Goal: Task Accomplishment & Management: Manage account settings

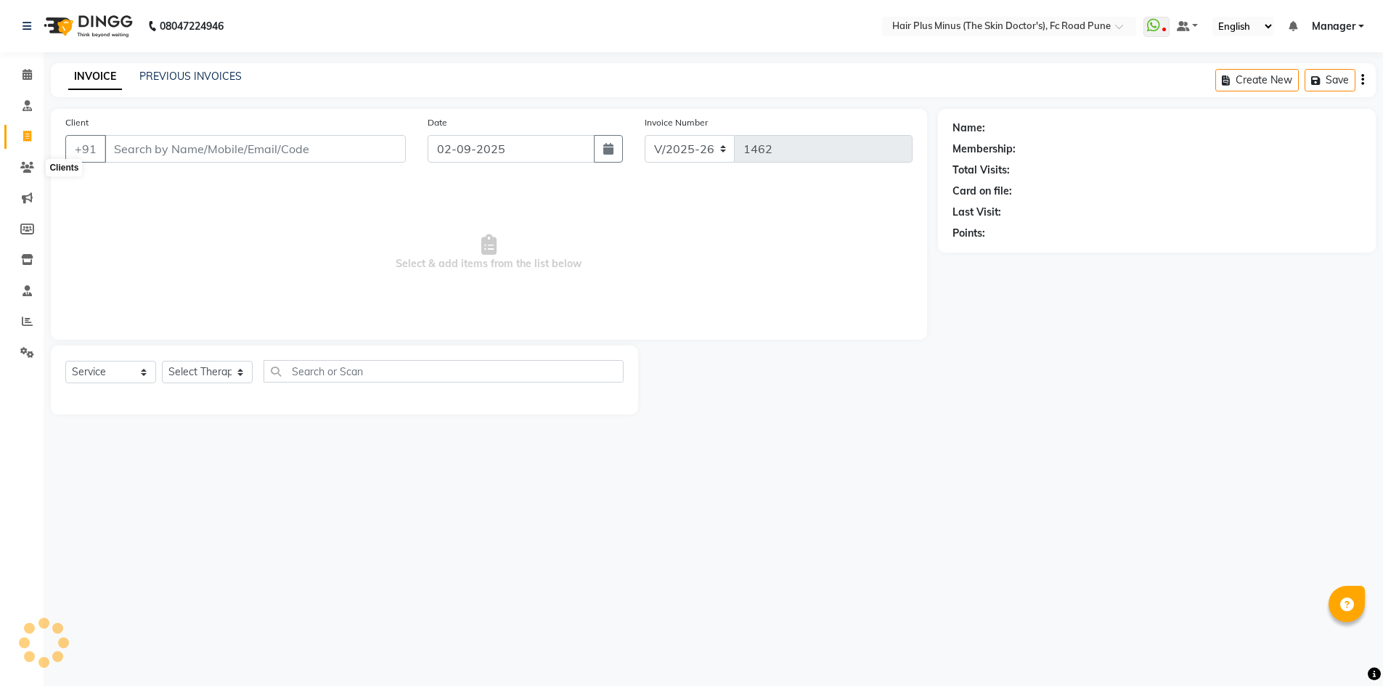
select select "7911"
select select "service"
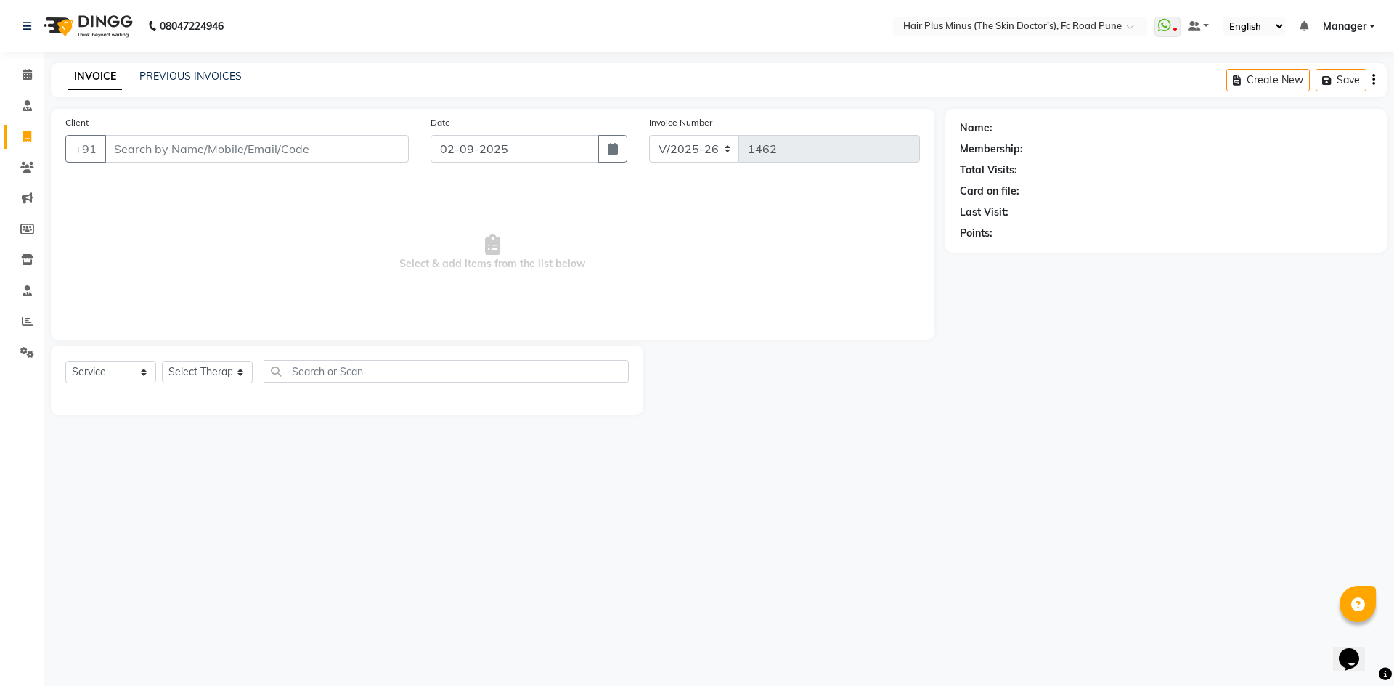
click at [187, 149] on input "Client" at bounding box center [257, 149] width 304 height 28
type input "K"
click at [29, 173] on span at bounding box center [27, 168] width 25 height 17
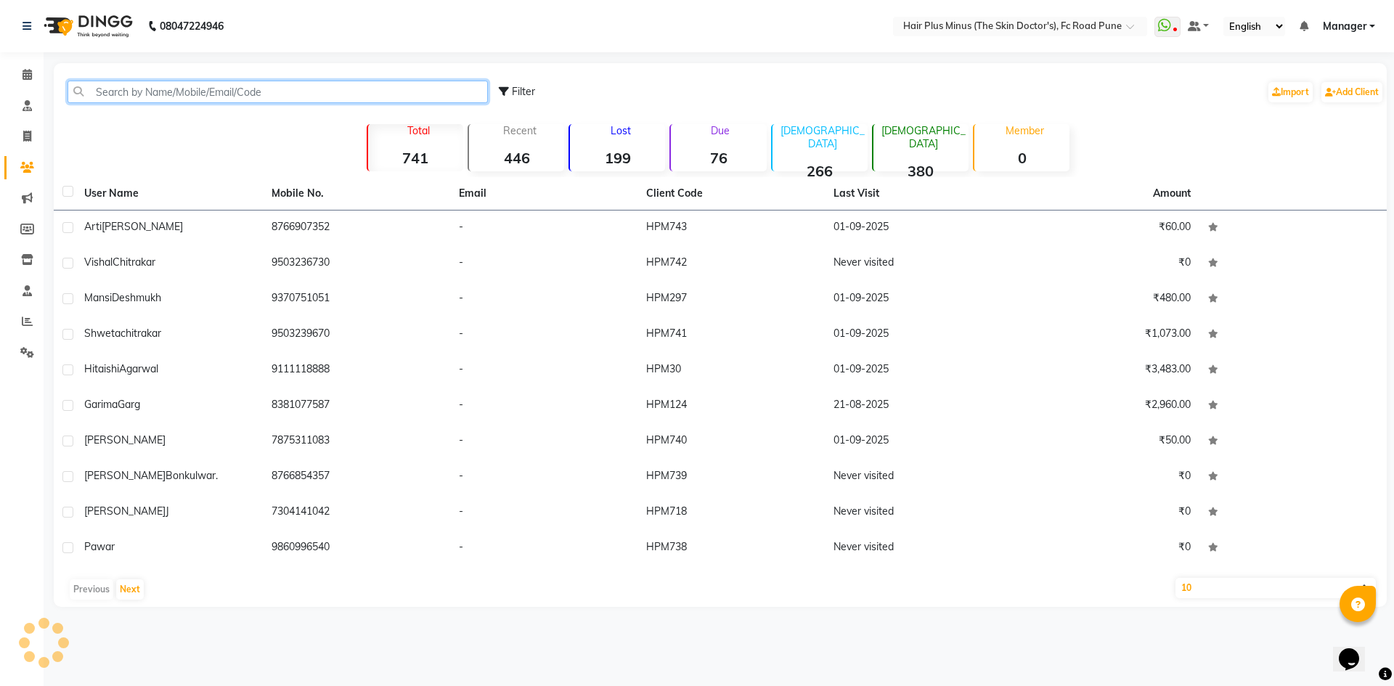
click at [129, 94] on input "text" at bounding box center [278, 92] width 420 height 23
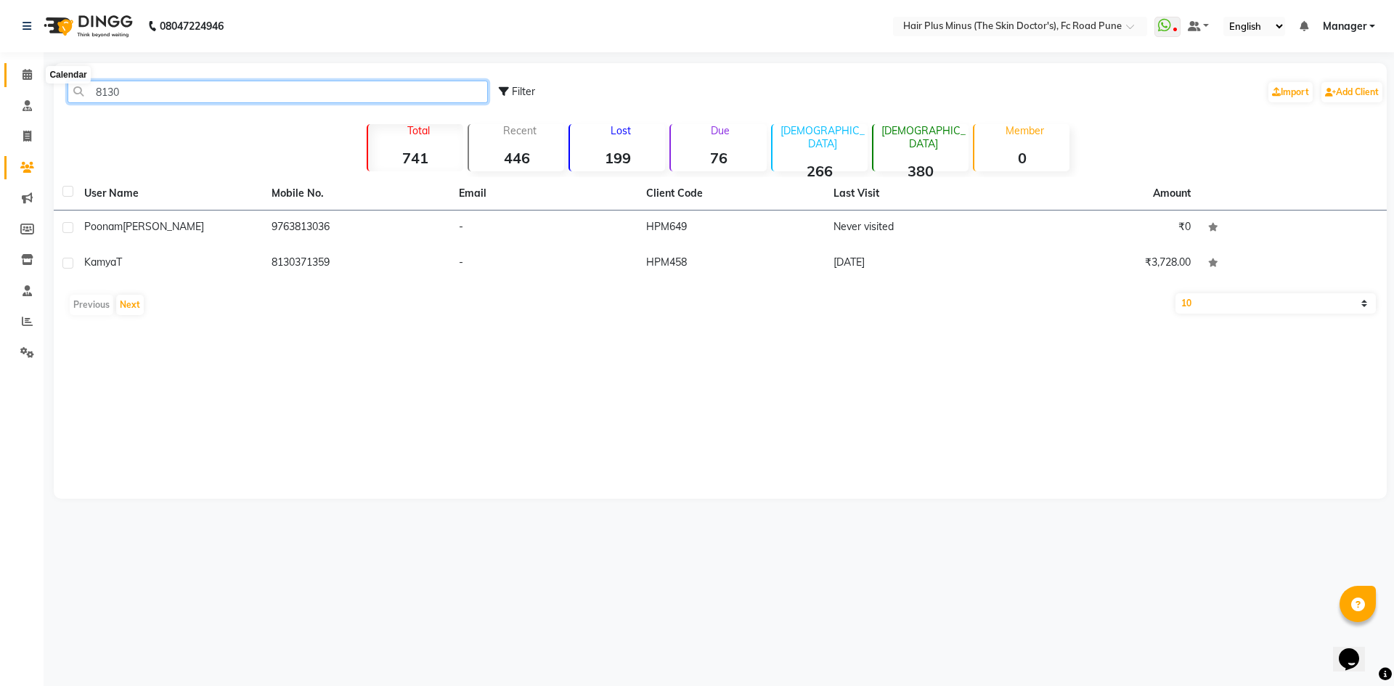
type input "8130"
click at [20, 78] on span at bounding box center [27, 75] width 25 height 17
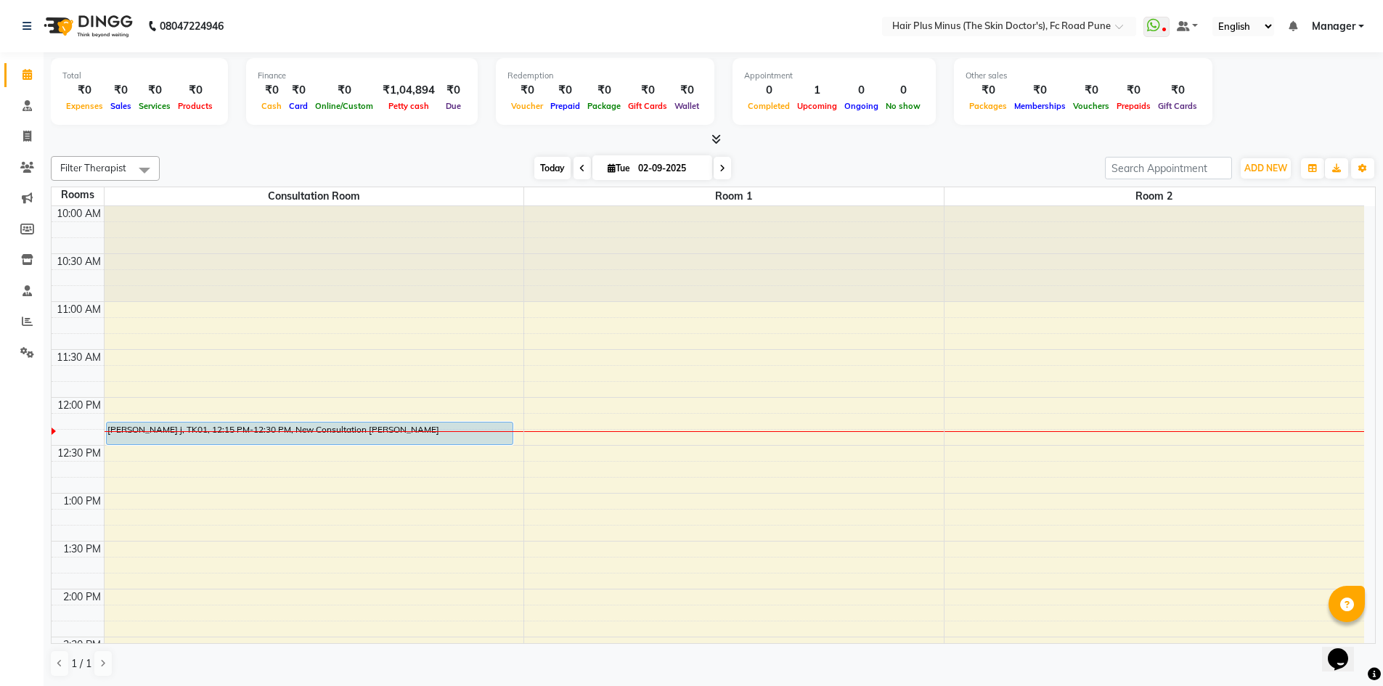
click at [553, 167] on span "Today" at bounding box center [552, 168] width 36 height 23
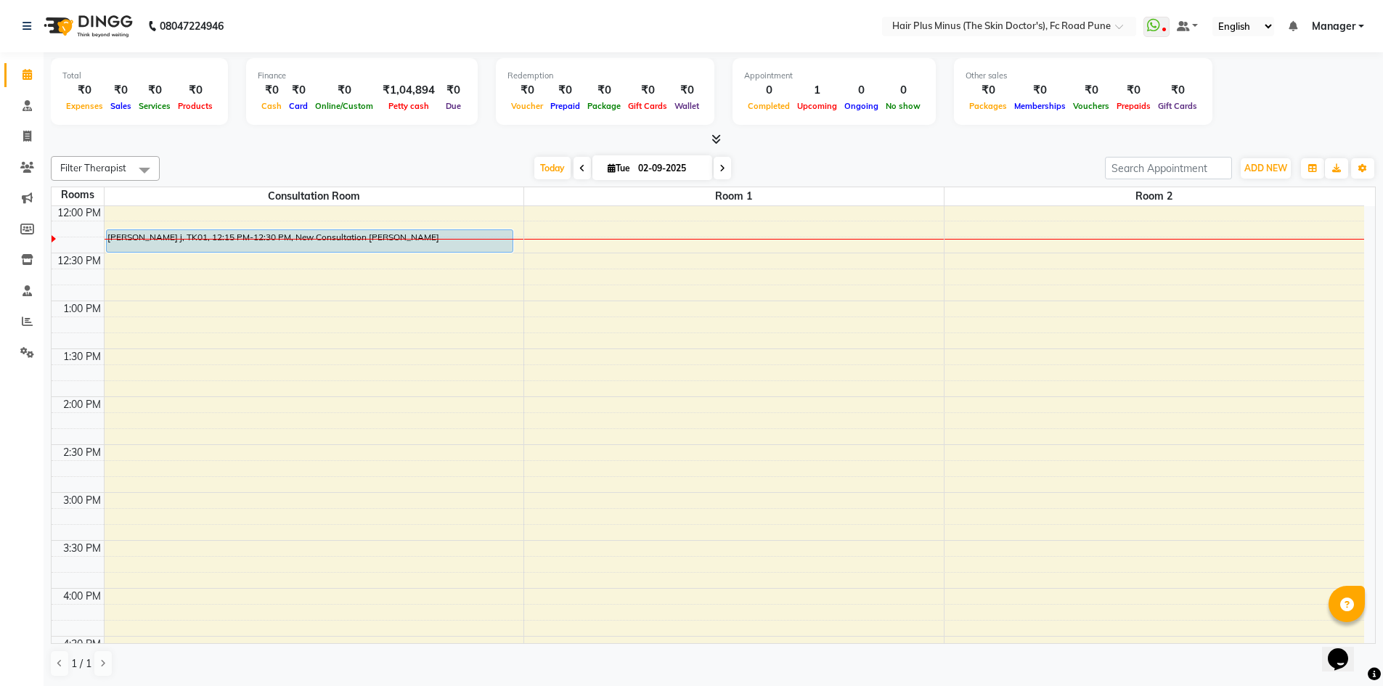
click at [579, 168] on icon at bounding box center [582, 168] width 6 height 9
type input "01-09-2025"
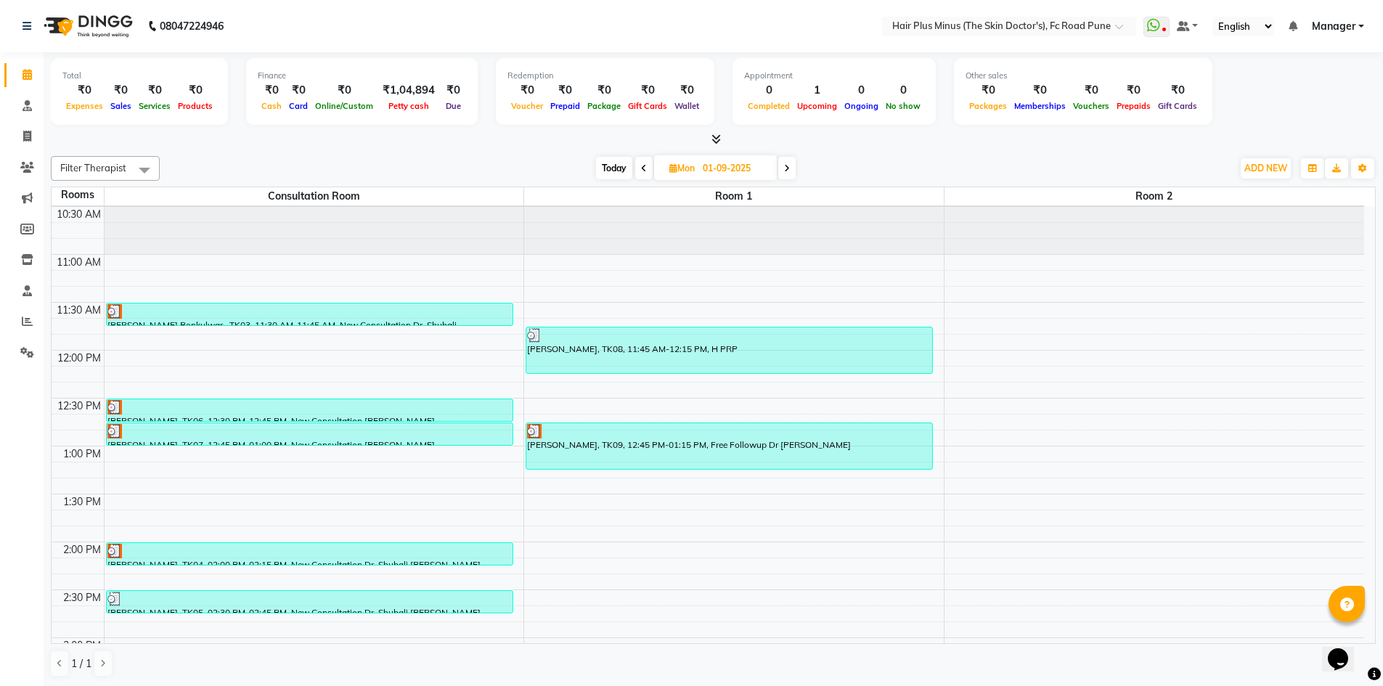
scroll to position [0, 0]
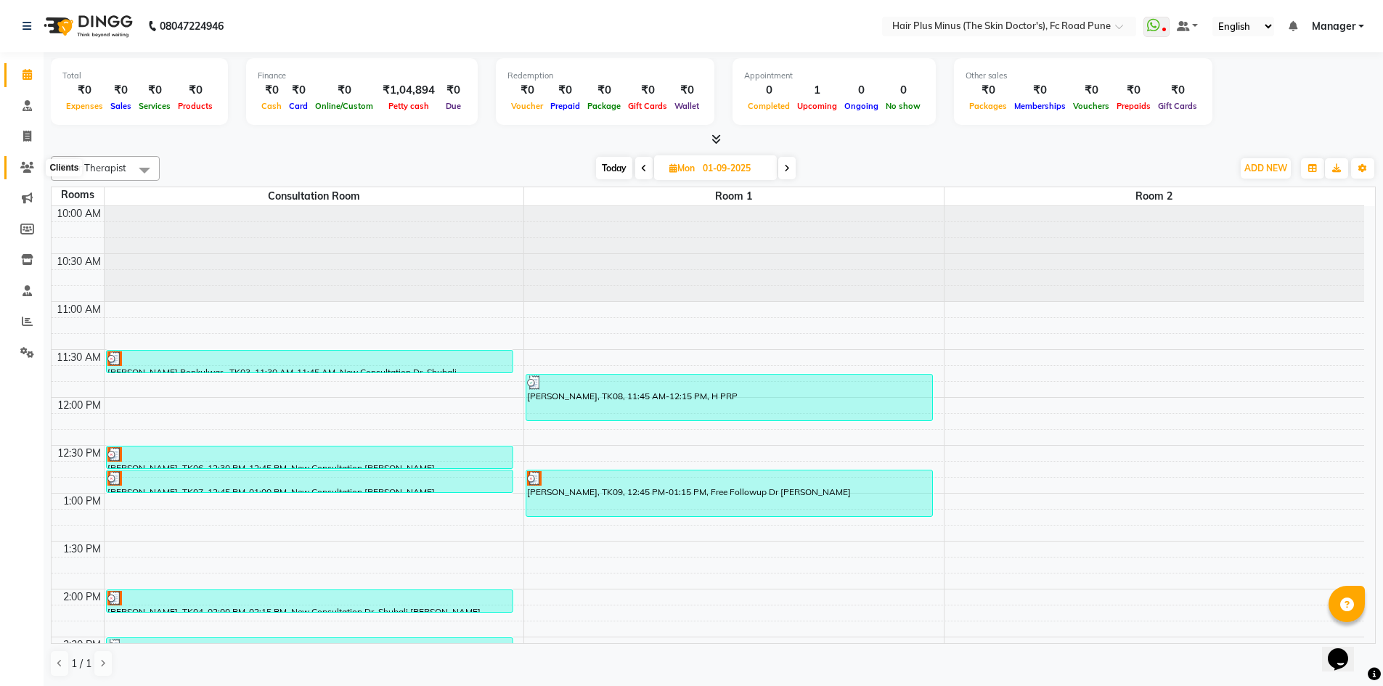
click at [17, 165] on span at bounding box center [27, 168] width 25 height 17
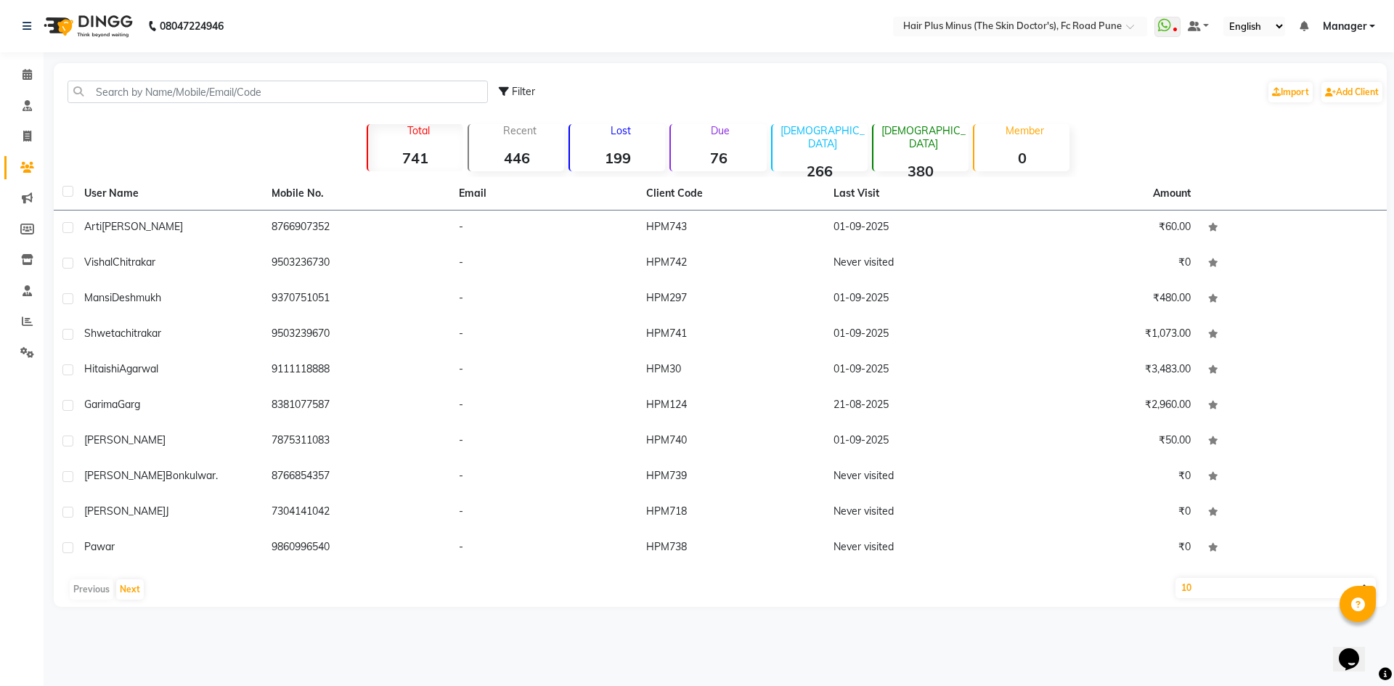
click at [1276, 590] on select "10 50 100" at bounding box center [1275, 588] width 200 height 20
select select "100"
click at [1175, 578] on select "10 50 100" at bounding box center [1275, 588] width 200 height 20
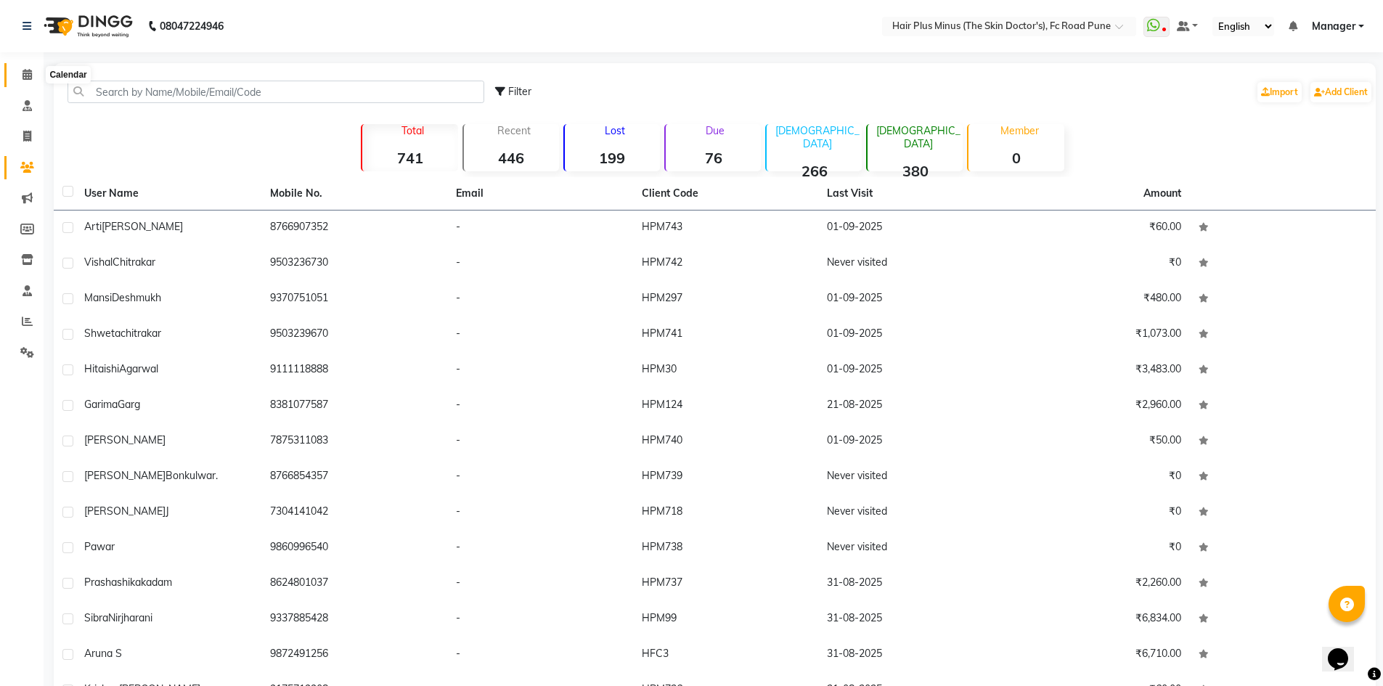
click at [29, 74] on icon at bounding box center [27, 74] width 9 height 11
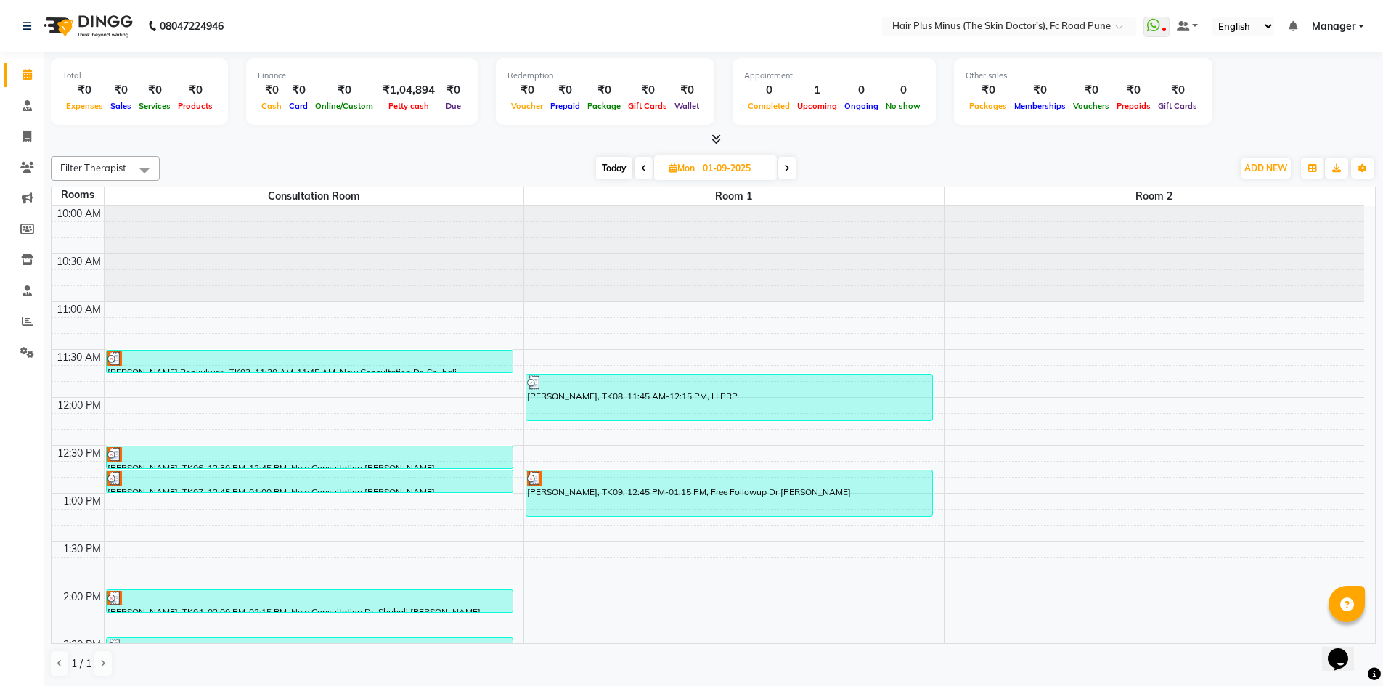
click at [608, 165] on span "Today" at bounding box center [614, 168] width 36 height 23
type input "02-09-2025"
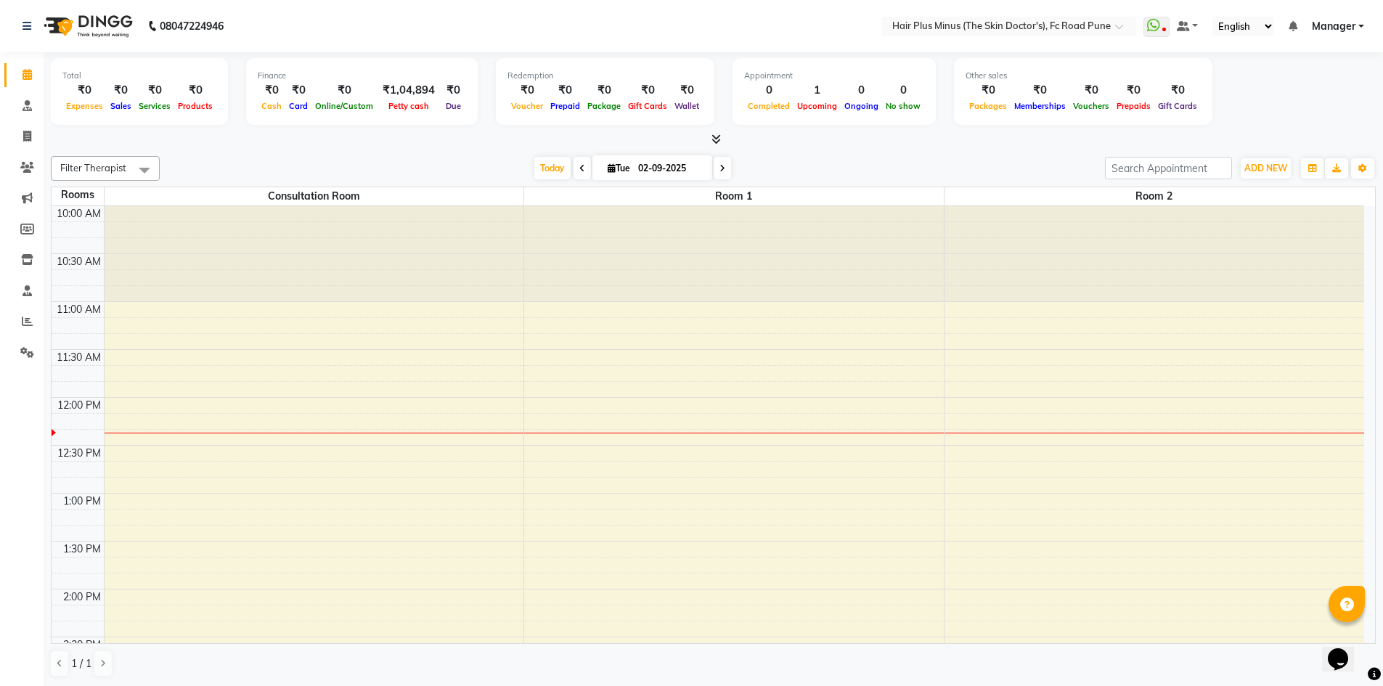
scroll to position [192, 0]
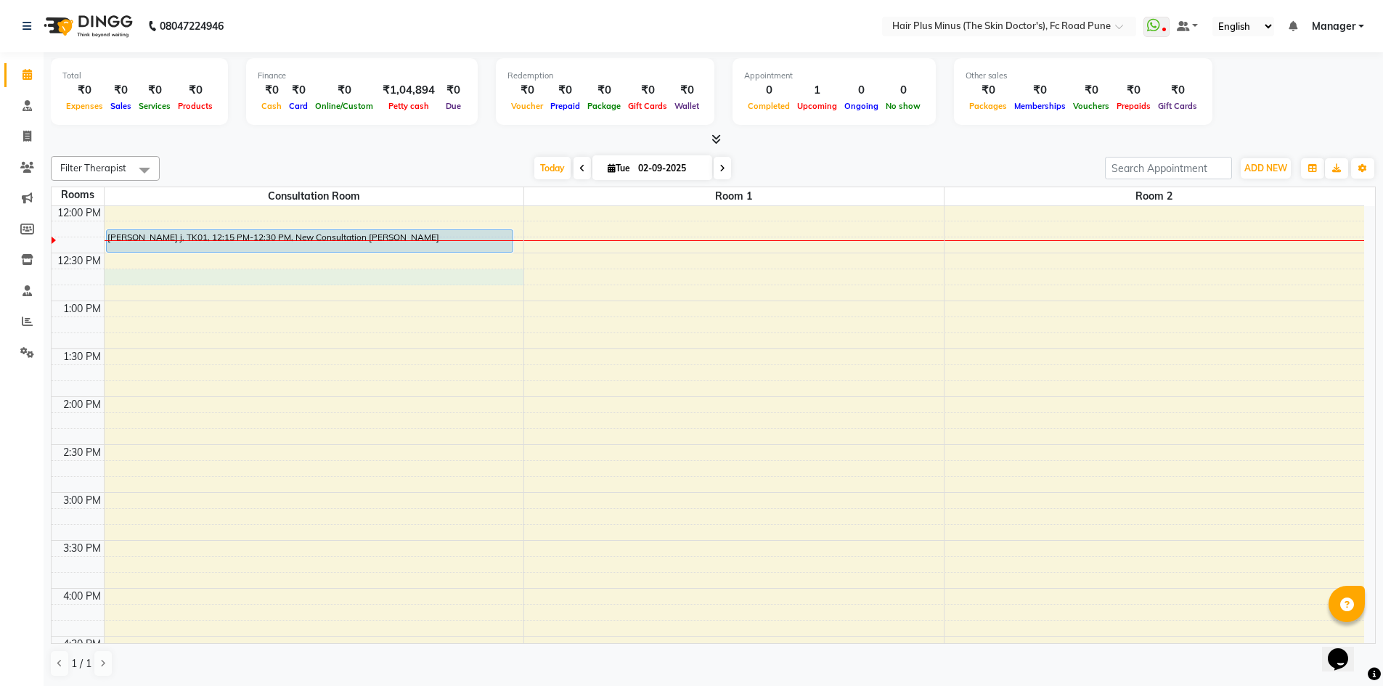
click at [386, 274] on div "10:00 AM 10:30 AM 11:00 AM 11:30 AM 12:00 PM 12:30 PM 1:00 PM 1:30 PM 2:00 PM 2…" at bounding box center [708, 540] width 1312 height 1053
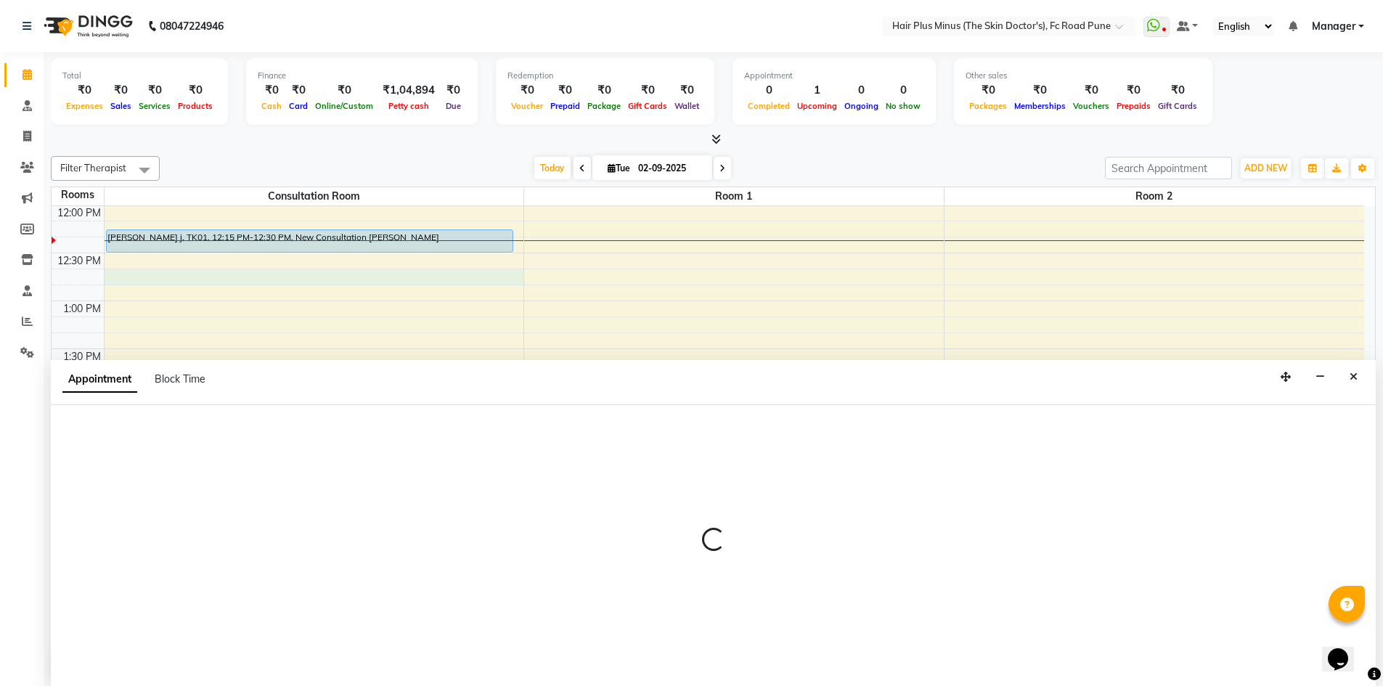
scroll to position [1, 0]
select select "765"
select select "tentative"
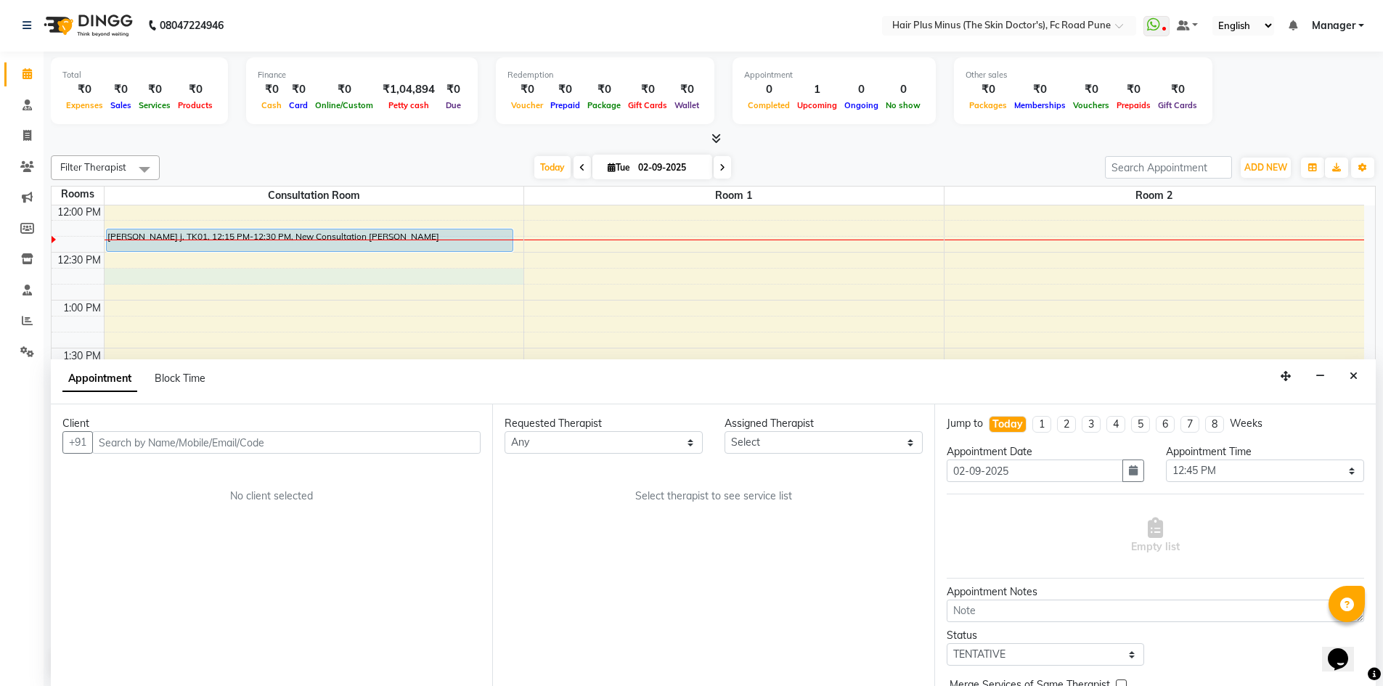
click at [224, 448] on input "text" at bounding box center [286, 442] width 388 height 23
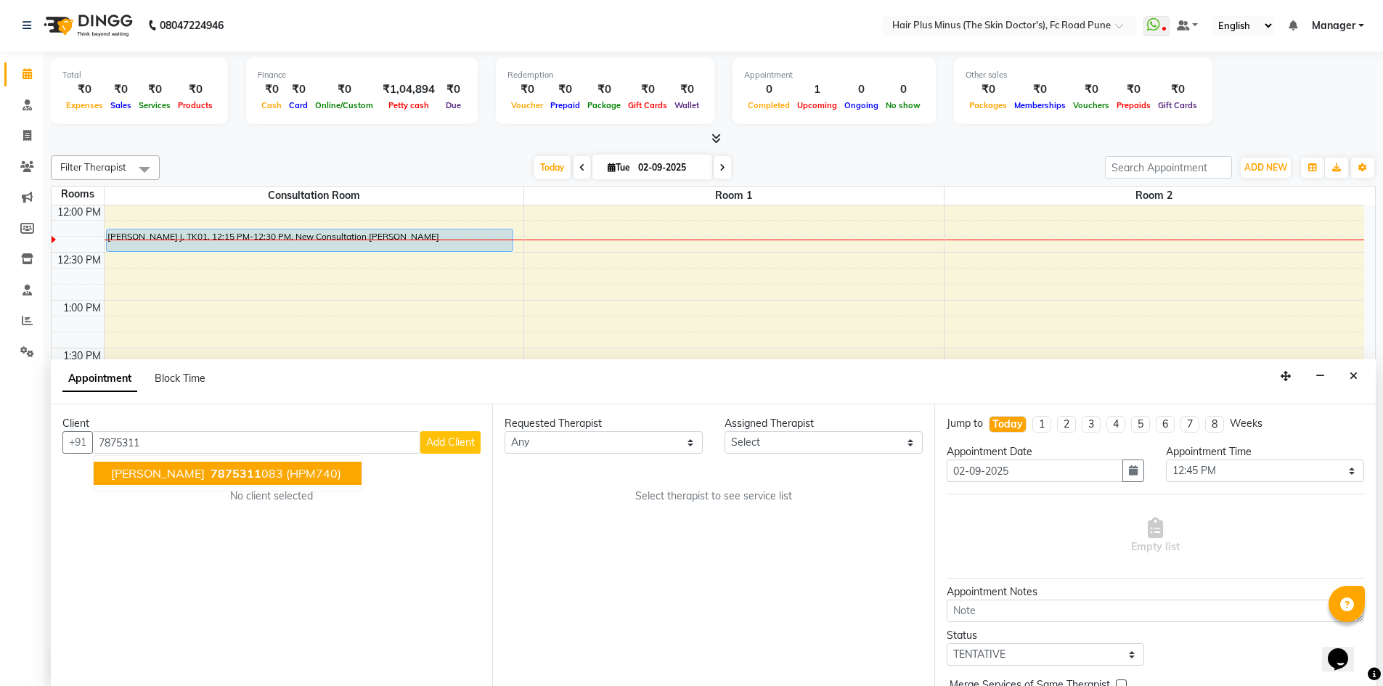
click at [208, 485] on ngb-typeahead-window "[PERSON_NAME] 7875311 083 (HPM740)" at bounding box center [227, 473] width 269 height 36
click at [207, 465] on button "[PERSON_NAME] 7875311 083 (HPM740)" at bounding box center [228, 473] width 268 height 23
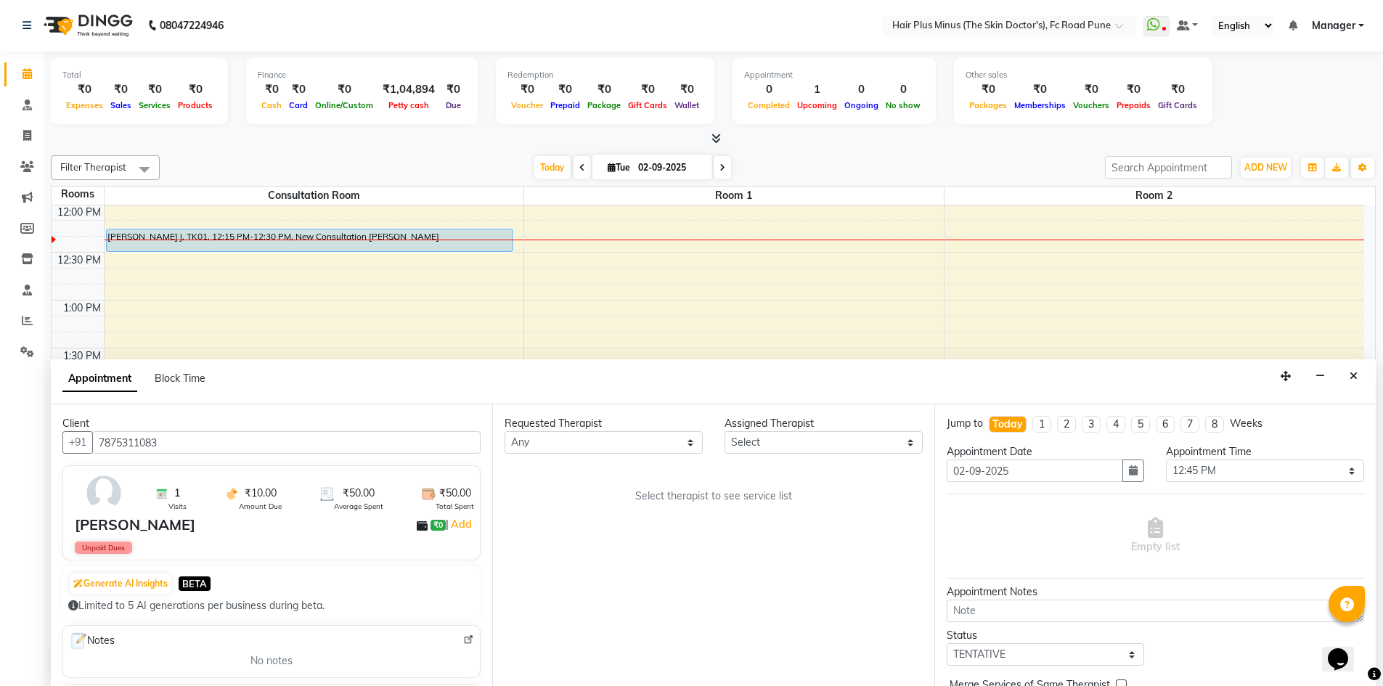
scroll to position [0, 0]
type input "7875311083"
click at [1353, 375] on icon "Close" at bounding box center [1353, 377] width 8 height 10
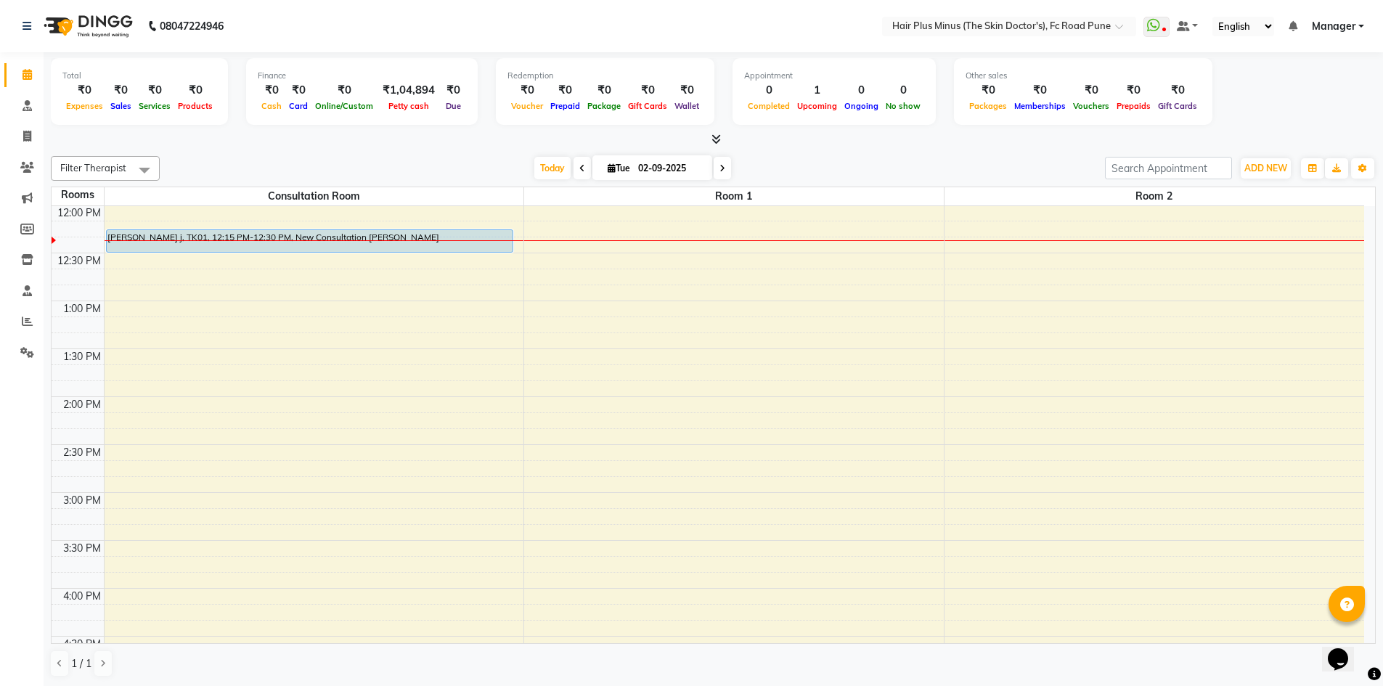
click at [581, 178] on span at bounding box center [581, 168] width 17 height 23
type input "01-09-2025"
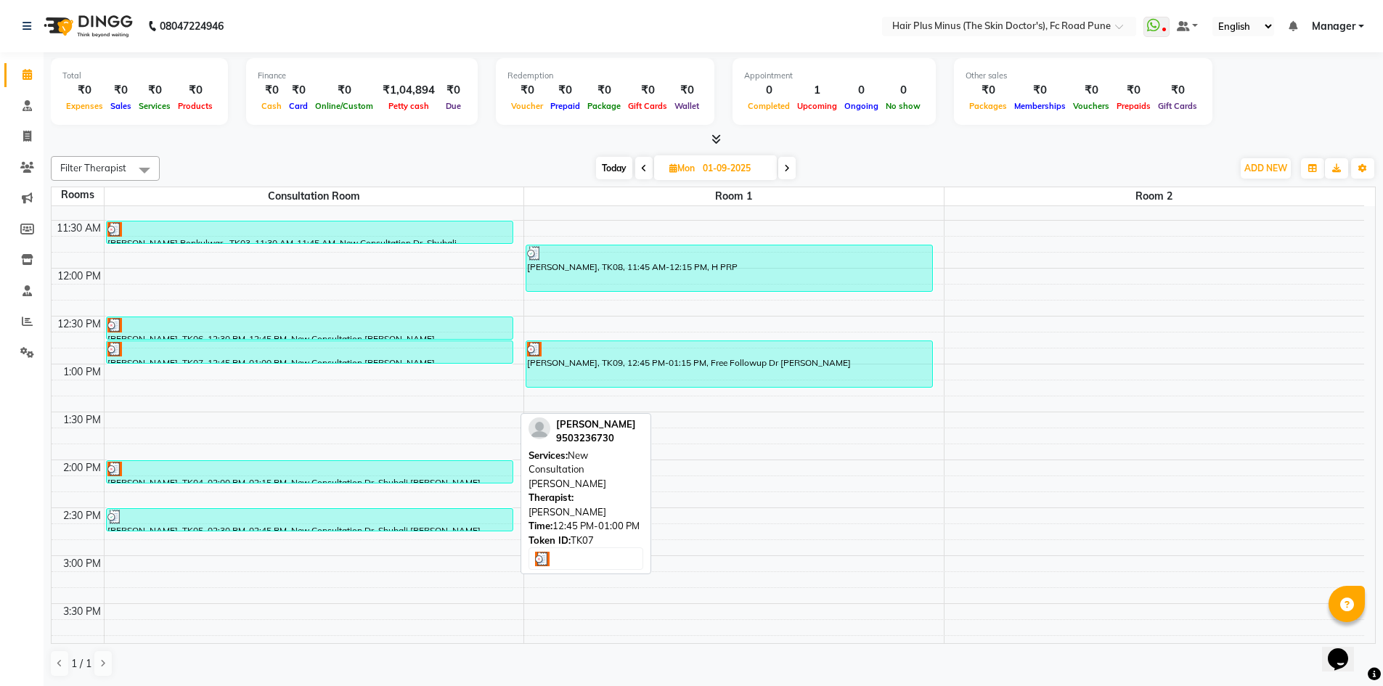
scroll to position [218, 0]
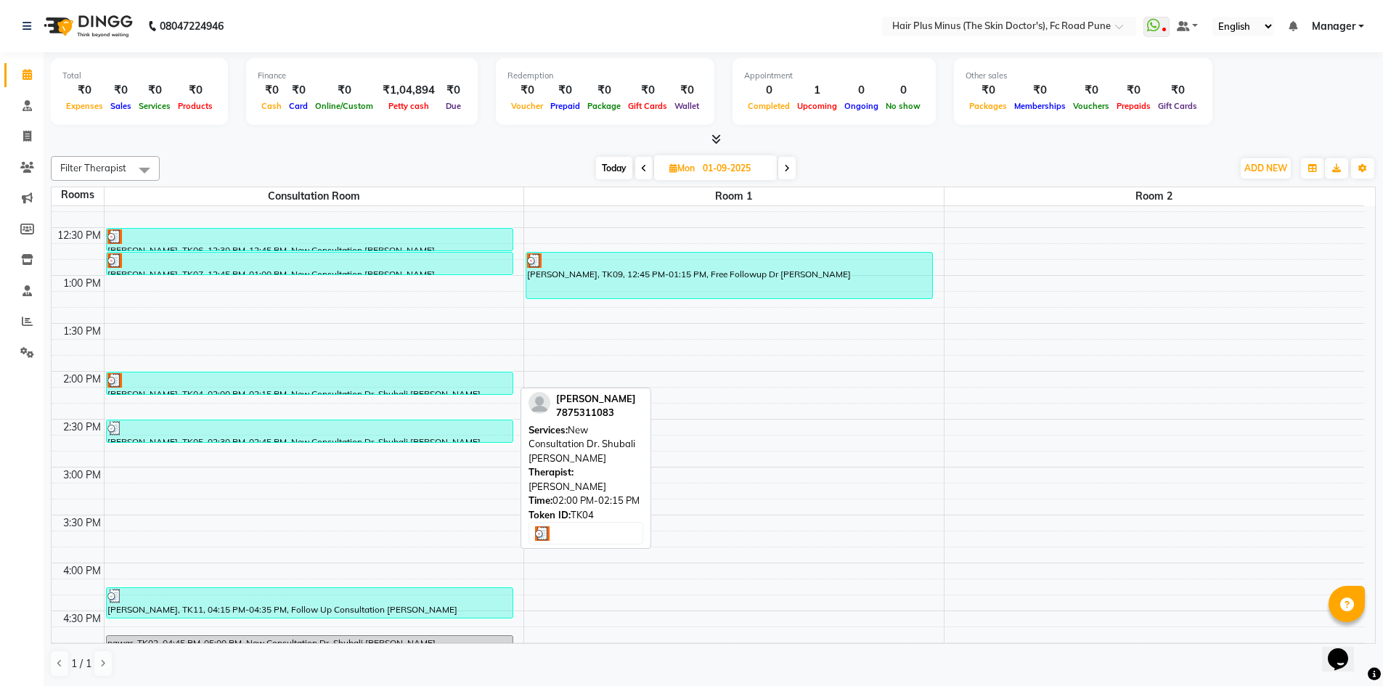
click at [208, 389] on div "[PERSON_NAME], TK04, 02:00 PM-02:15 PM, New Consultation Dr. Shubali [PERSON_NA…" at bounding box center [310, 383] width 406 height 22
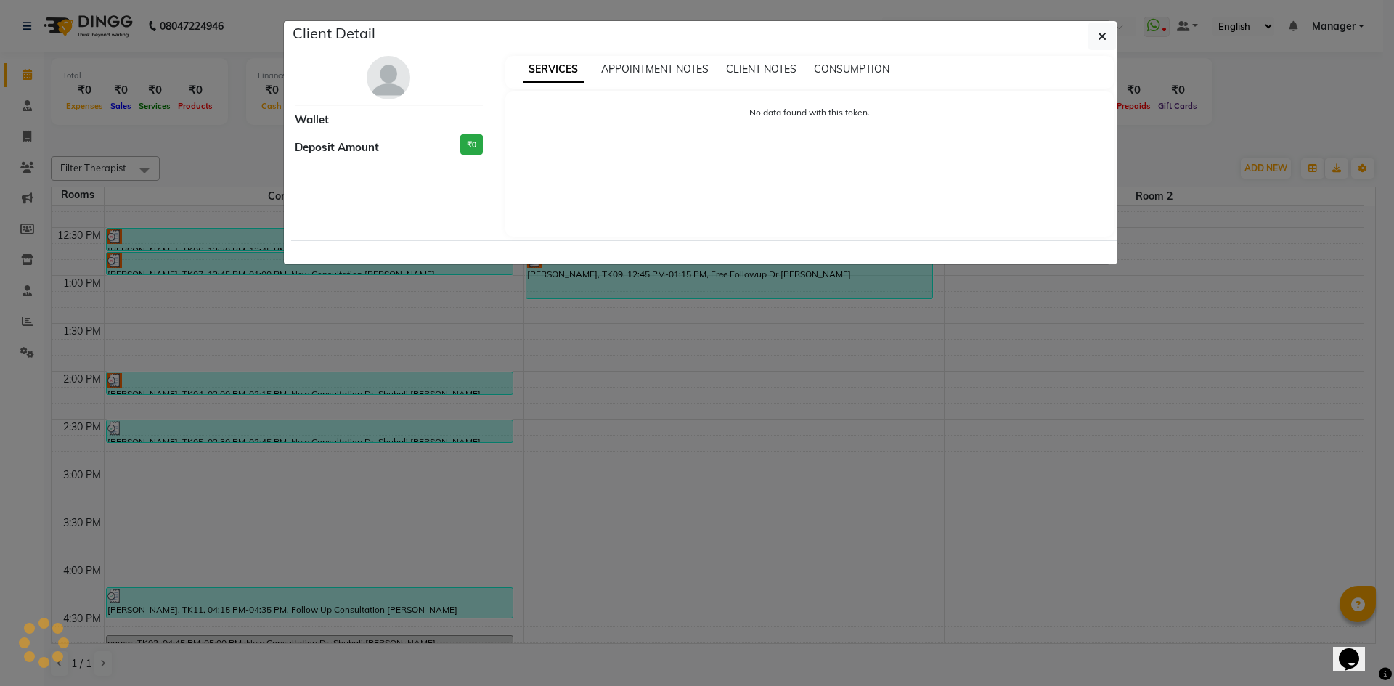
select select "3"
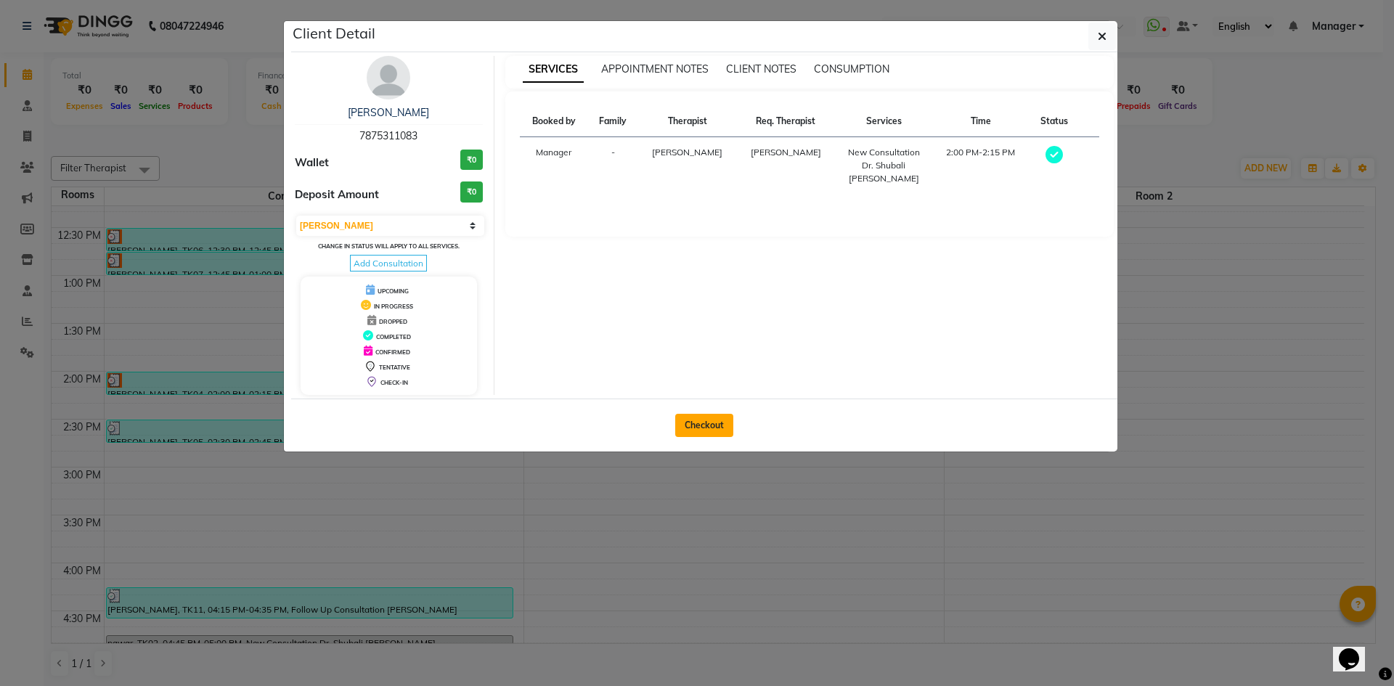
click at [718, 423] on button "Checkout" at bounding box center [704, 425] width 58 height 23
select select "service"
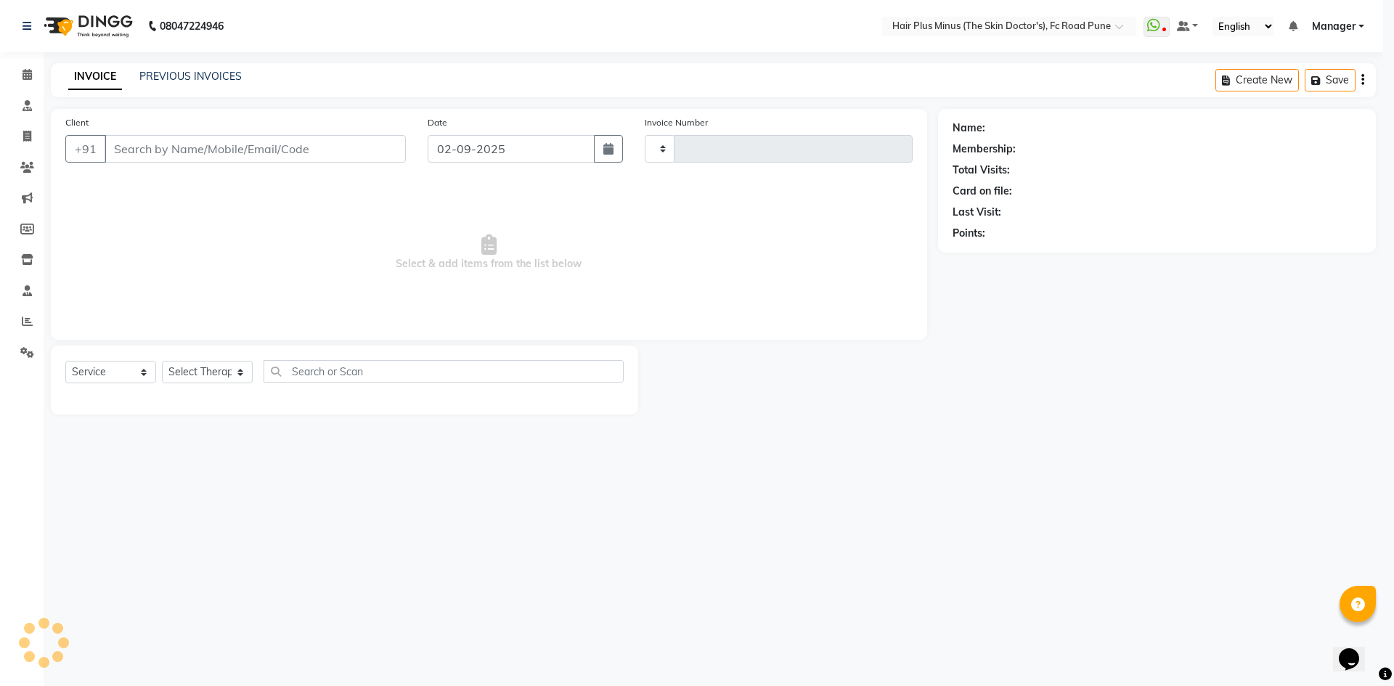
type input "1462"
select select "7911"
type input "7875311083"
type input "01-09-2025"
select select "78216"
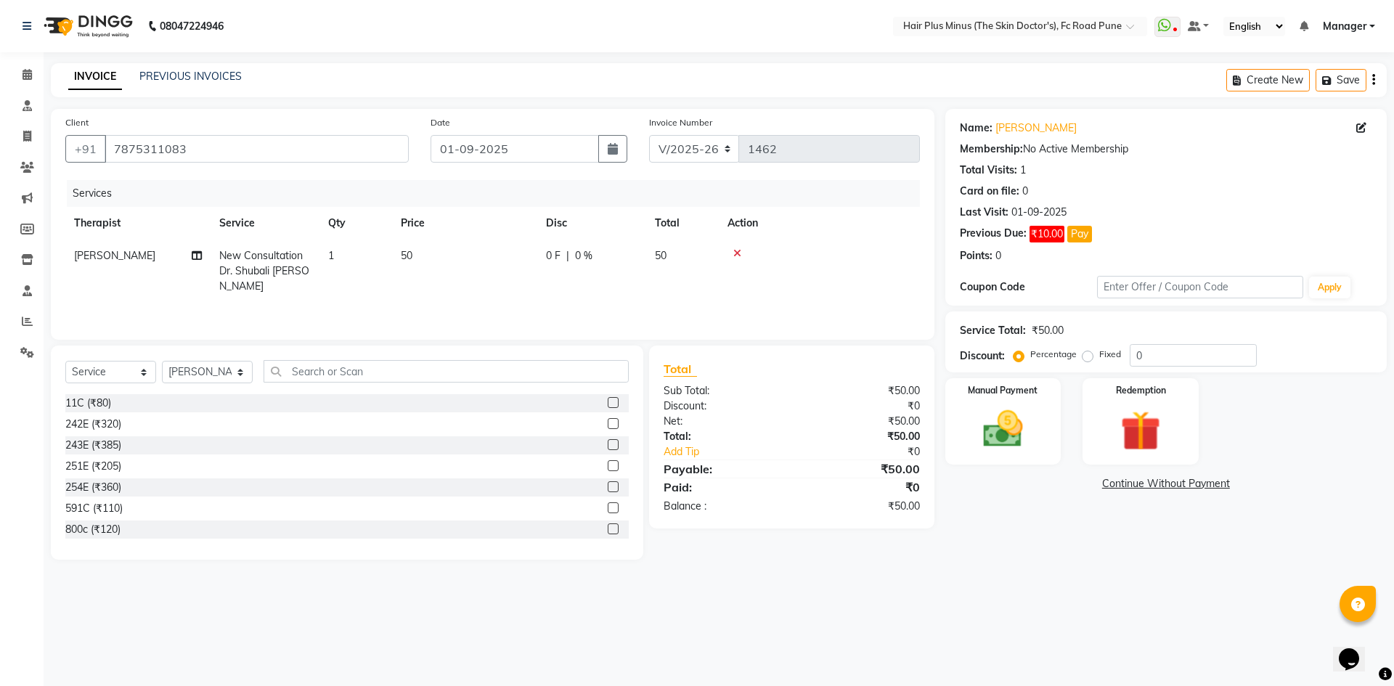
click at [330, 256] on span "1" at bounding box center [331, 255] width 6 height 13
select select "78216"
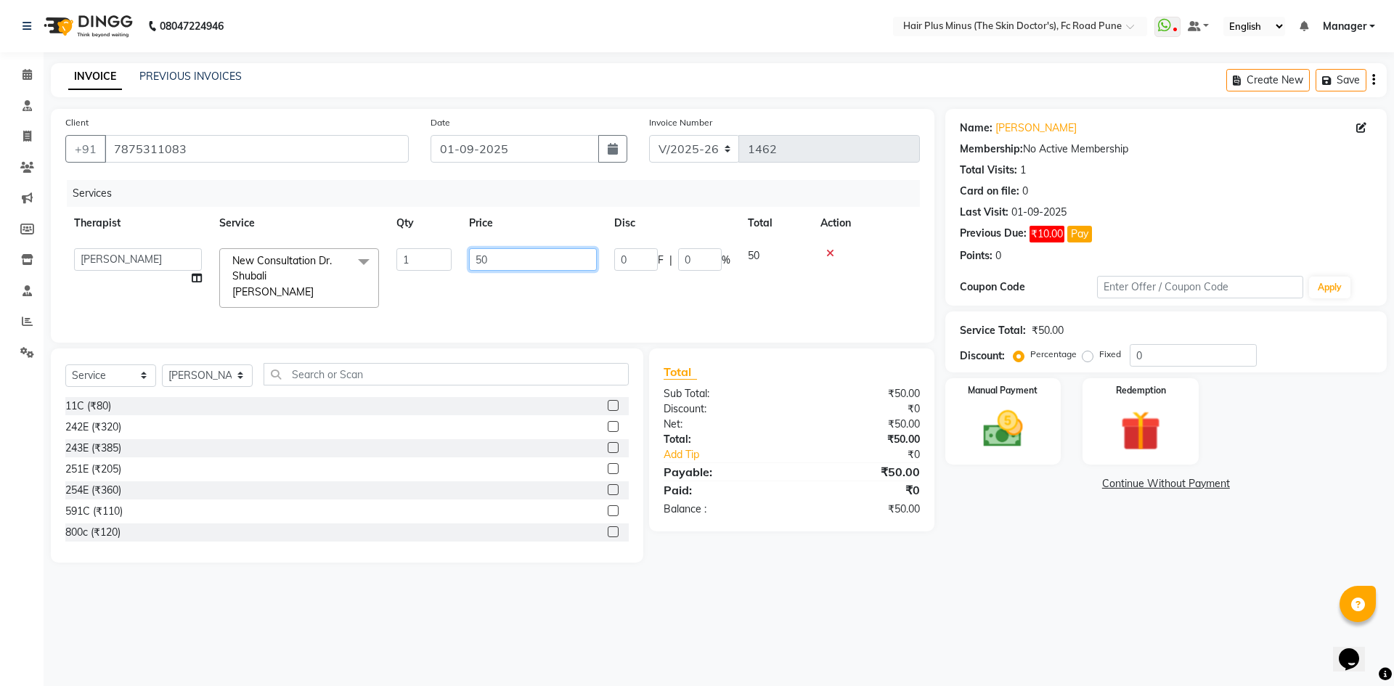
click at [481, 256] on input "50" at bounding box center [533, 259] width 128 height 23
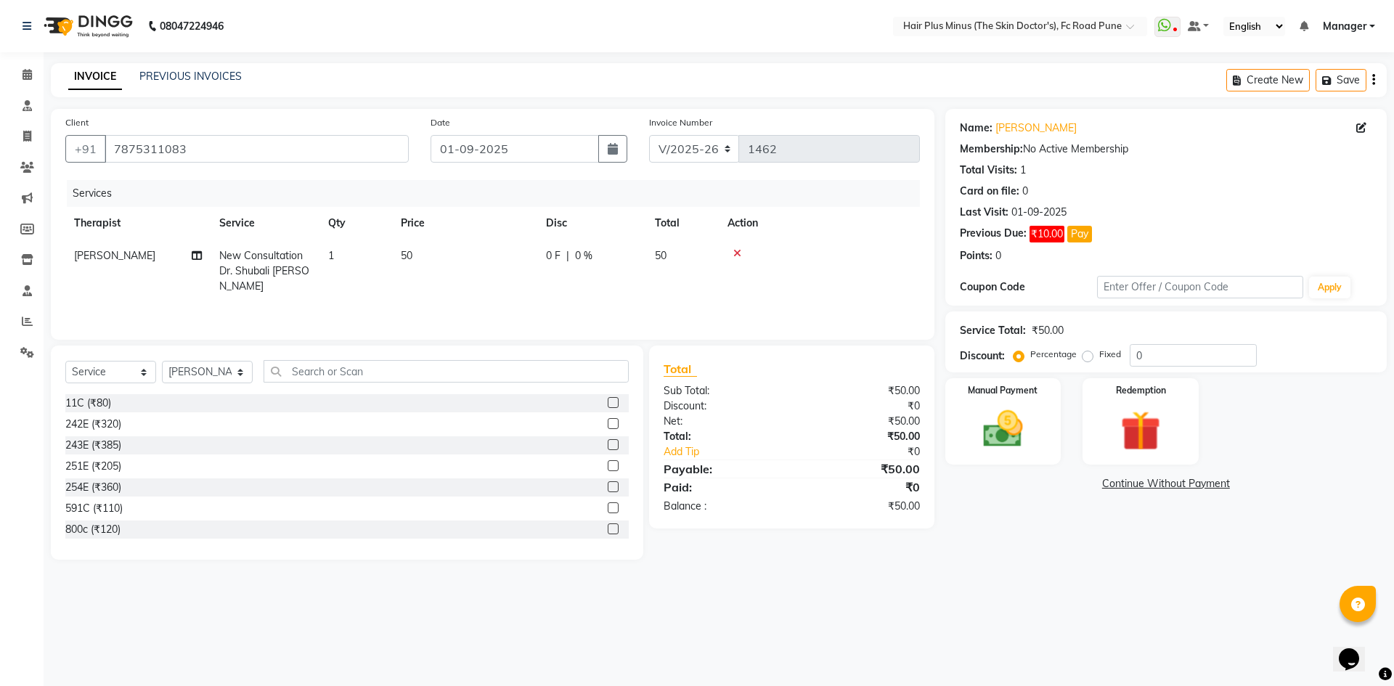
click at [1141, 513] on div "Name: [PERSON_NAME] Membership: No Active Membership Total Visits: 1 Card on fi…" at bounding box center [1171, 334] width 452 height 451
click at [24, 78] on icon at bounding box center [27, 74] width 9 height 11
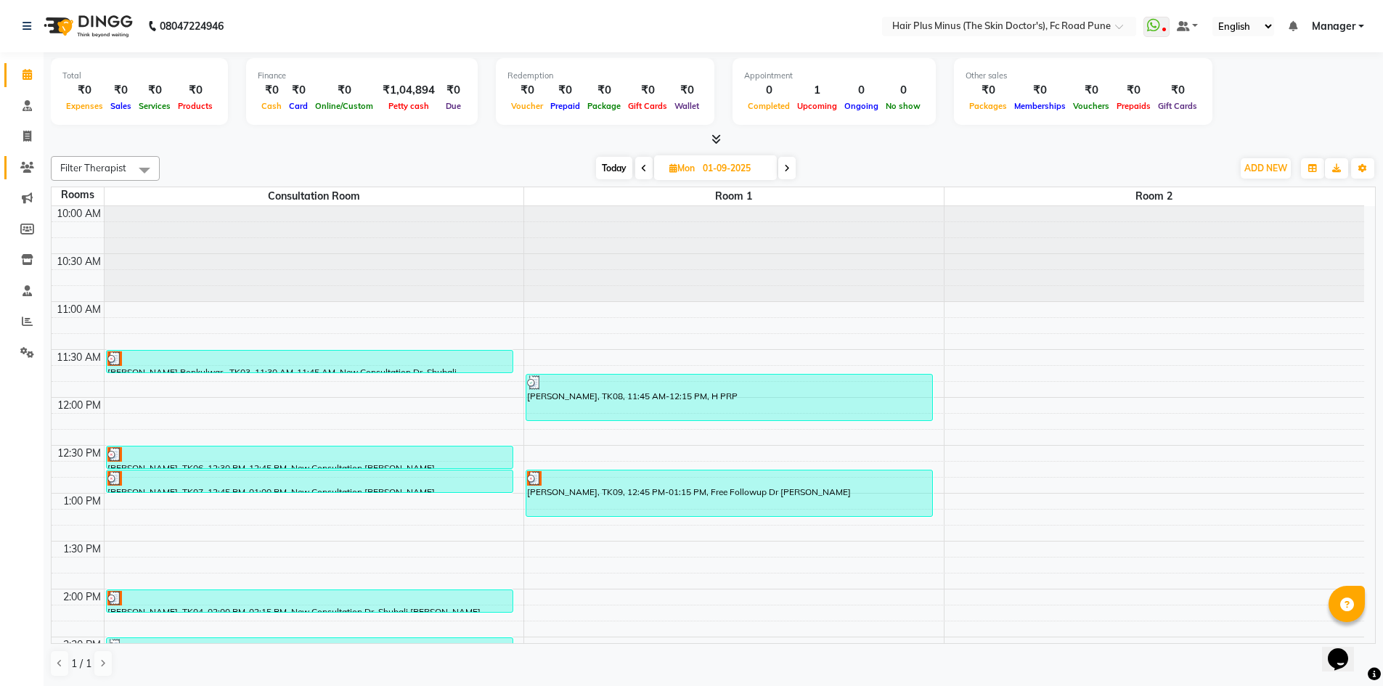
click at [25, 157] on link "Clients" at bounding box center [21, 168] width 35 height 24
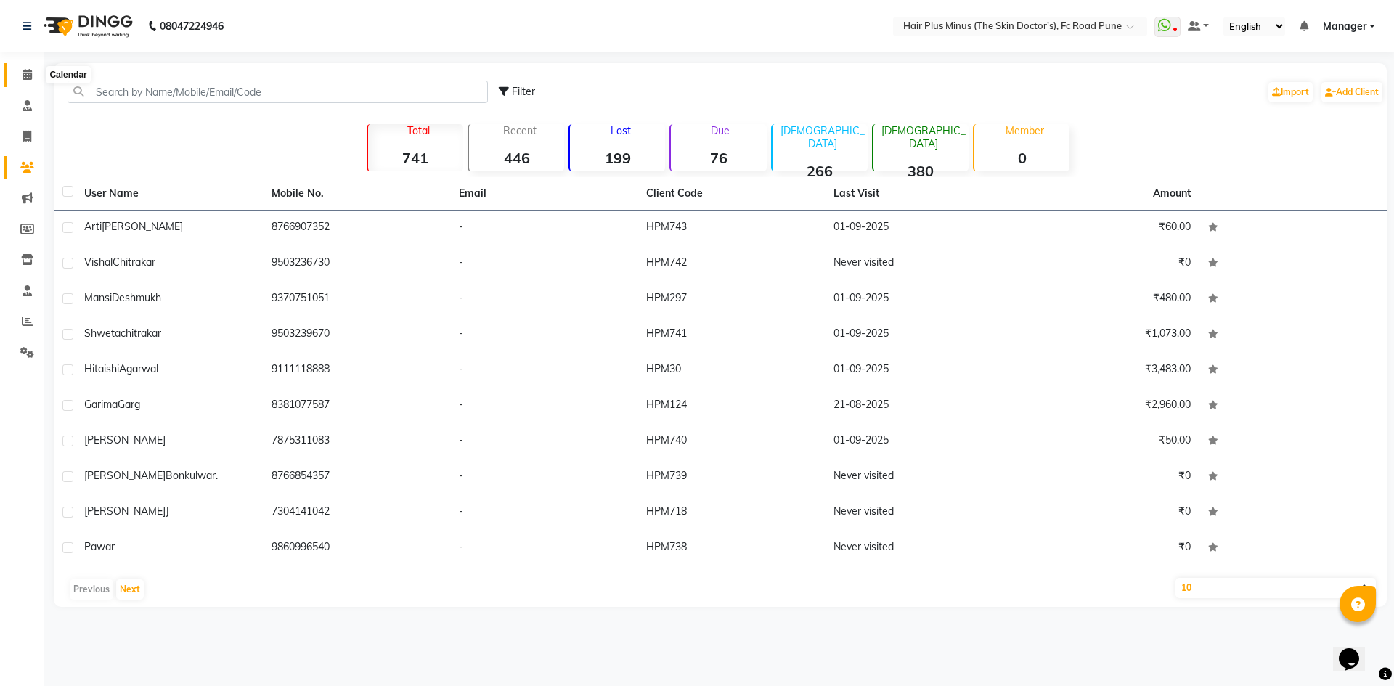
click at [24, 69] on icon at bounding box center [27, 74] width 9 height 11
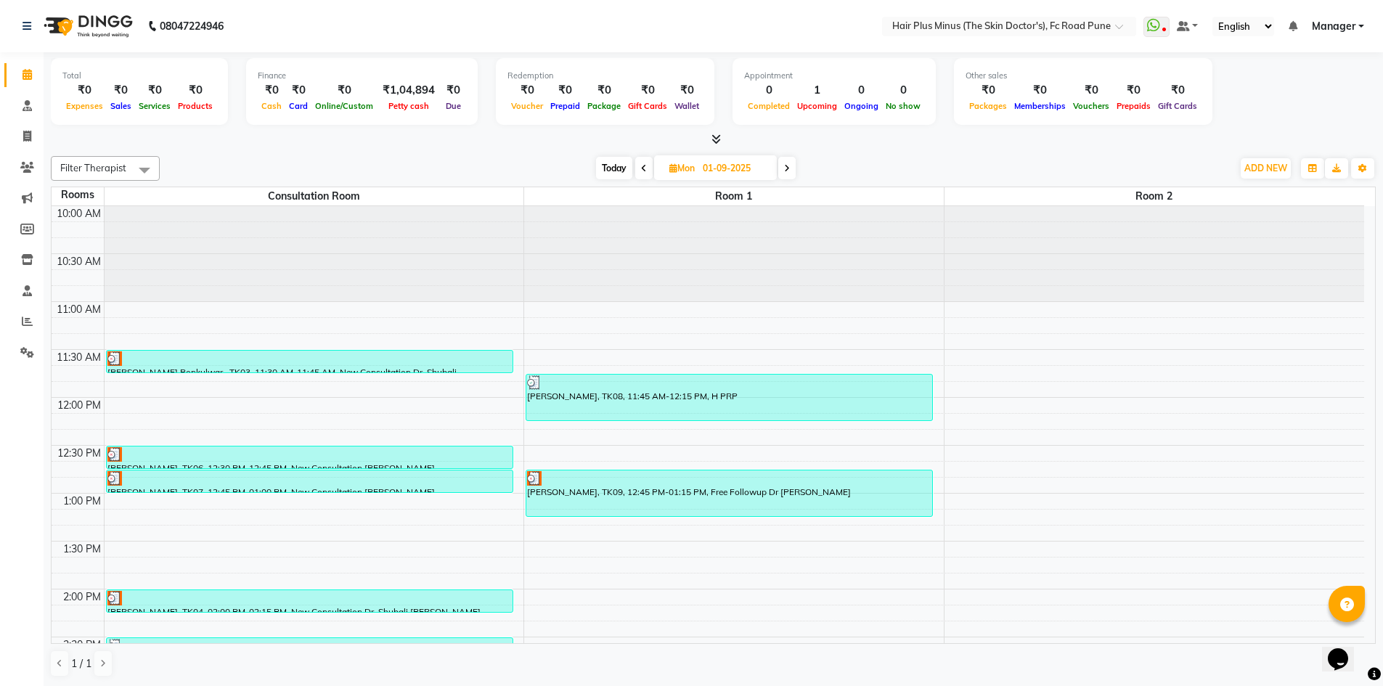
scroll to position [73, 0]
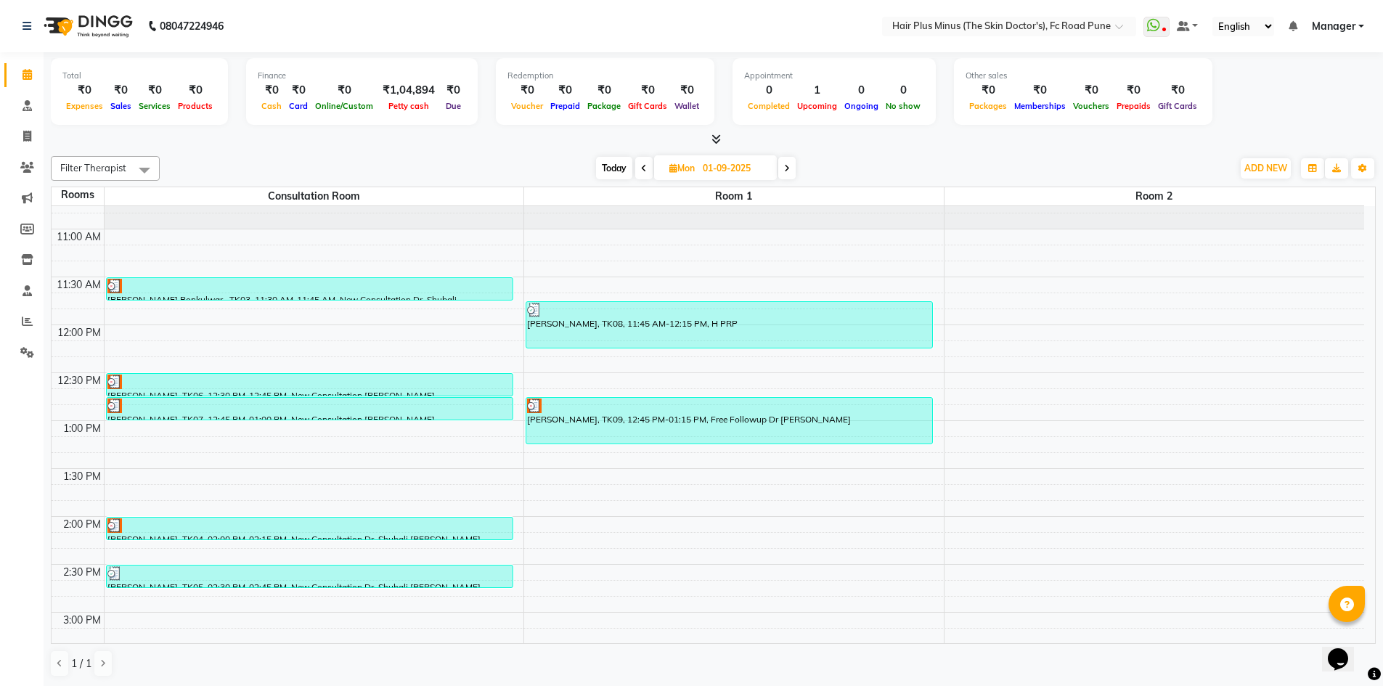
click at [600, 179] on span "Today" at bounding box center [614, 168] width 36 height 23
type input "02-09-2025"
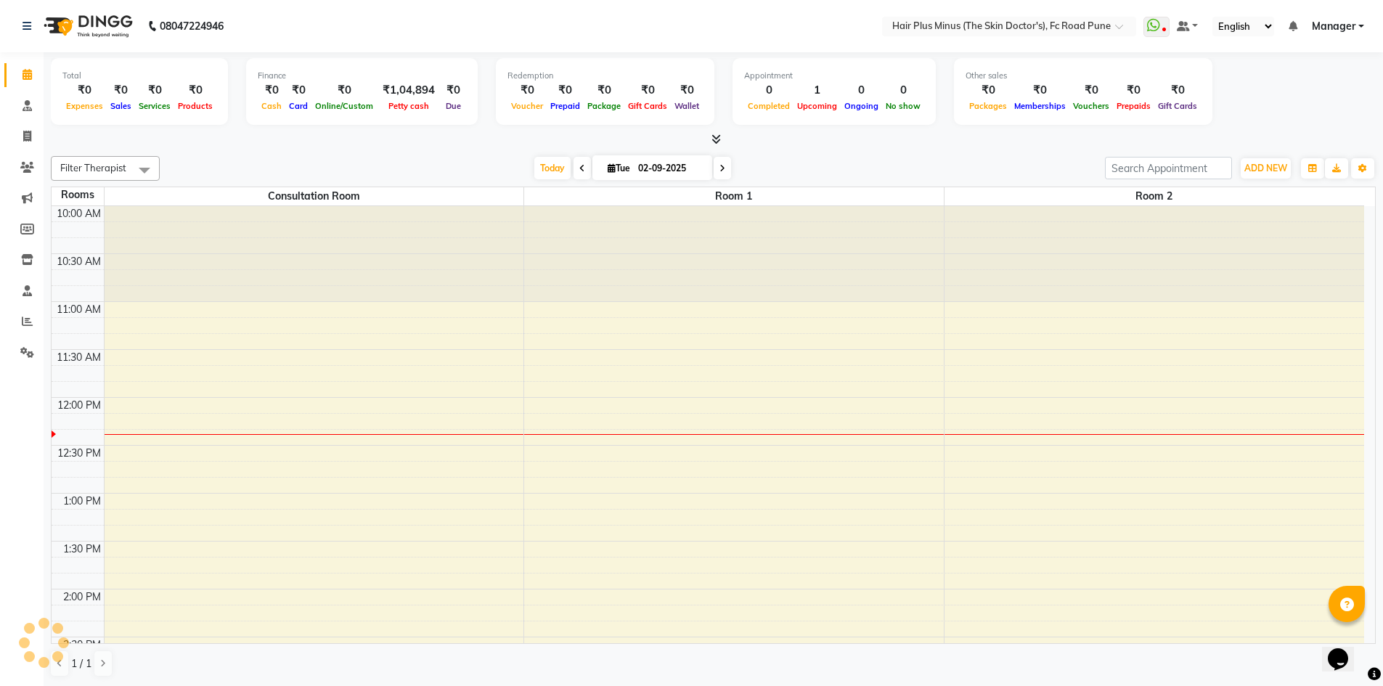
click at [610, 165] on icon at bounding box center [612, 167] width 8 height 9
select select "9"
select select "2025"
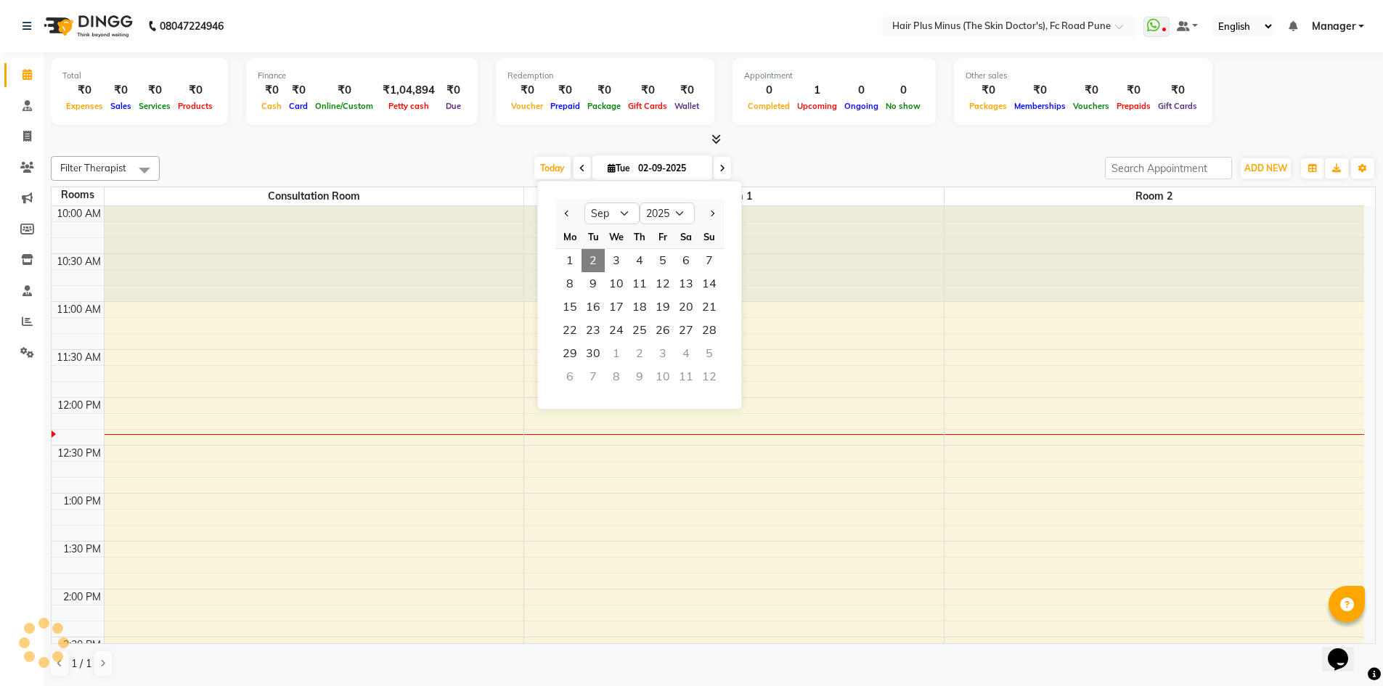
scroll to position [192, 0]
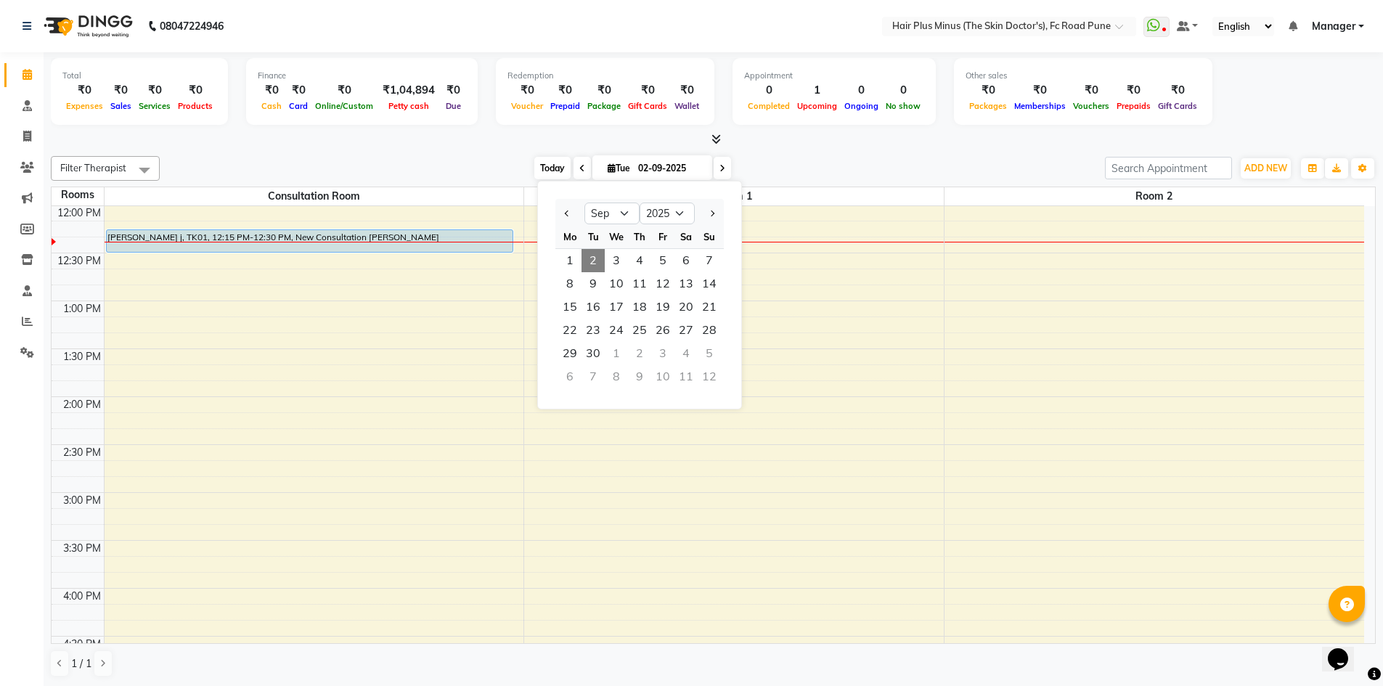
click at [552, 166] on span "Today" at bounding box center [552, 168] width 36 height 23
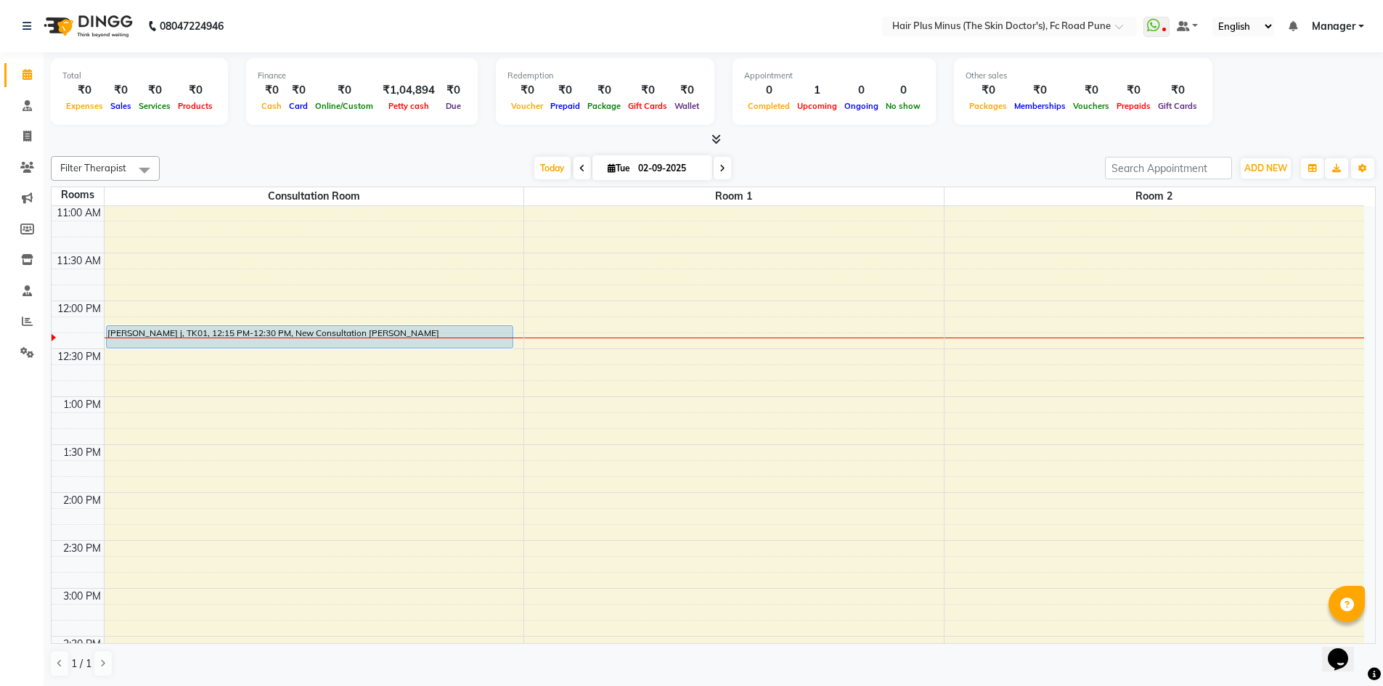
scroll to position [0, 0]
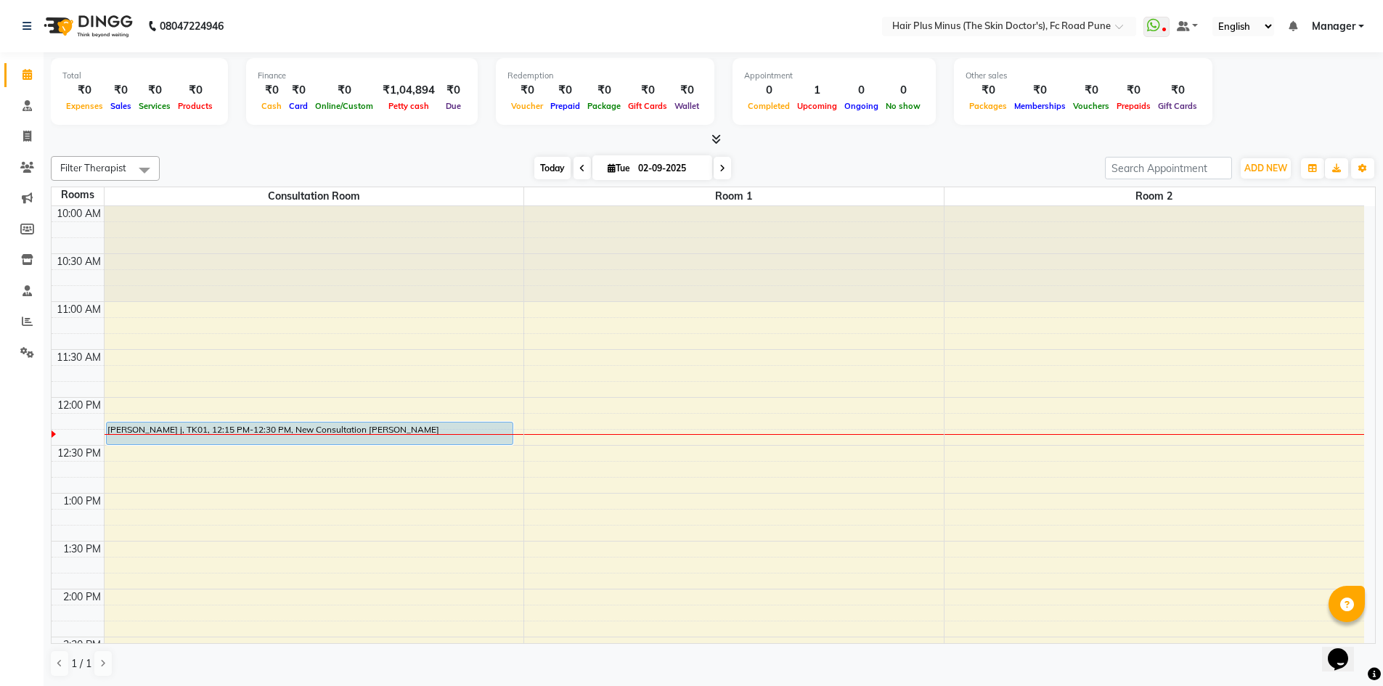
click at [547, 166] on span "Today" at bounding box center [552, 168] width 36 height 23
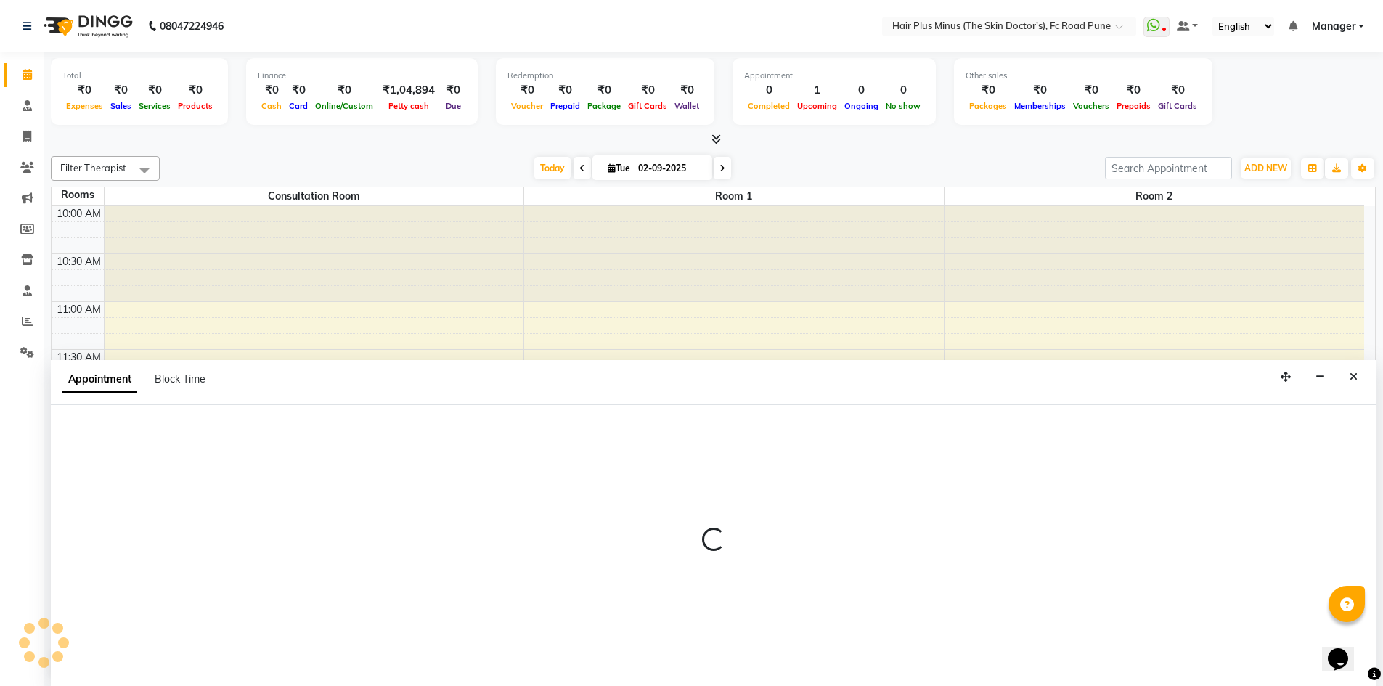
scroll to position [1, 0]
select select "tentative"
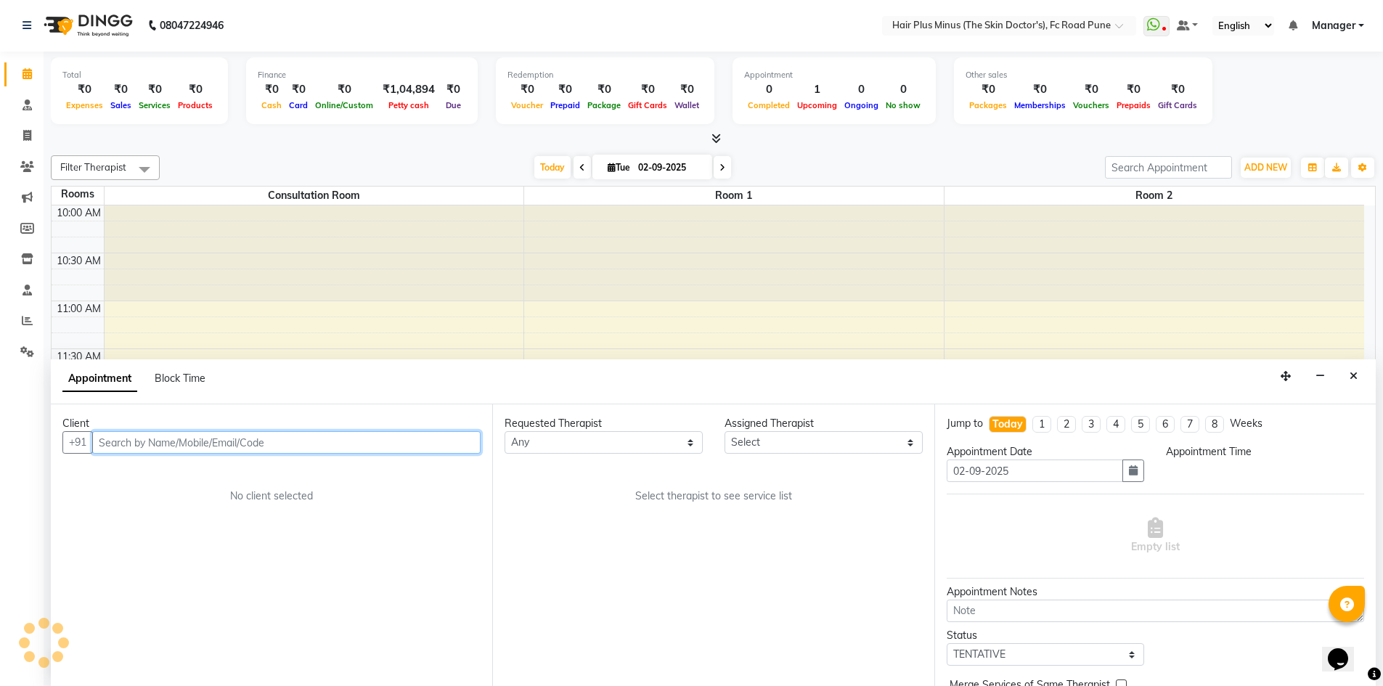
select select "705"
click at [290, 444] on input "text" at bounding box center [286, 442] width 388 height 23
type input "K"
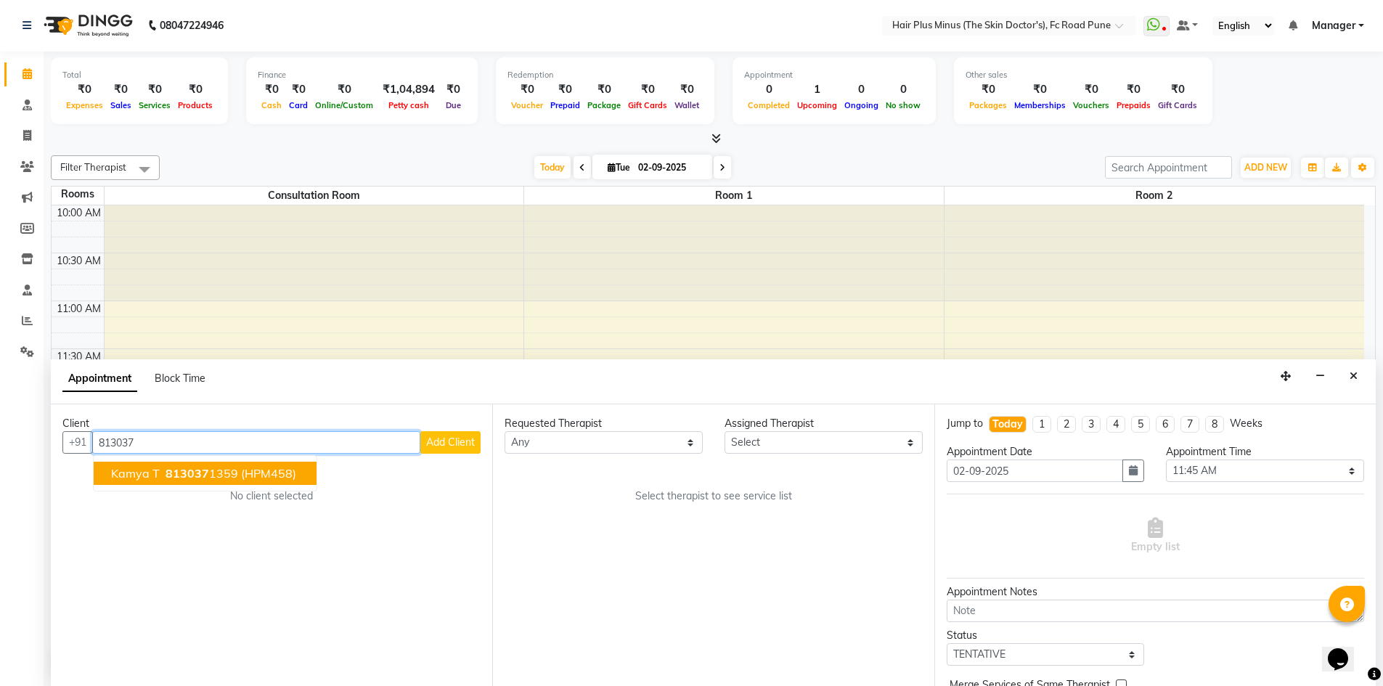
click at [277, 470] on span "(HPM458)" at bounding box center [268, 473] width 55 height 15
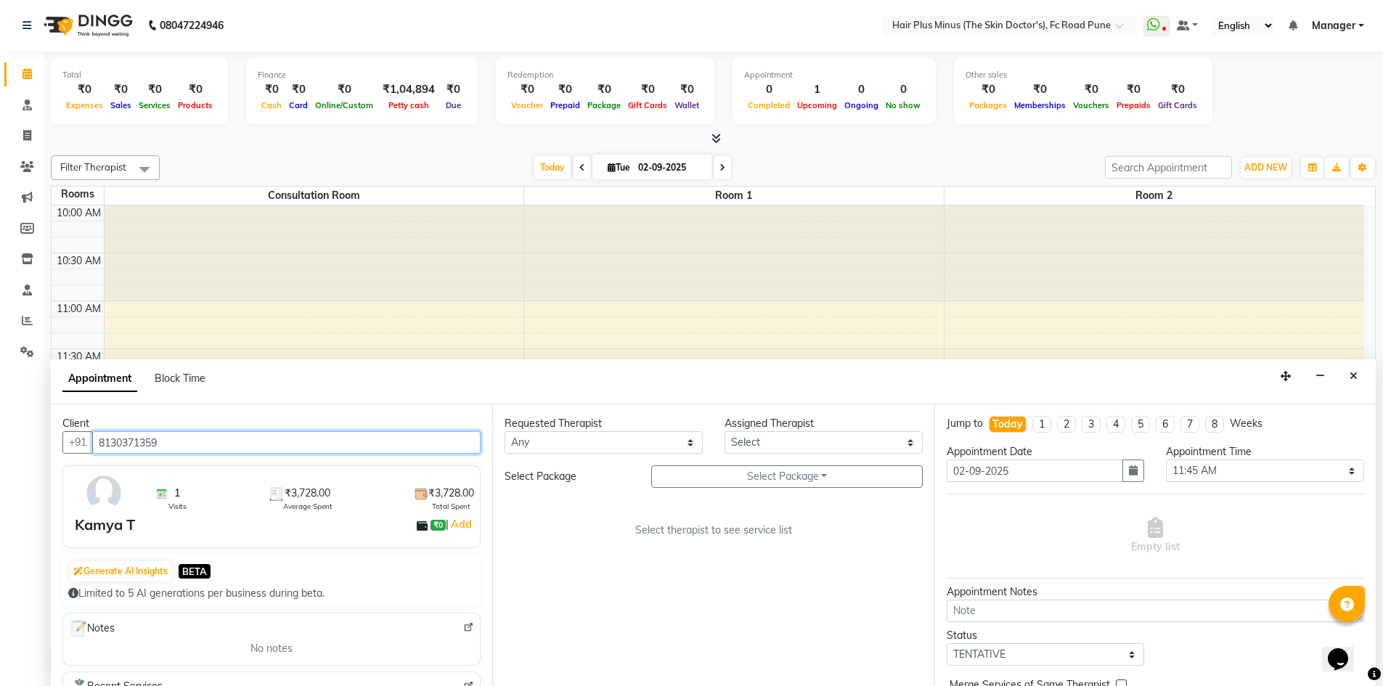
type input "8130371359"
click at [687, 438] on select "Any Dr [PERSON_NAME] Dr. [PERSON_NAME] [PERSON_NAME] [PERSON_NAME] [PERSON_NAME…" at bounding box center [603, 442] width 198 height 23
select select "89936"
click at [504, 431] on select "Any Dr [PERSON_NAME] Dr. [PERSON_NAME] [PERSON_NAME] [PERSON_NAME] [PERSON_NAME…" at bounding box center [603, 442] width 198 height 23
select select "89936"
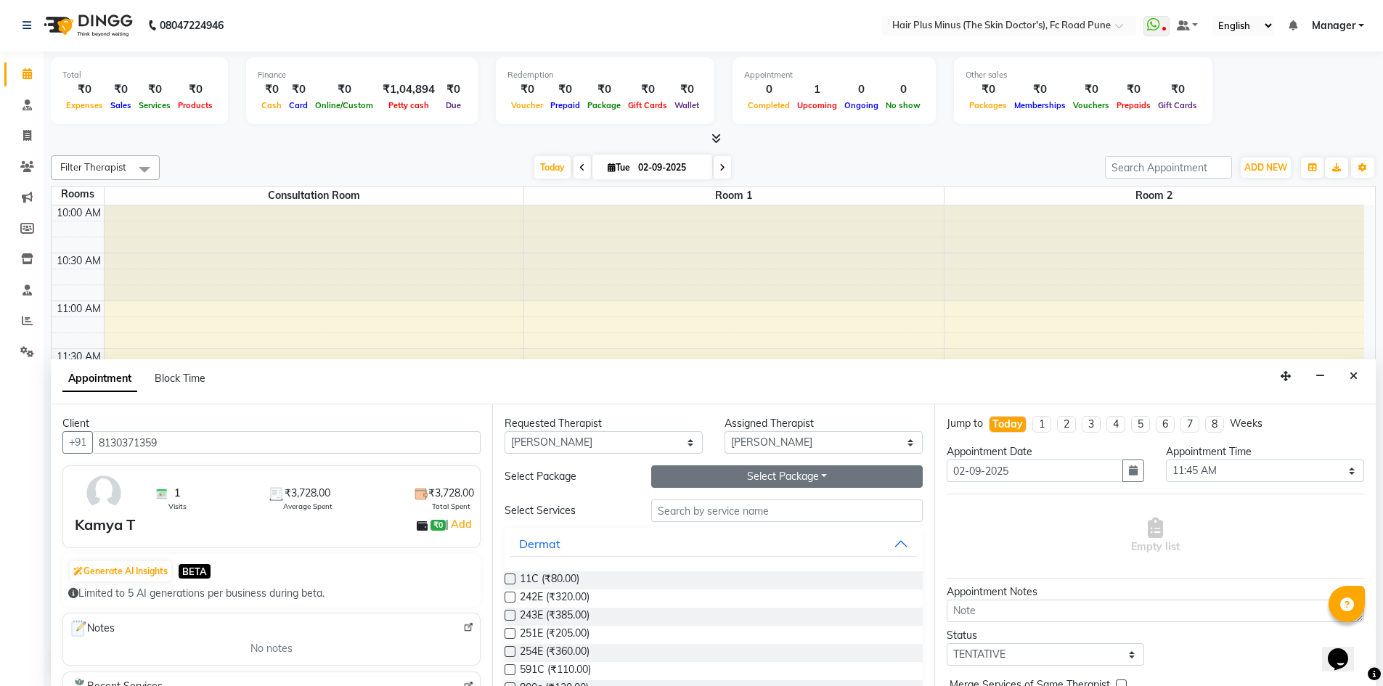
click at [777, 475] on button "Select Package Toggle Dropdown" at bounding box center [786, 476] width 271 height 23
click at [693, 510] on li "M Medifacial 3 + 1" at bounding box center [713, 506] width 122 height 21
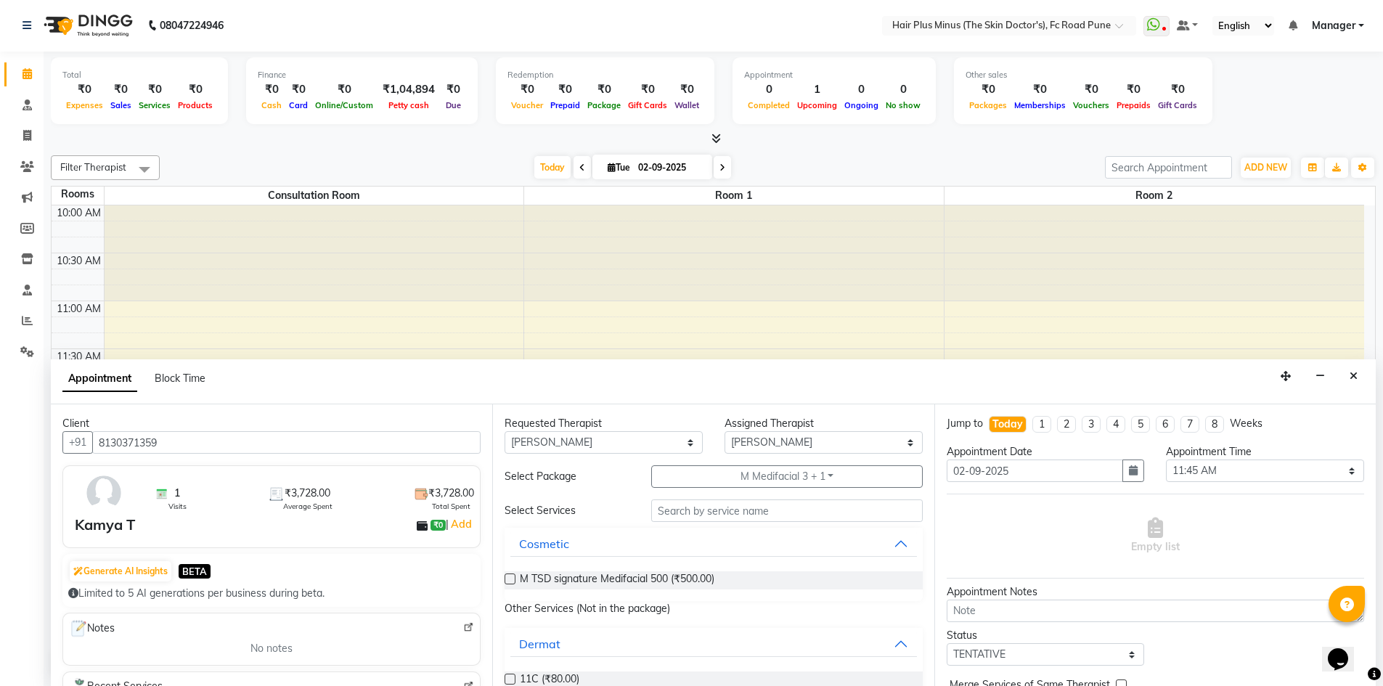
click at [515, 579] on label at bounding box center [509, 578] width 11 height 11
click at [514, 579] on input "checkbox" at bounding box center [508, 580] width 9 height 9
checkbox input "true"
select select "3991"
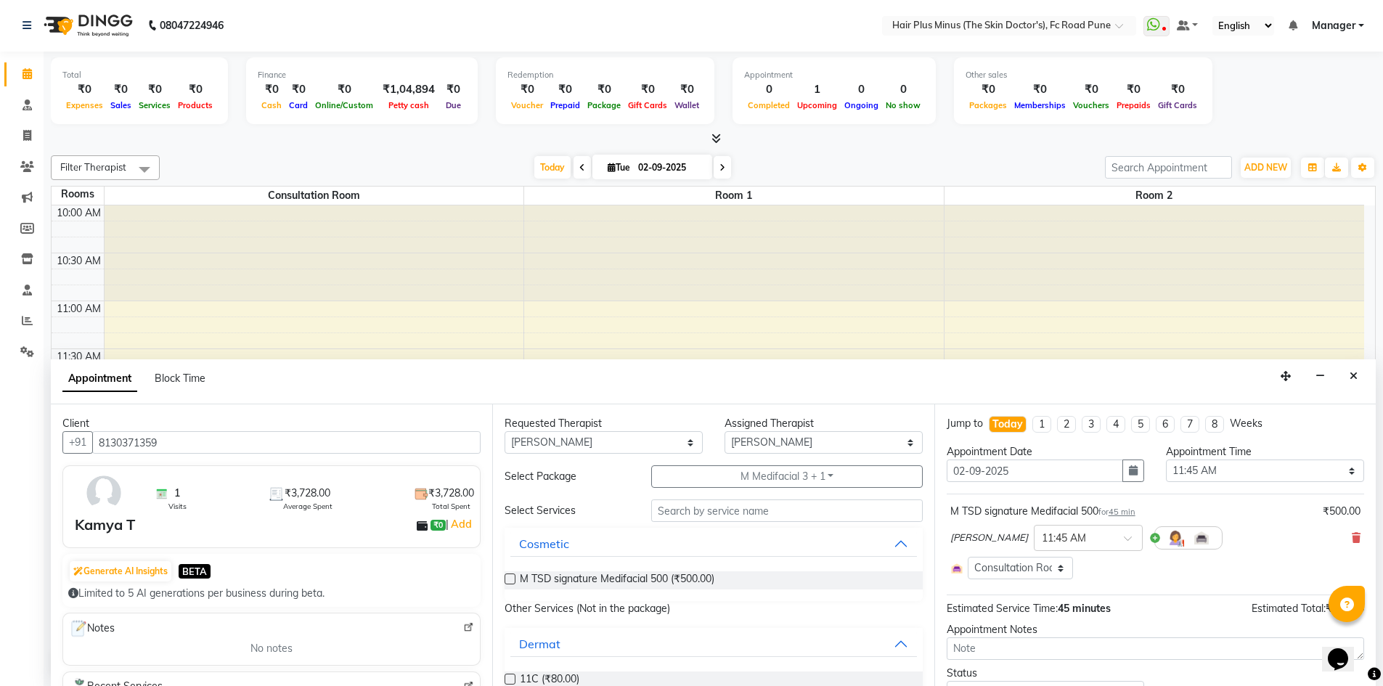
checkbox input "false"
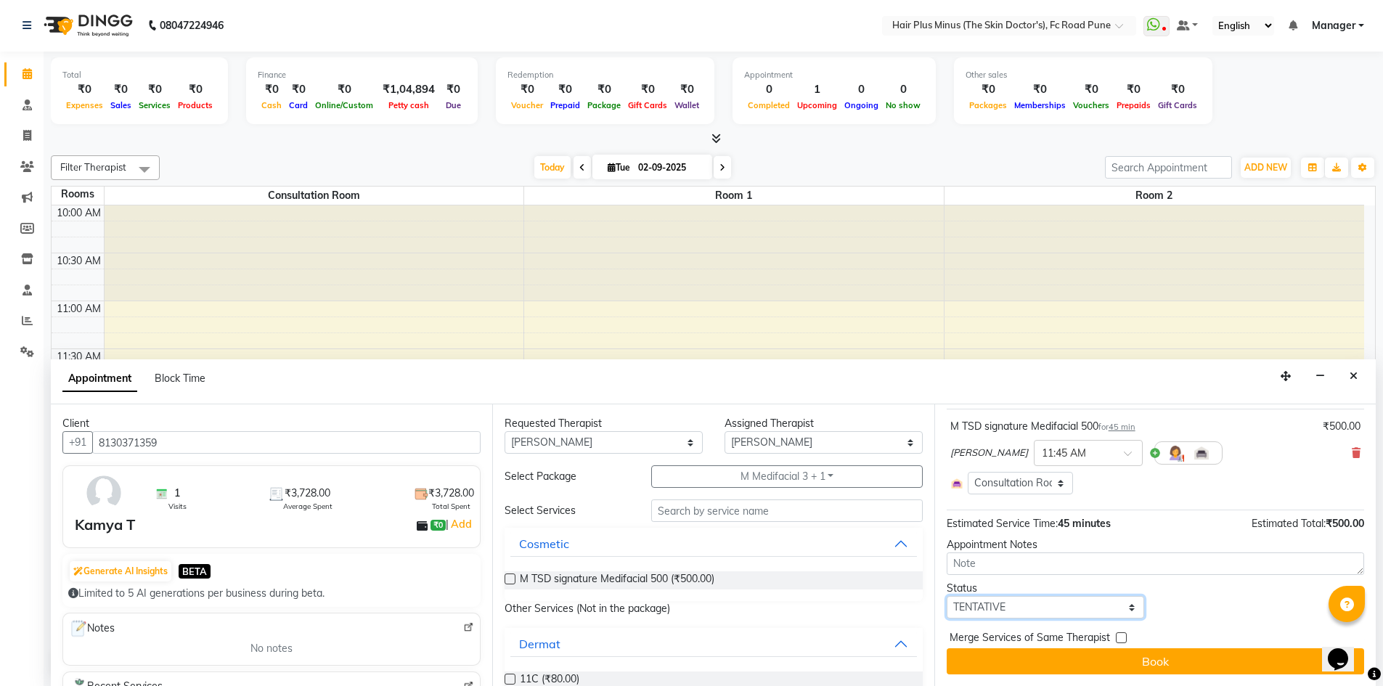
drag, startPoint x: 1016, startPoint y: 610, endPoint x: 1016, endPoint y: 601, distance: 8.7
click at [1016, 610] on select "Select TENTATIVE CONFIRM CHECK-IN UPCOMING" at bounding box center [1046, 607] width 198 height 23
select select "confirm booking"
click at [947, 596] on select "Select TENTATIVE CONFIRM CHECK-IN UPCOMING" at bounding box center [1046, 607] width 198 height 23
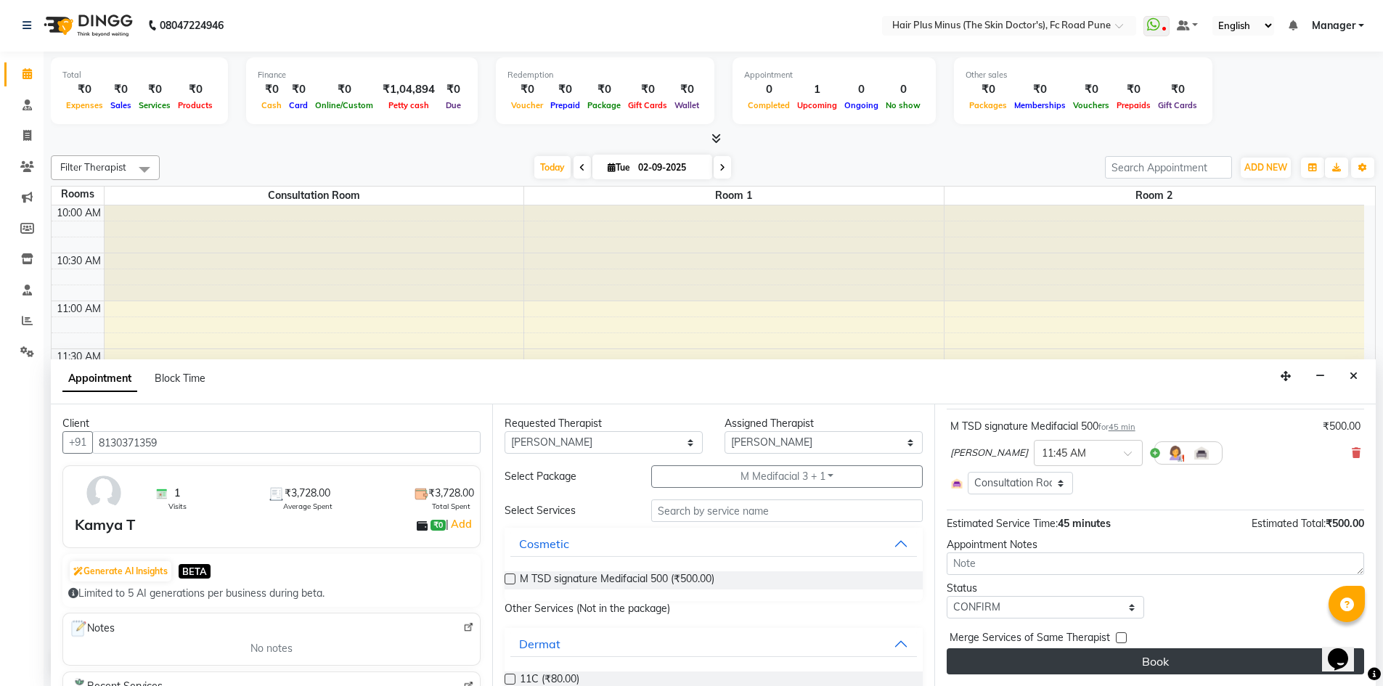
click at [1066, 658] on button "Book" at bounding box center [1155, 661] width 417 height 26
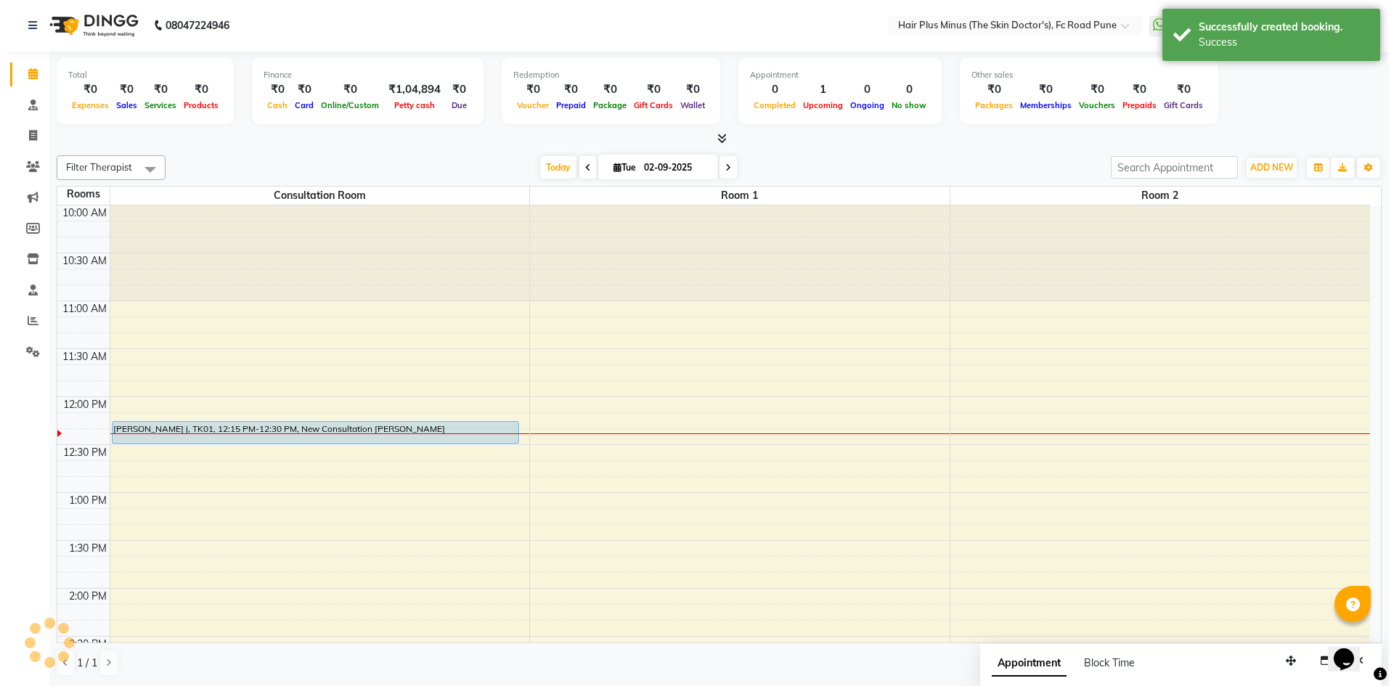
scroll to position [0, 0]
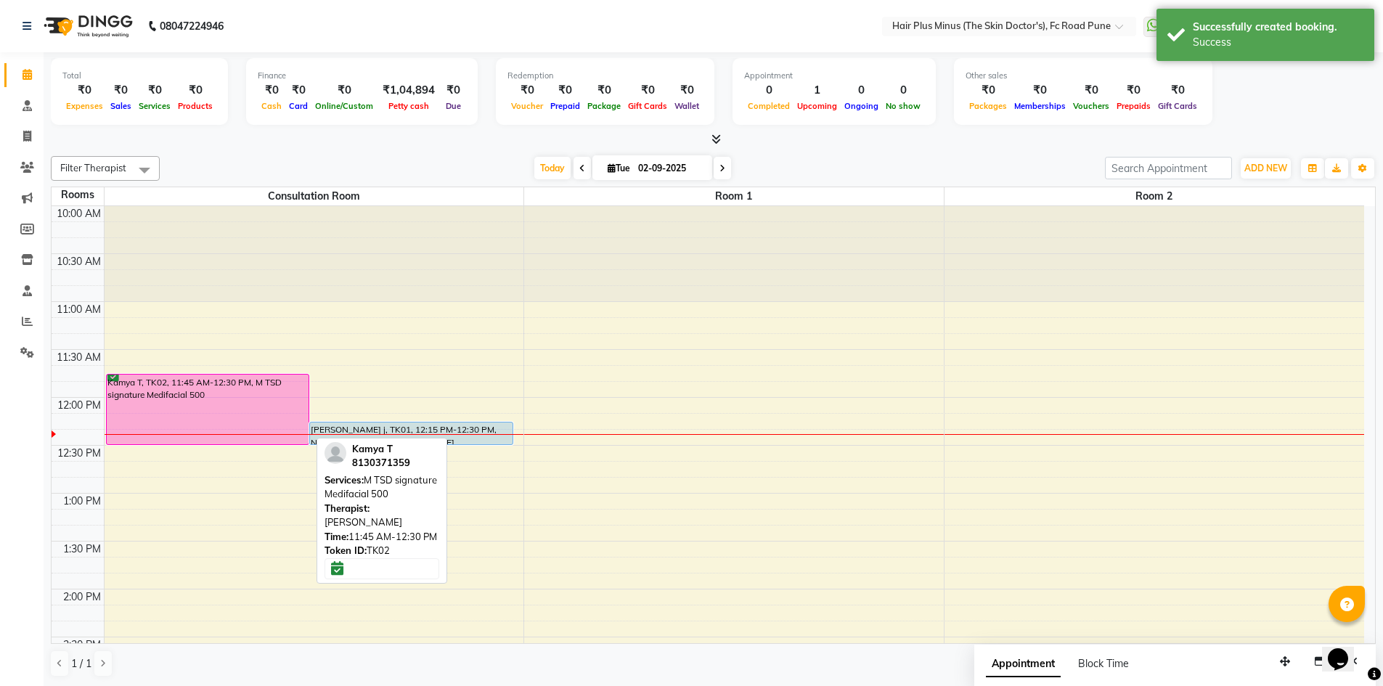
click at [274, 398] on div "Kamya T, TK02, 11:45 AM-12:30 PM, M TSD signature Medifacial 500" at bounding box center [208, 410] width 203 height 70
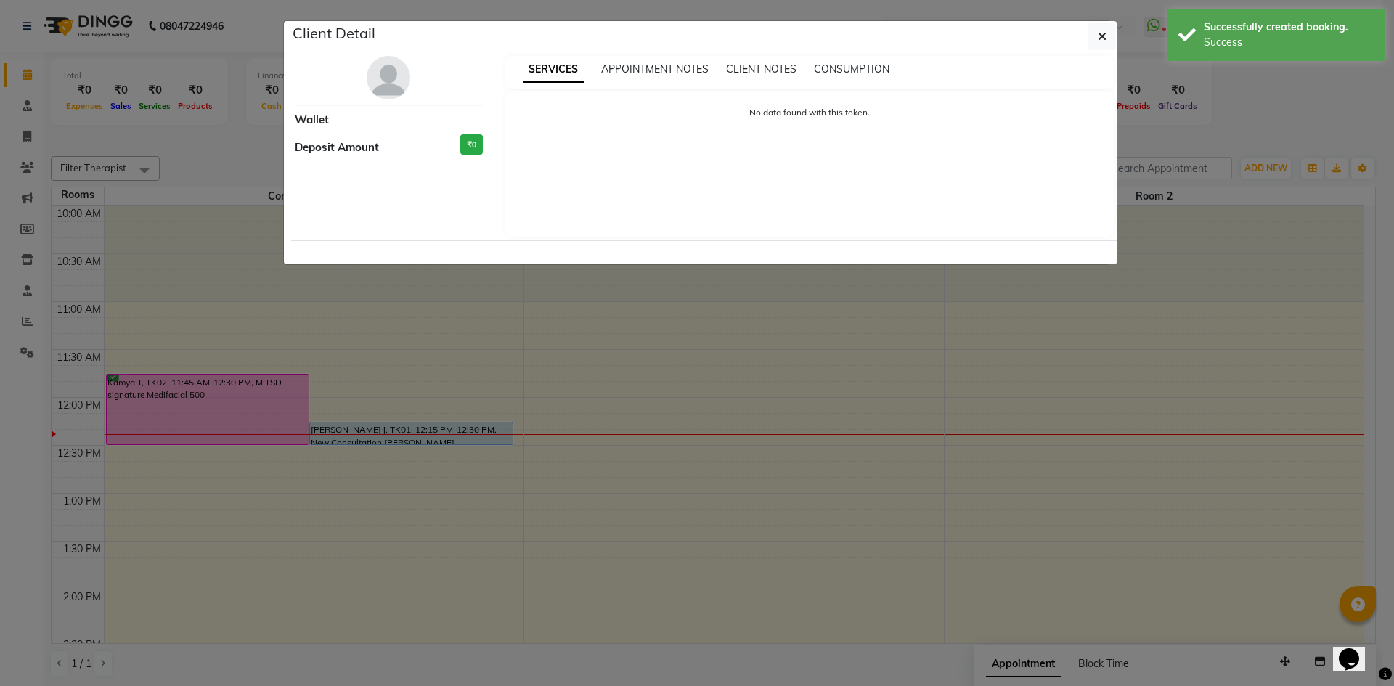
select select "6"
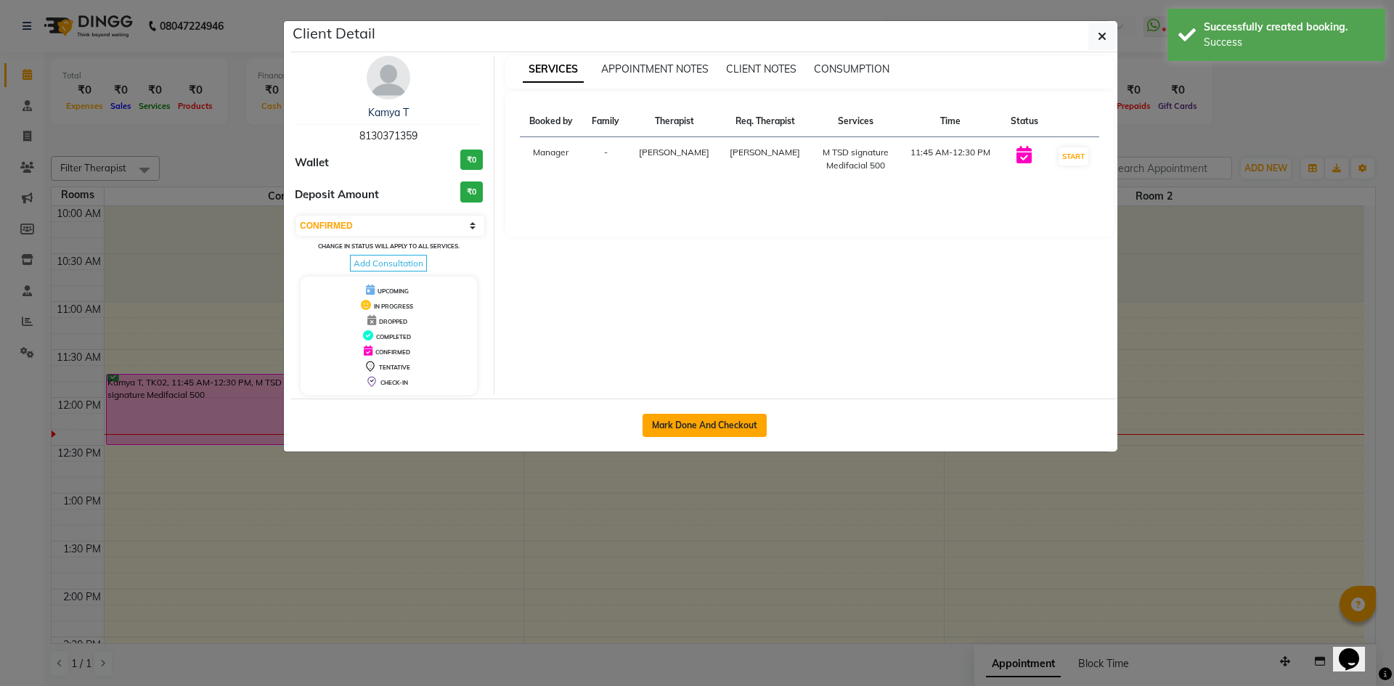
click at [710, 433] on button "Mark Done And Checkout" at bounding box center [704, 425] width 124 height 23
select select "service"
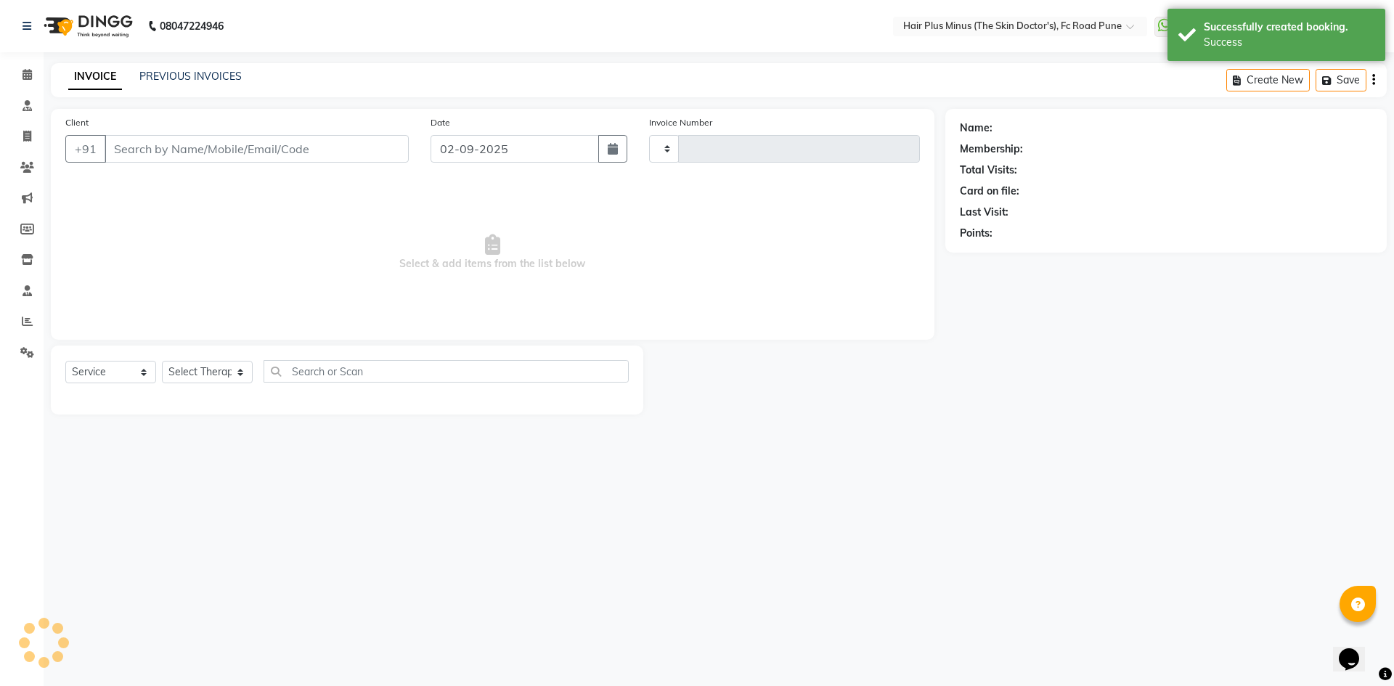
type input "1462"
select select "7911"
type input "8130371359"
select select "89936"
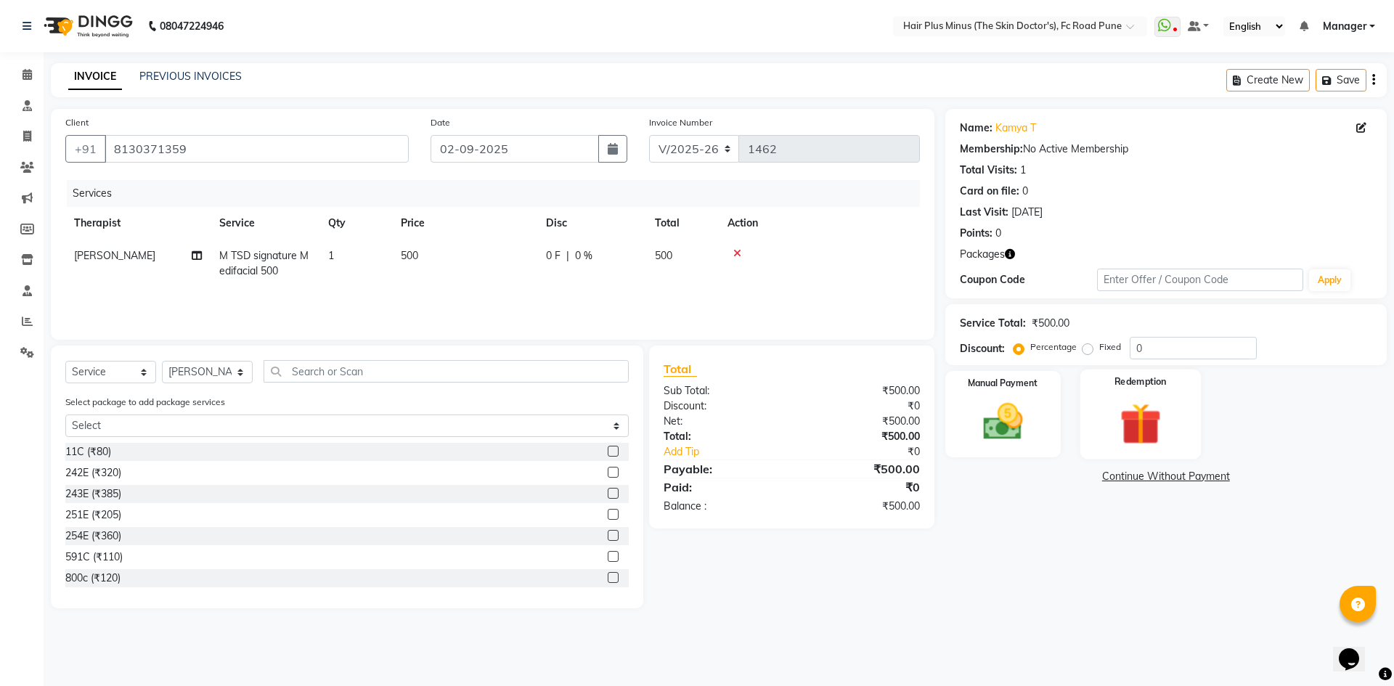
click at [1160, 404] on img at bounding box center [1140, 424] width 68 height 52
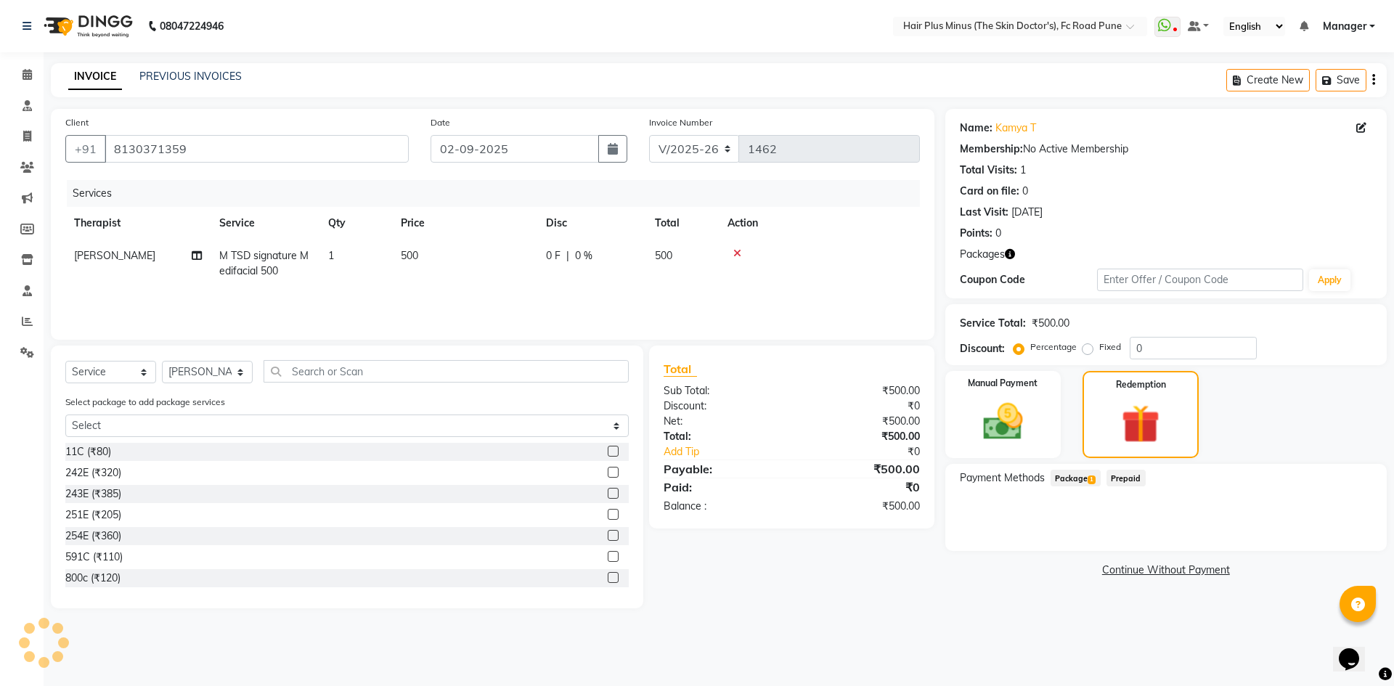
click at [1077, 470] on span "Package 1" at bounding box center [1075, 478] width 50 height 17
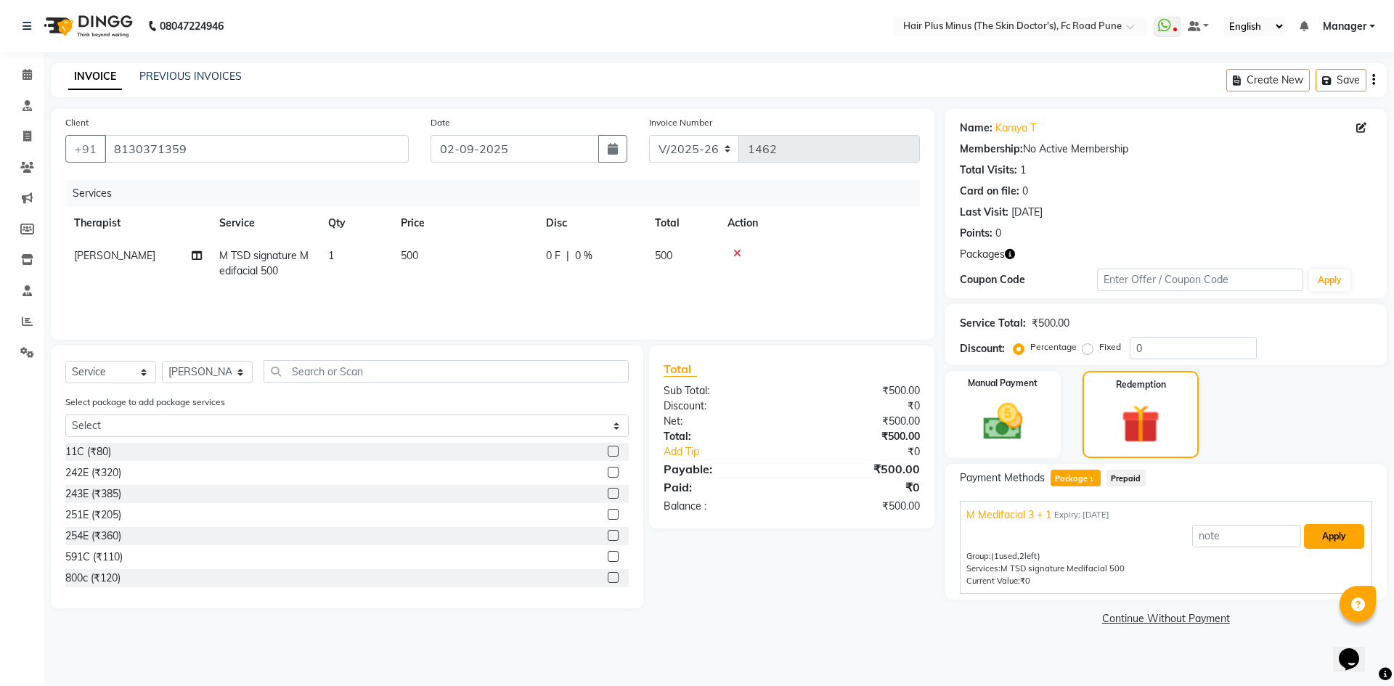
click at [1337, 536] on button "Apply" at bounding box center [1334, 536] width 60 height 25
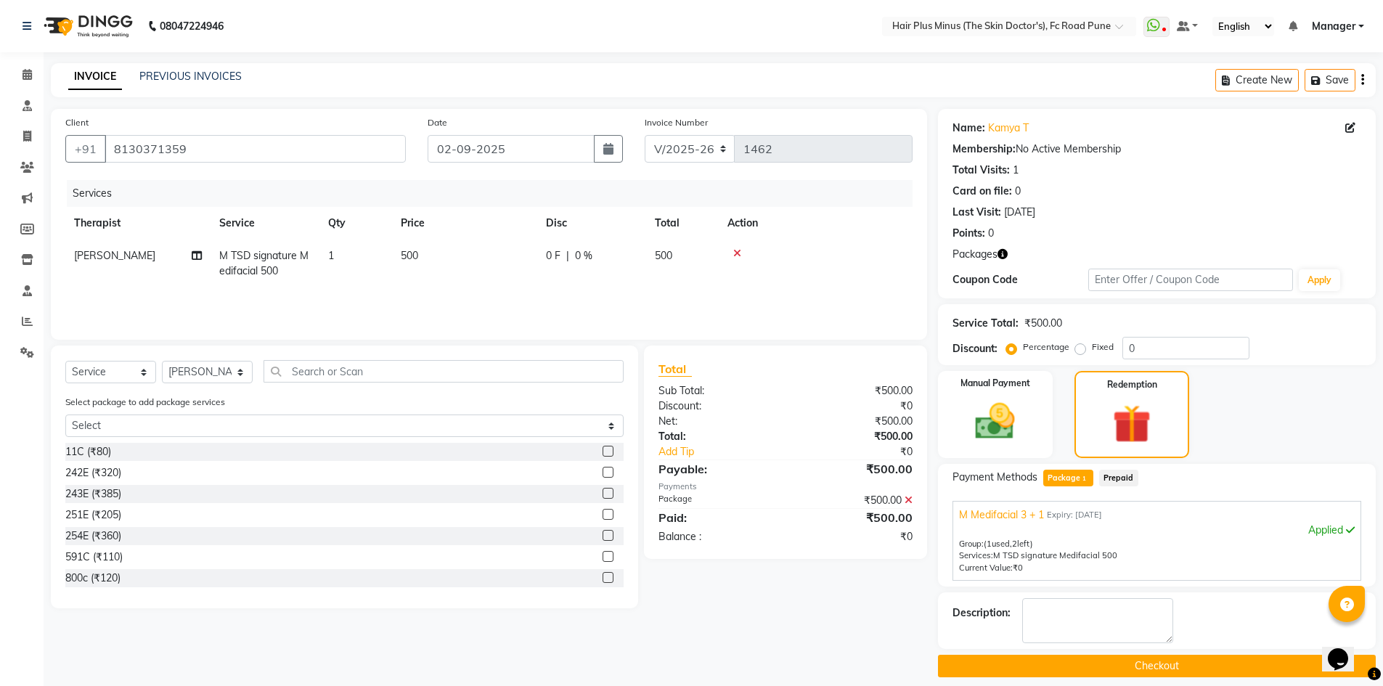
click at [1166, 667] on button "Checkout" at bounding box center [1157, 666] width 438 height 23
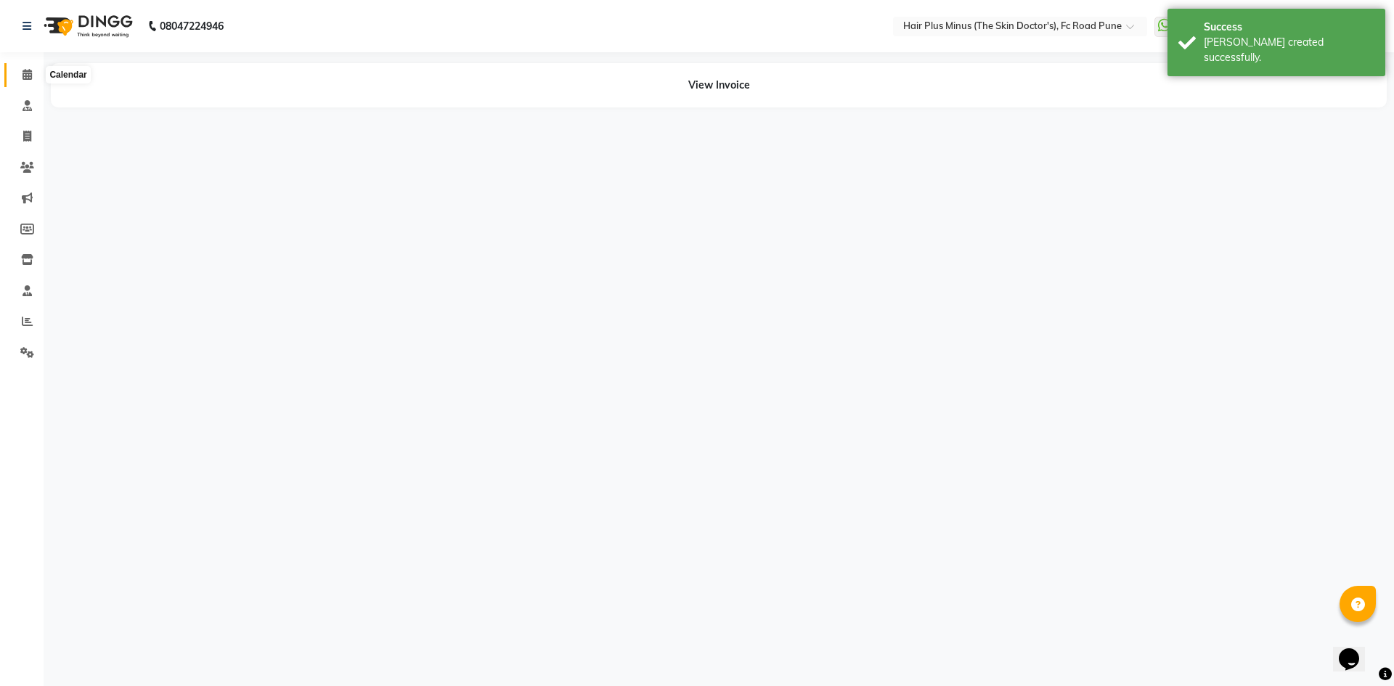
click at [23, 75] on icon at bounding box center [27, 74] width 9 height 11
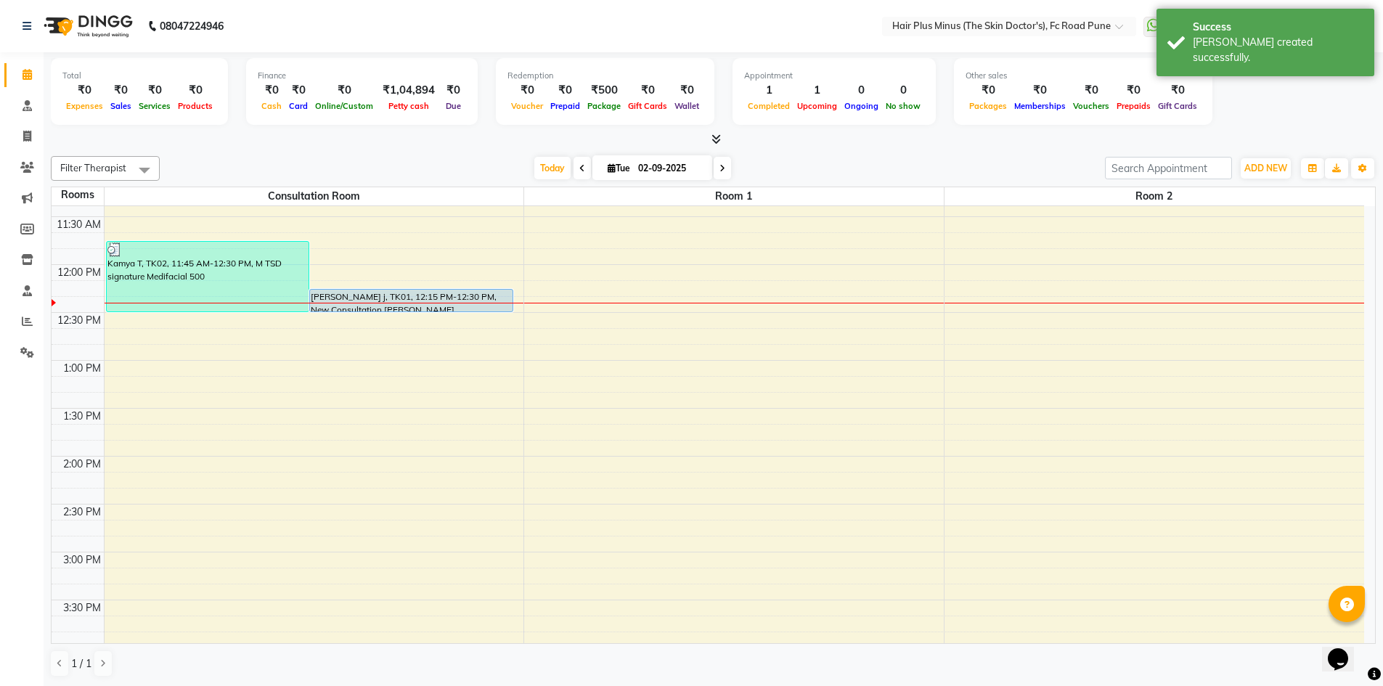
scroll to position [145, 0]
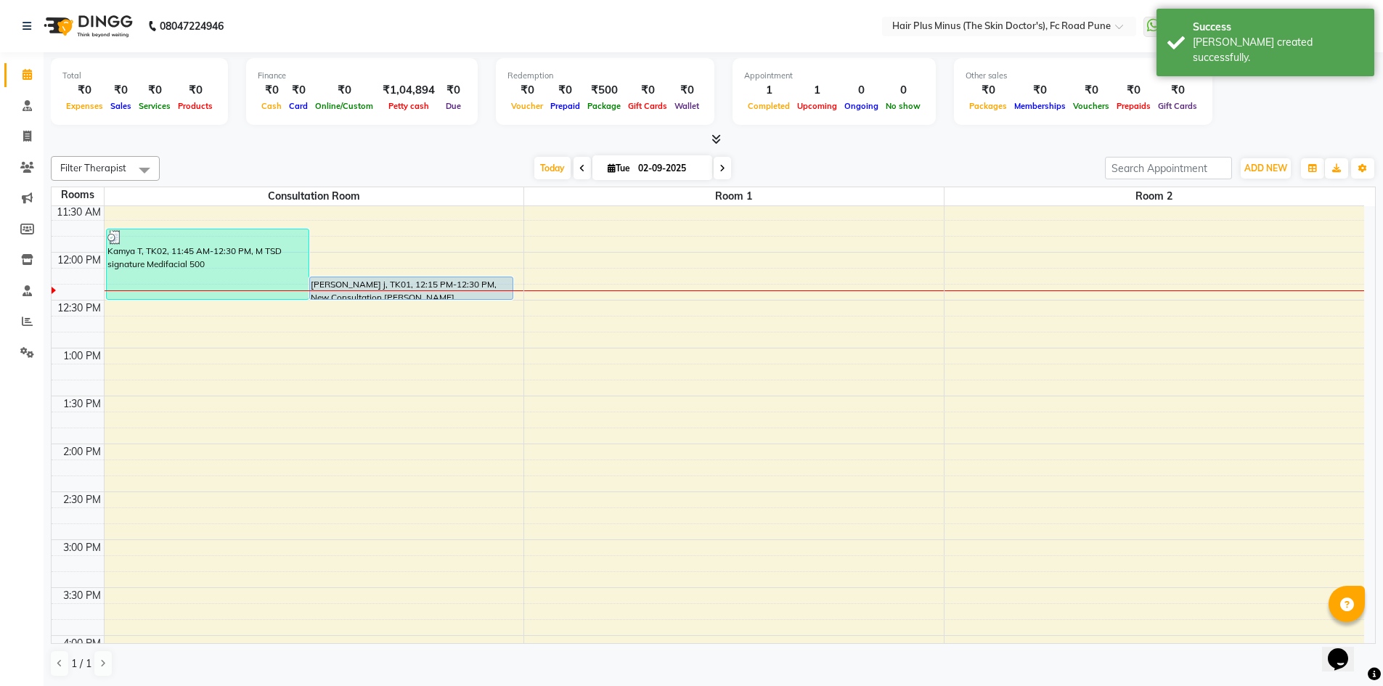
click at [202, 306] on div "10:00 AM 10:30 AM 11:00 AM 11:30 AM 12:00 PM 12:30 PM 1:00 PM 1:30 PM 2:00 PM 2…" at bounding box center [708, 587] width 1312 height 1053
select select "tentative"
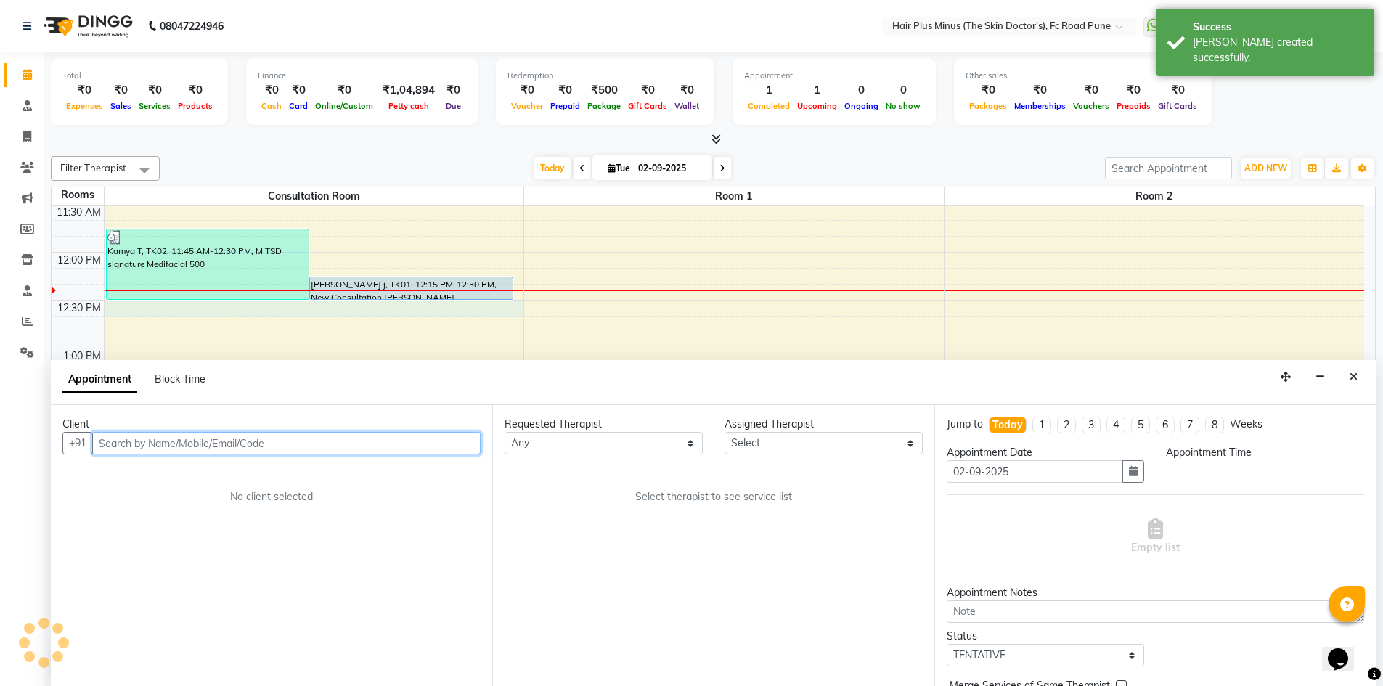
scroll to position [1, 0]
select select "750"
click at [411, 436] on input "text" at bounding box center [286, 442] width 388 height 23
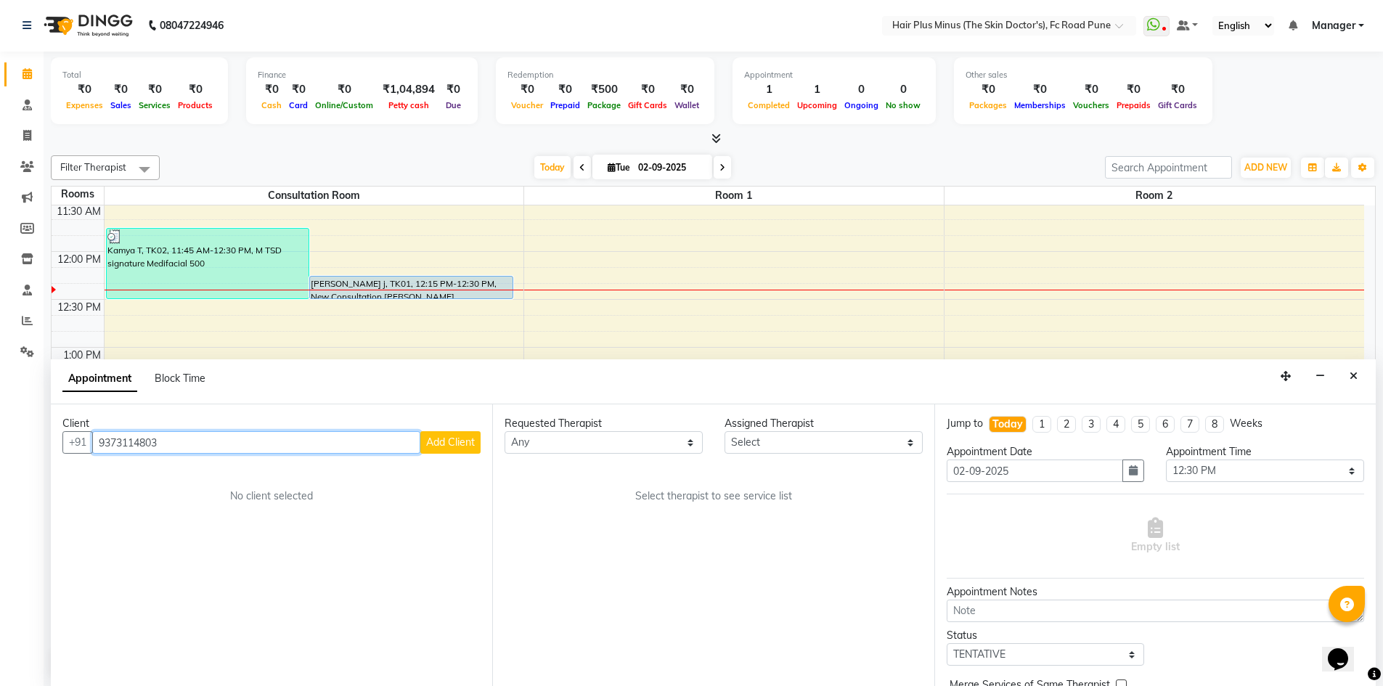
type input "9373114803"
click at [439, 438] on span "Add Client" at bounding box center [450, 442] width 49 height 13
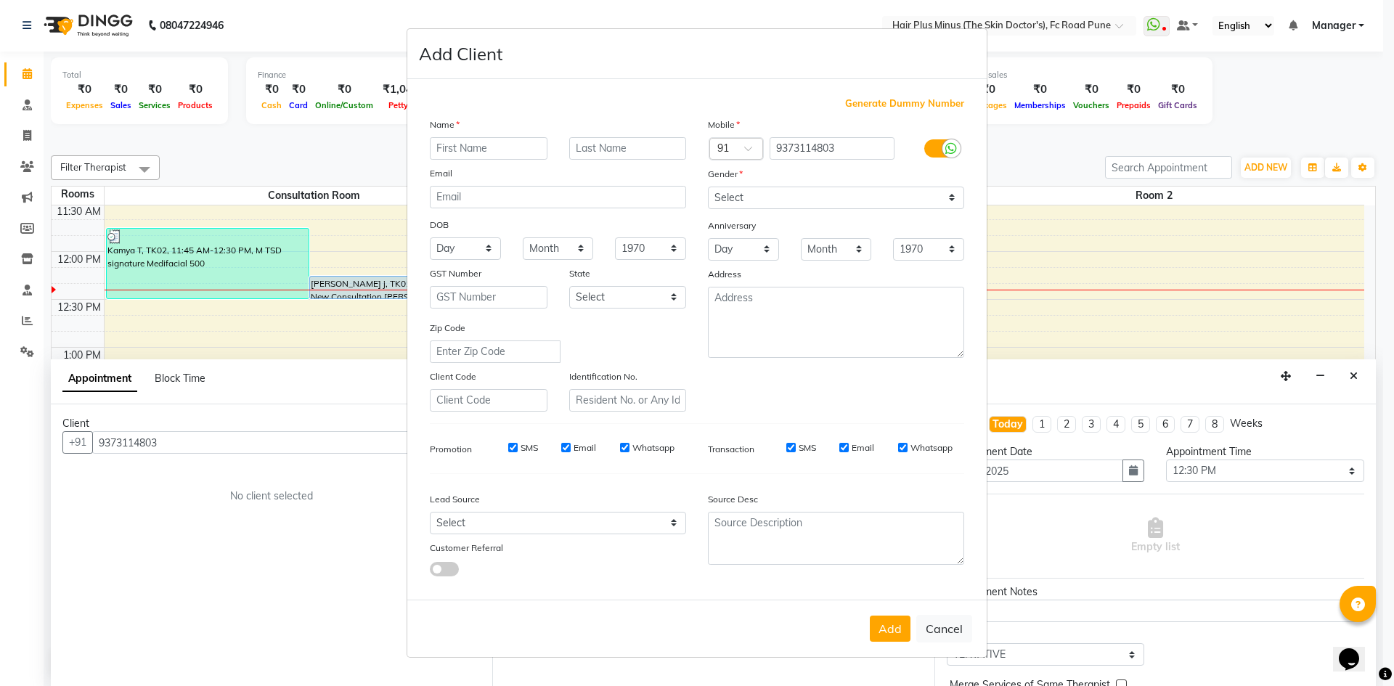
click at [505, 155] on input "text" at bounding box center [489, 148] width 118 height 23
type input "Tejas"
click at [606, 151] on input "text" at bounding box center [628, 148] width 118 height 23
type input "n"
type input "[PERSON_NAME]"
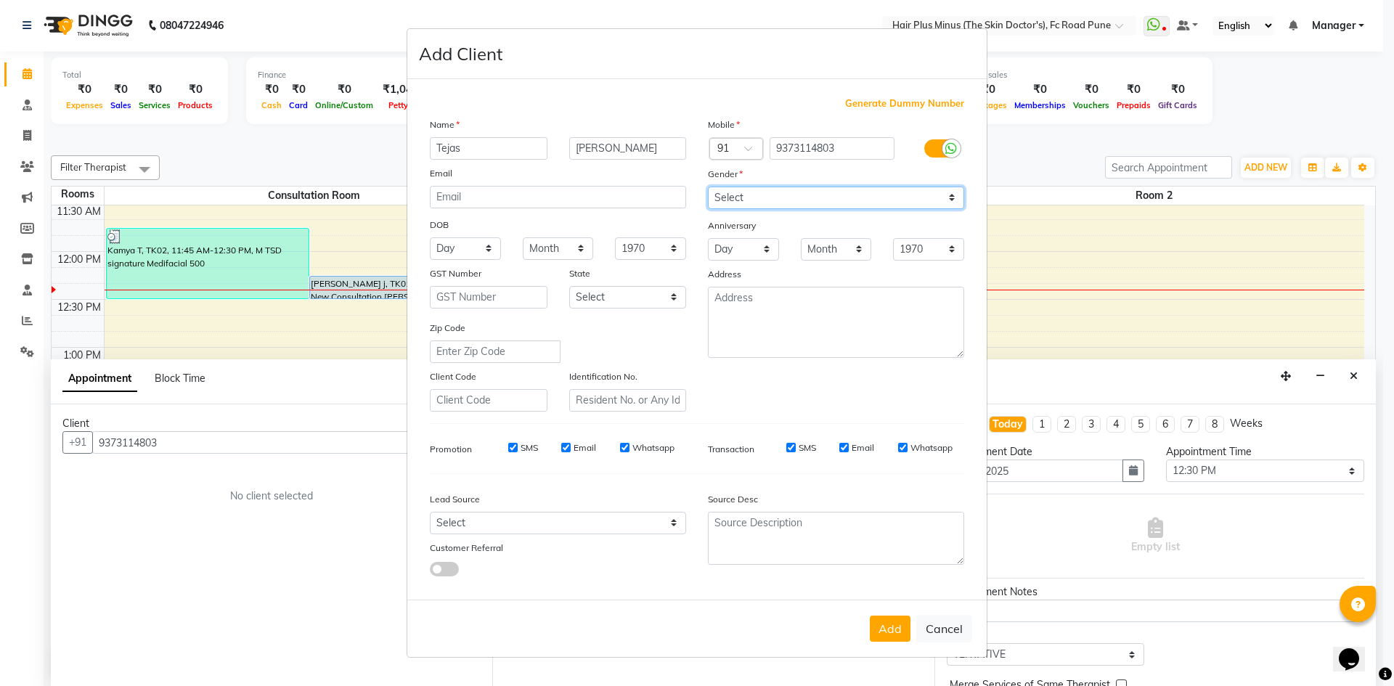
click at [801, 206] on select "Select [DEMOGRAPHIC_DATA] [DEMOGRAPHIC_DATA] Other Prefer Not To Say" at bounding box center [836, 198] width 256 height 23
select select "[DEMOGRAPHIC_DATA]"
click at [708, 187] on select "Select [DEMOGRAPHIC_DATA] [DEMOGRAPHIC_DATA] Other Prefer Not To Say" at bounding box center [836, 198] width 256 height 23
click at [889, 634] on button "Add" at bounding box center [890, 629] width 41 height 26
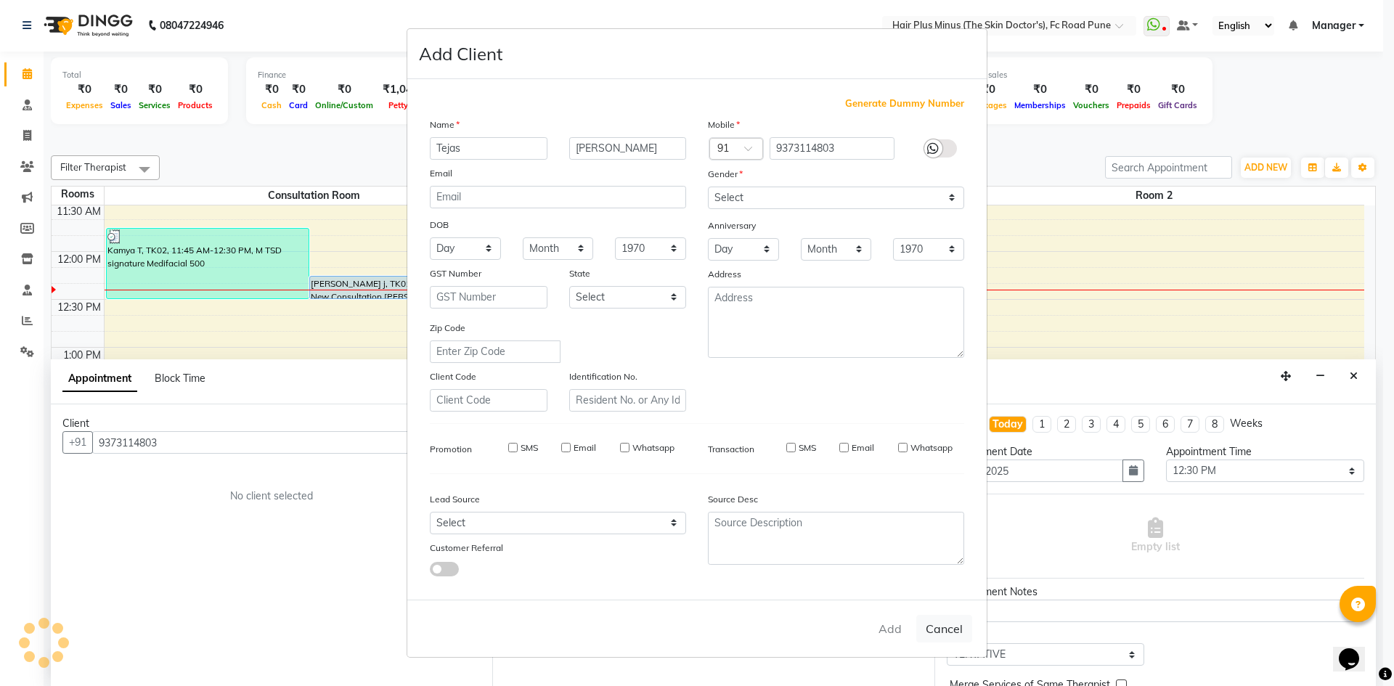
select select
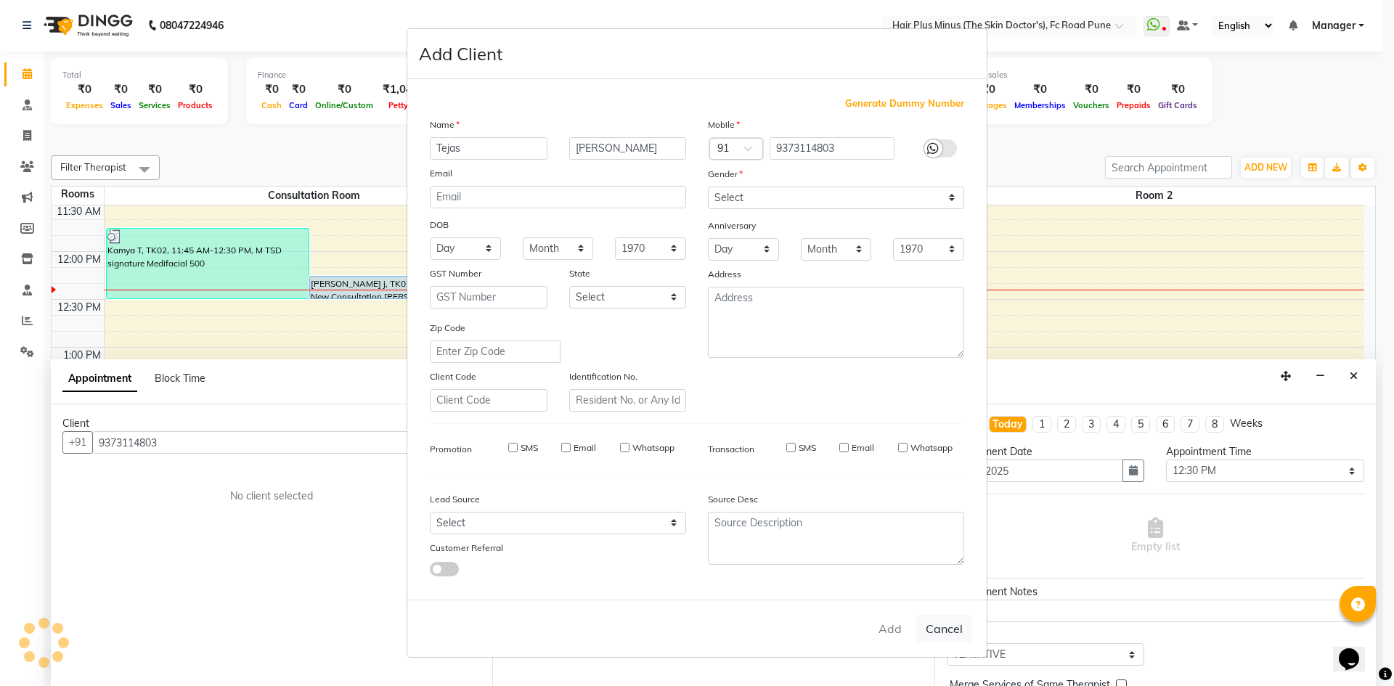
select select
checkbox input "false"
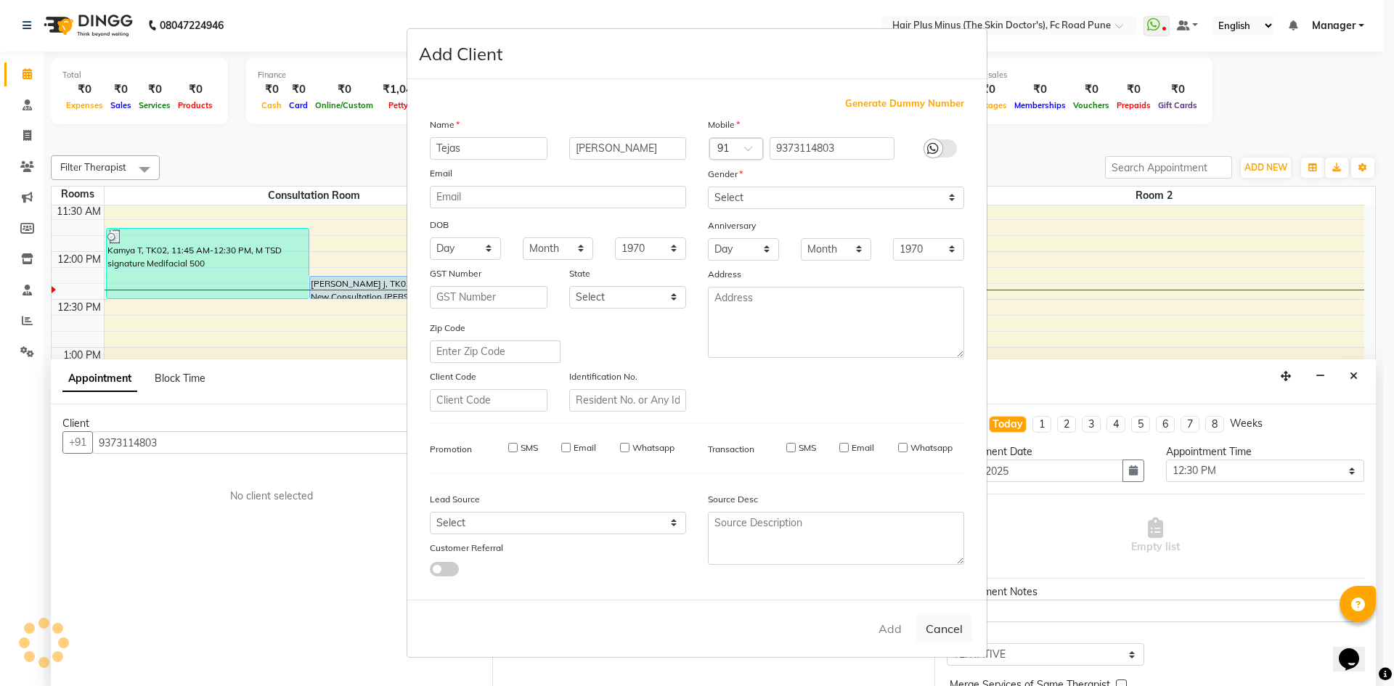
checkbox input "false"
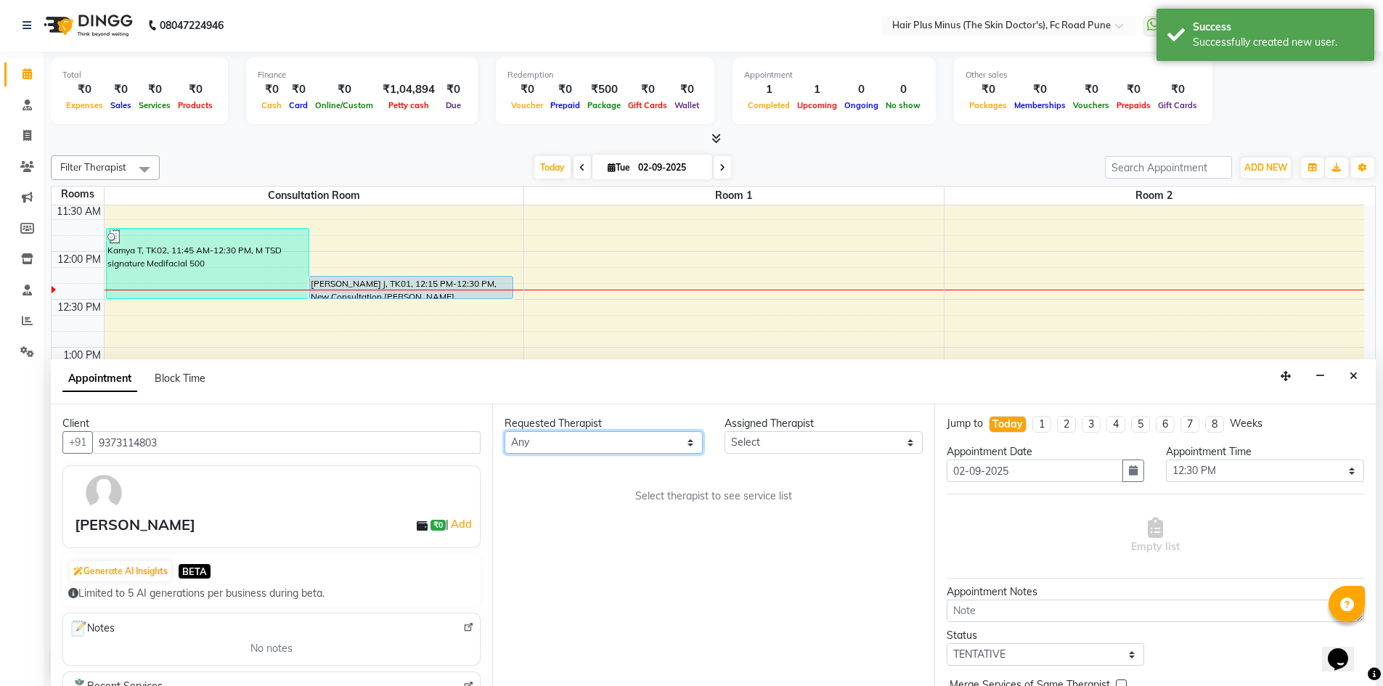
click at [690, 446] on select "Any Dr [PERSON_NAME] Dr. [PERSON_NAME] [PERSON_NAME] [PERSON_NAME] [PERSON_NAME…" at bounding box center [603, 442] width 198 height 23
select select "84390"
click at [504, 431] on select "Any Dr [PERSON_NAME] Dr. [PERSON_NAME] [PERSON_NAME] [PERSON_NAME] [PERSON_NAME…" at bounding box center [603, 442] width 198 height 23
select select "84390"
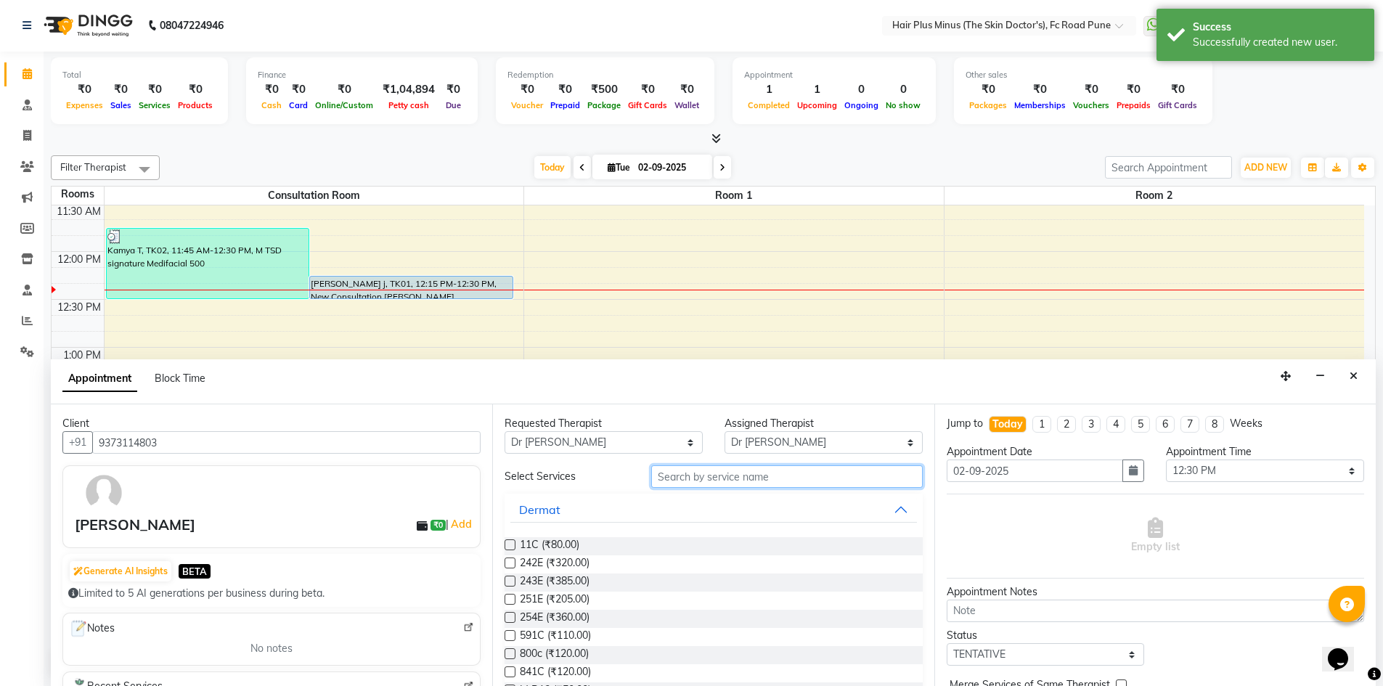
click at [698, 466] on input "text" at bounding box center [786, 476] width 271 height 23
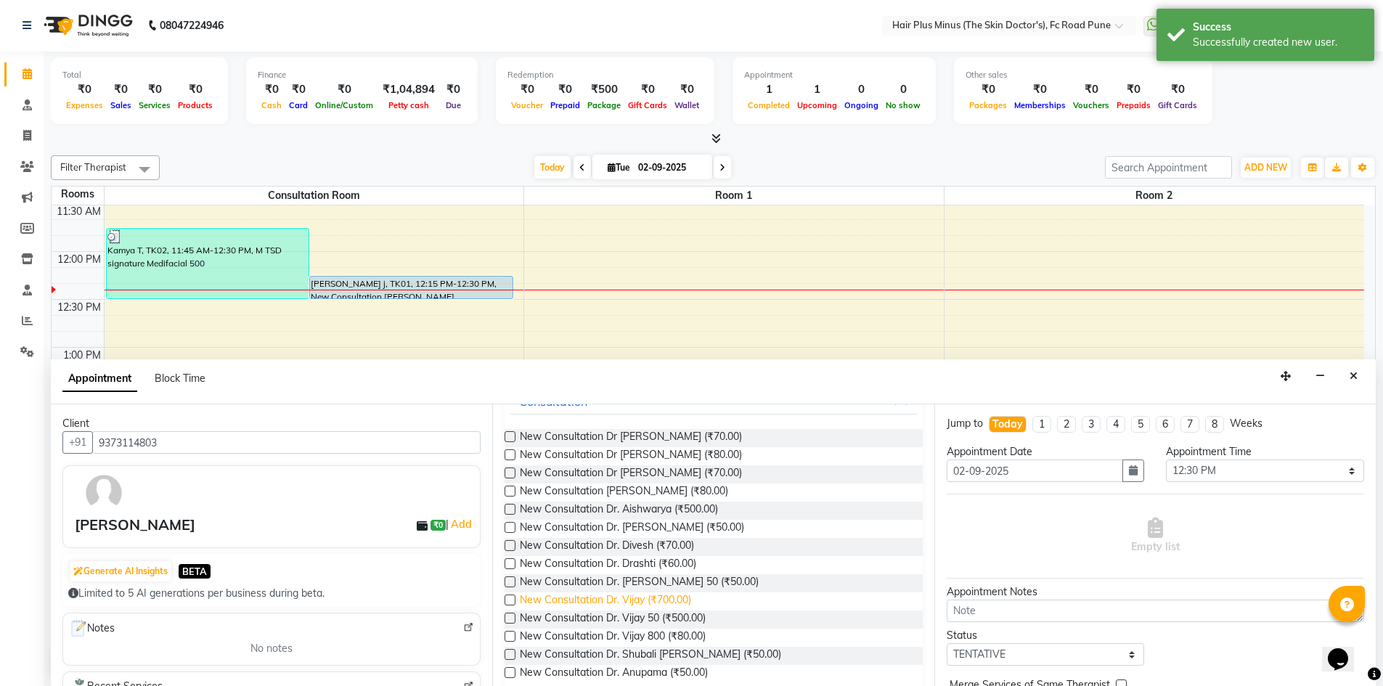
scroll to position [128, 0]
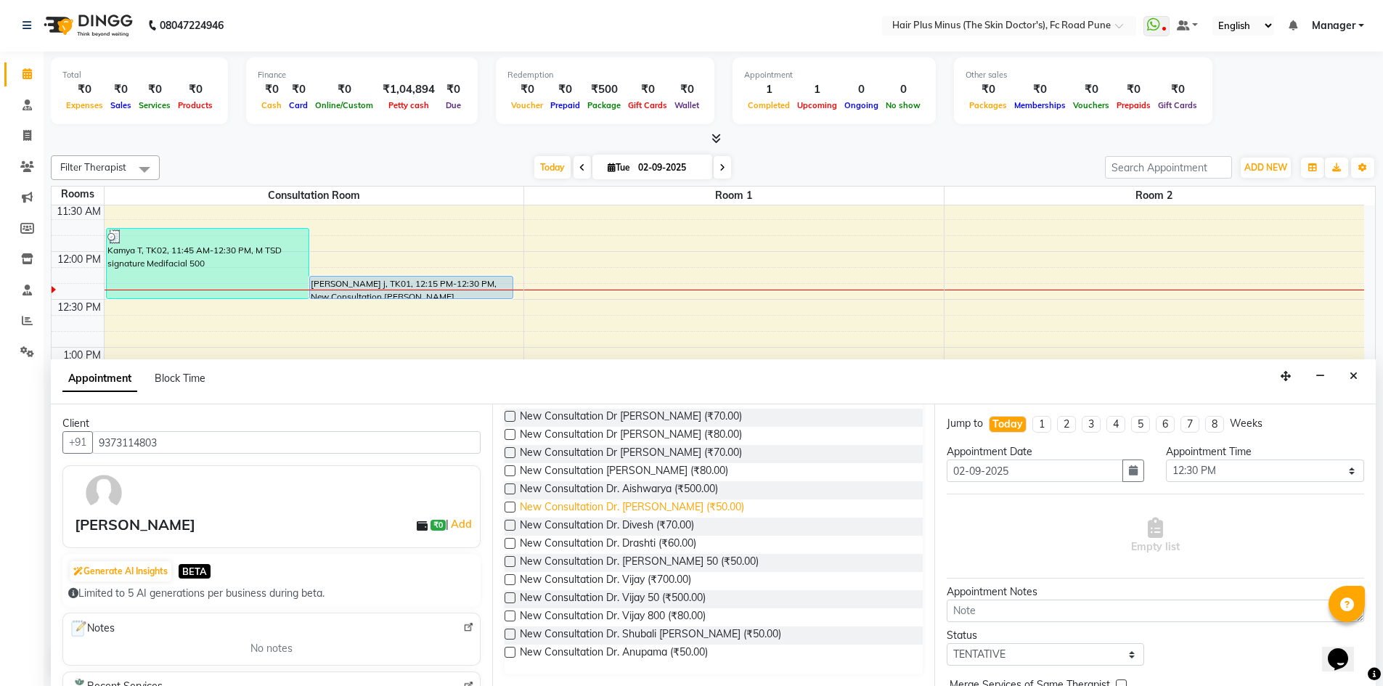
type input "new"
click at [624, 506] on span "New Consultation Dr. [PERSON_NAME] (₹50.00)" at bounding box center [632, 508] width 224 height 18
checkbox input "false"
select select "3991"
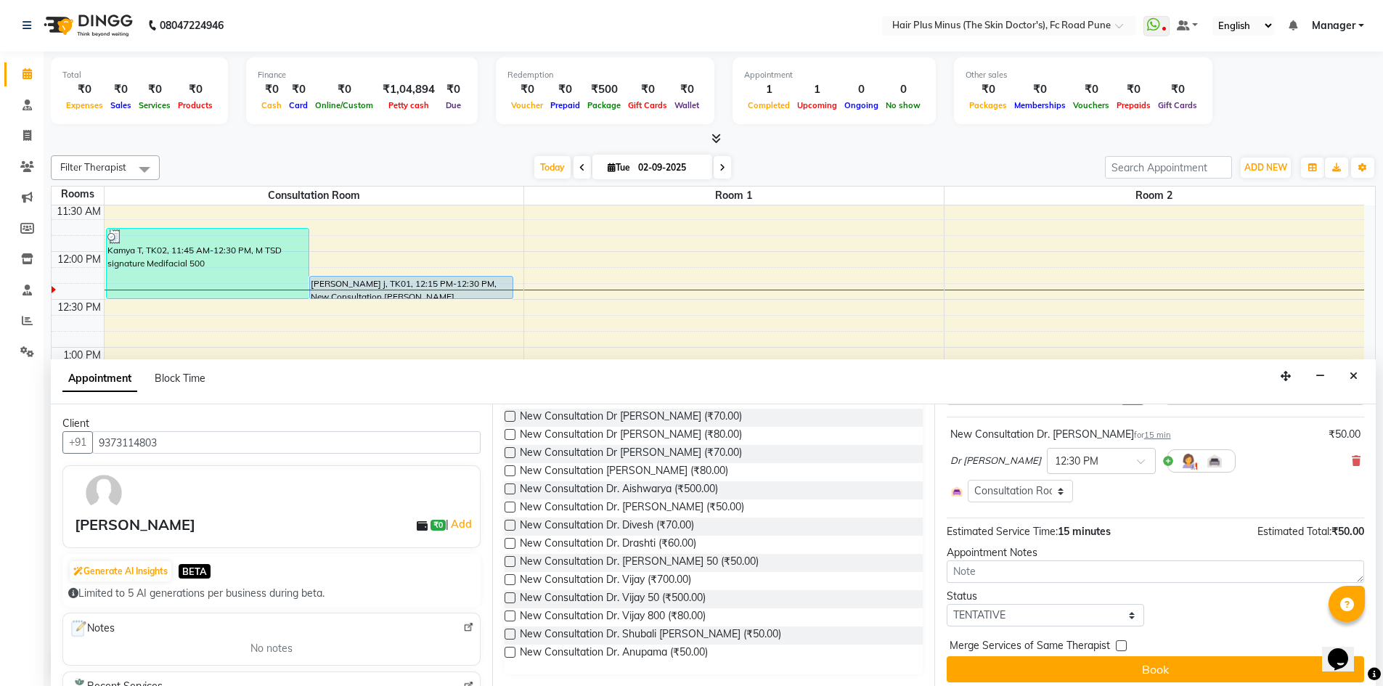
scroll to position [85, 0]
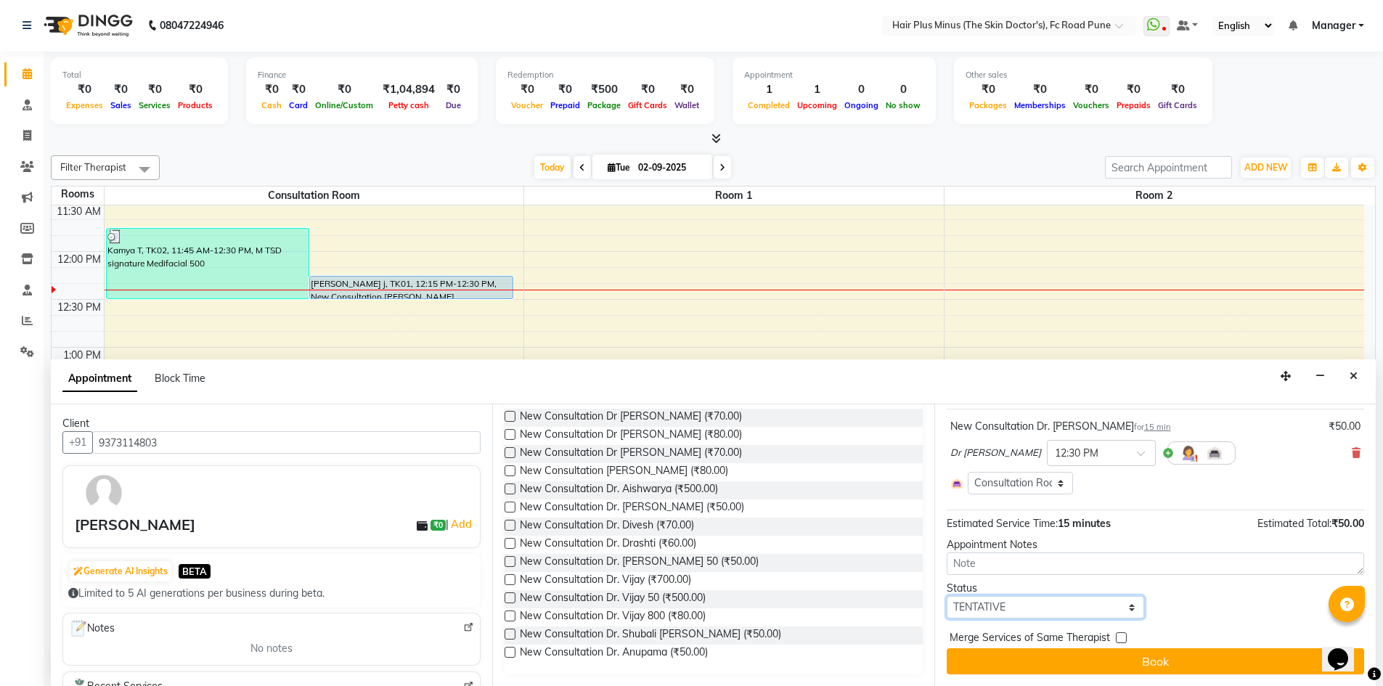
click at [1032, 610] on select "Select TENTATIVE CONFIRM CHECK-IN UPCOMING" at bounding box center [1046, 607] width 198 height 23
select select "confirm booking"
click at [947, 596] on select "Select TENTATIVE CONFIRM CHECK-IN UPCOMING" at bounding box center [1046, 607] width 198 height 23
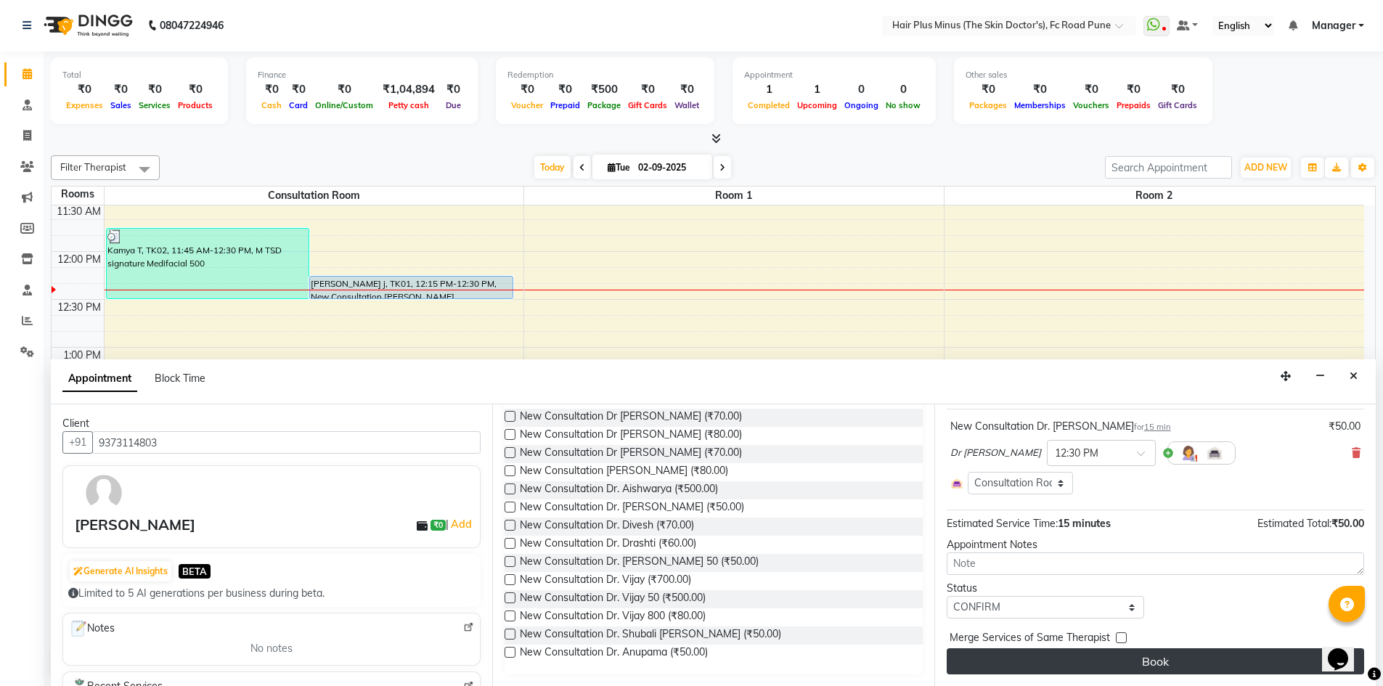
click at [1101, 667] on button "Book" at bounding box center [1155, 661] width 417 height 26
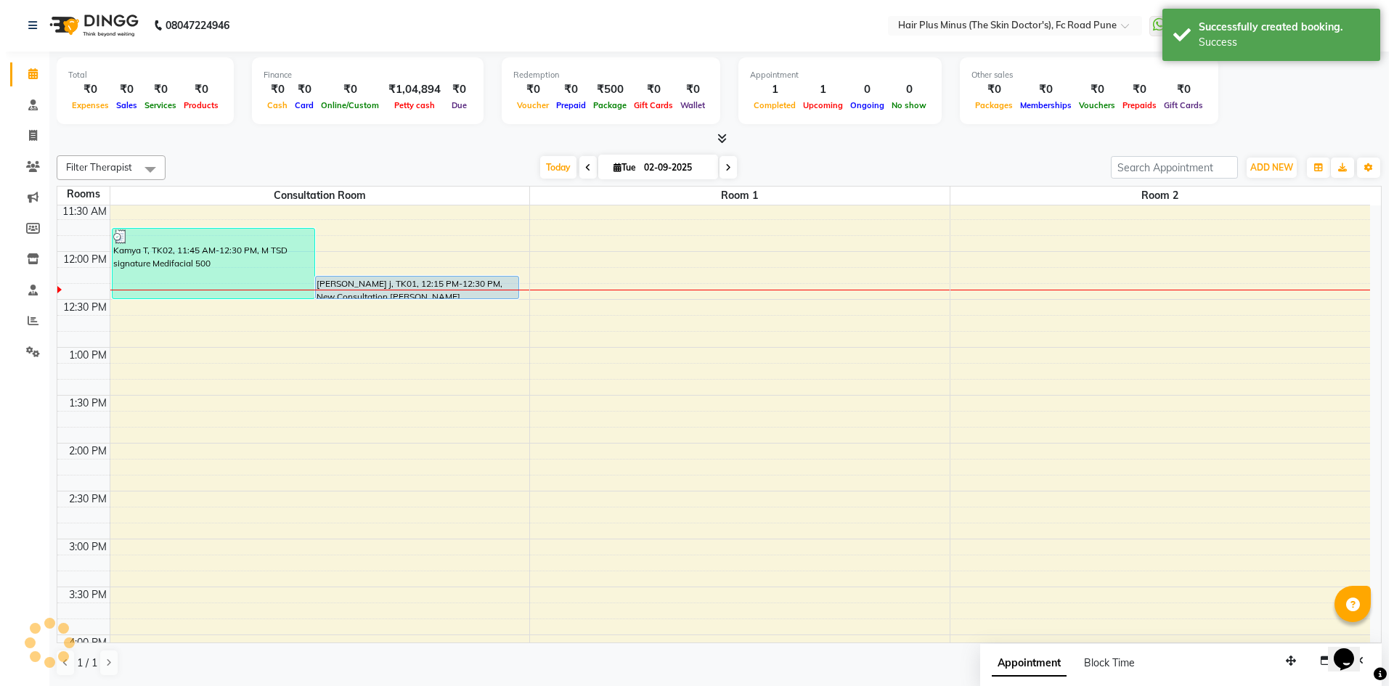
scroll to position [0, 0]
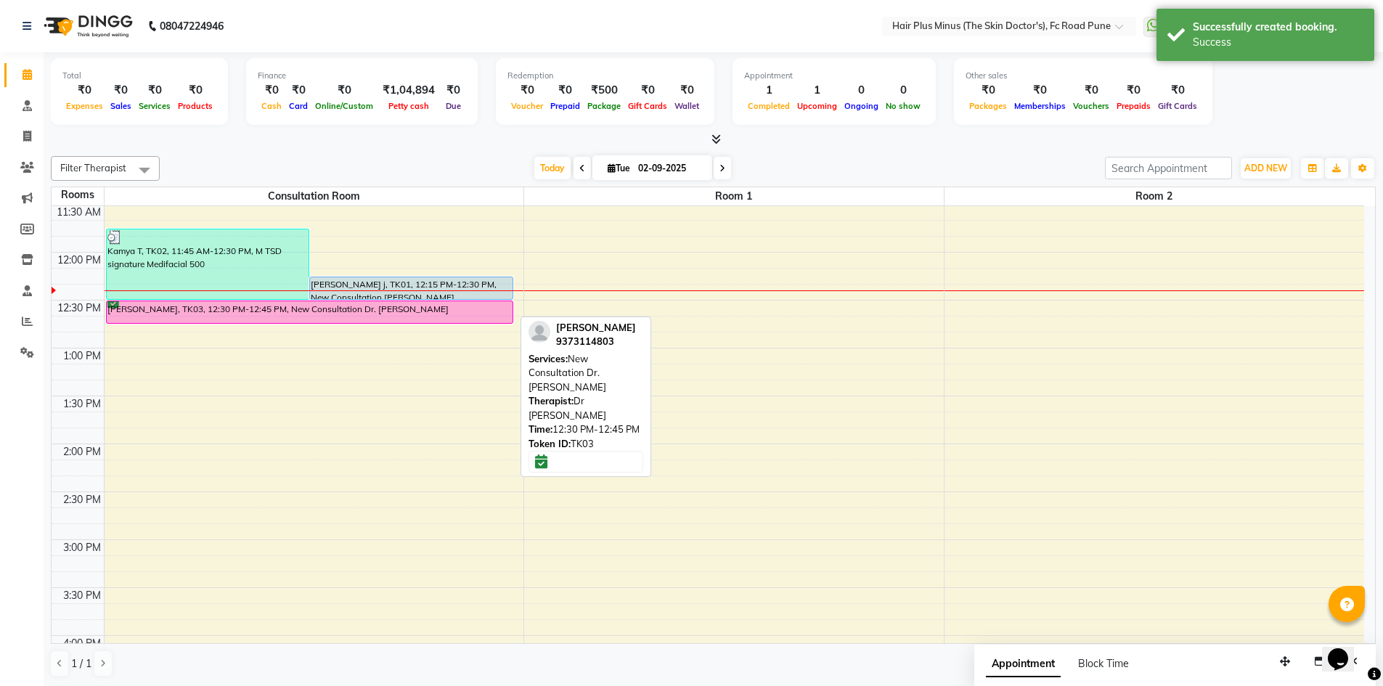
click at [250, 319] on div "[PERSON_NAME], TK03, 12:30 PM-12:45 PM, New Consultation Dr. [PERSON_NAME]" at bounding box center [310, 312] width 406 height 22
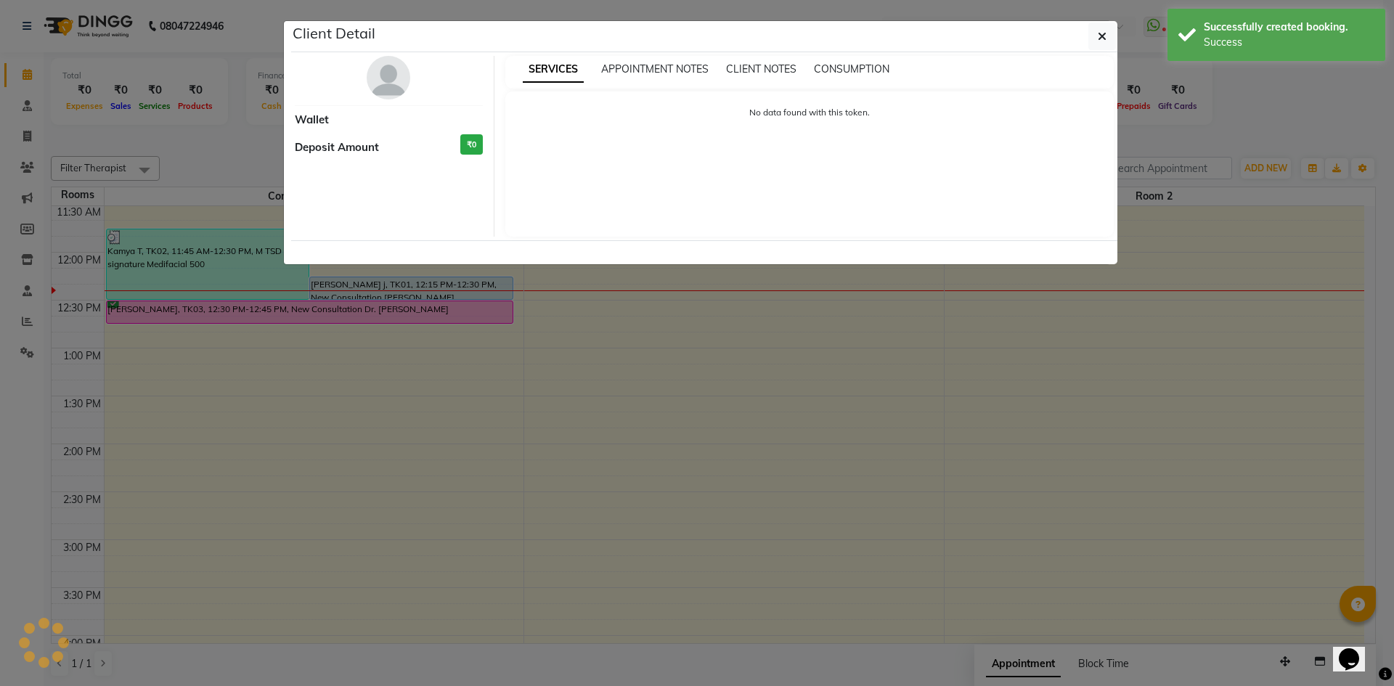
select select "6"
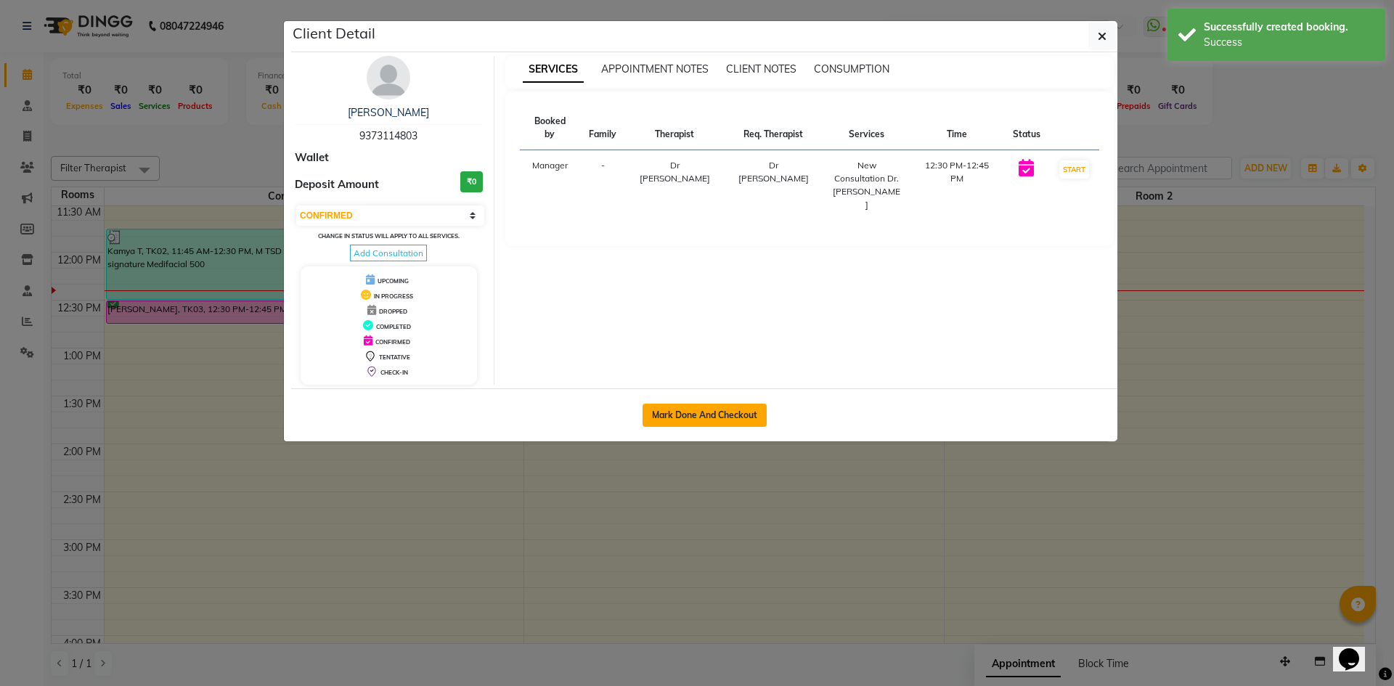
click at [733, 420] on button "Mark Done And Checkout" at bounding box center [704, 415] width 124 height 23
select select "service"
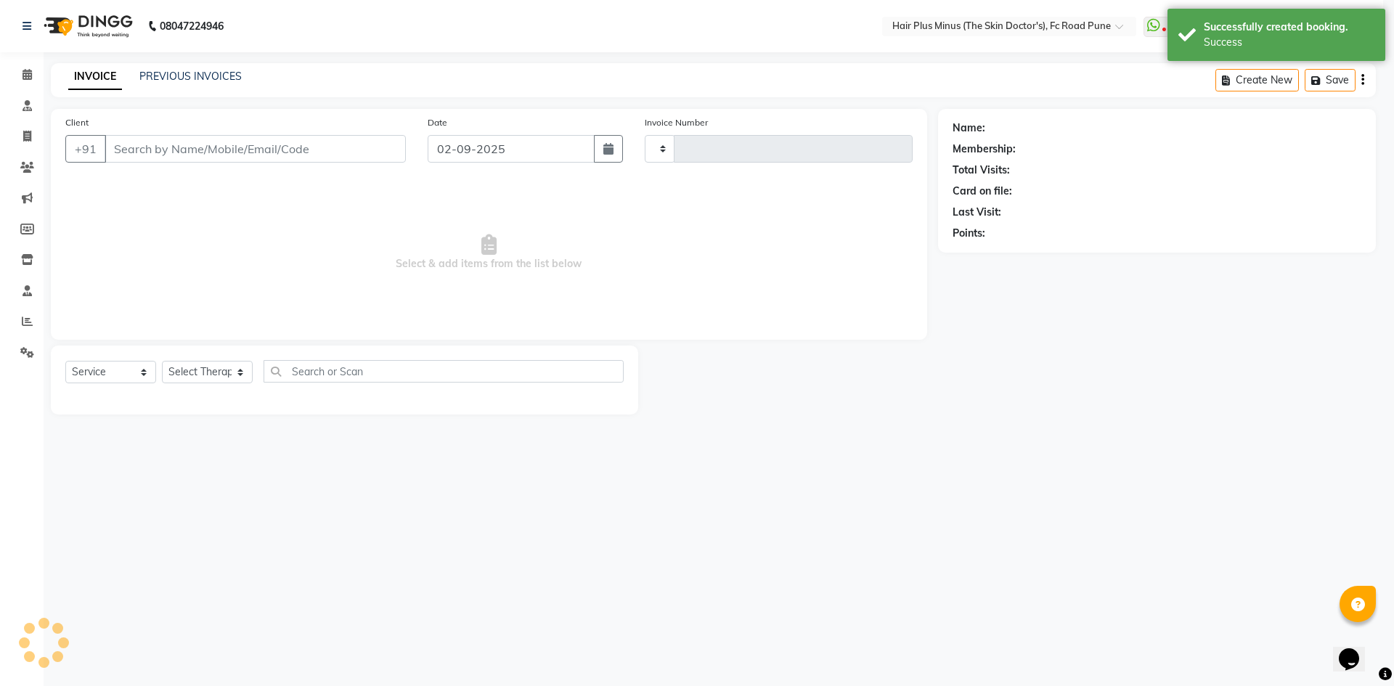
type input "1463"
select select "7911"
type input "9373114803"
select select "84390"
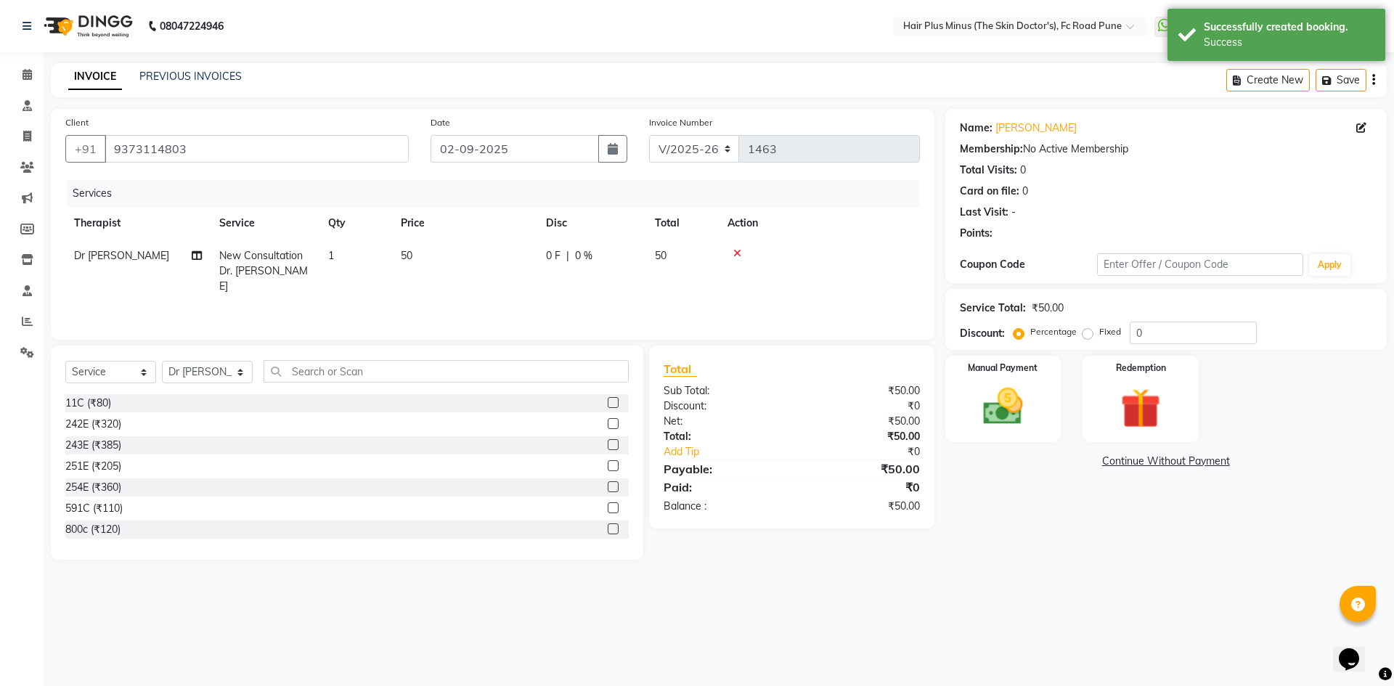
click at [411, 248] on td "50" at bounding box center [464, 271] width 145 height 63
select select "84390"
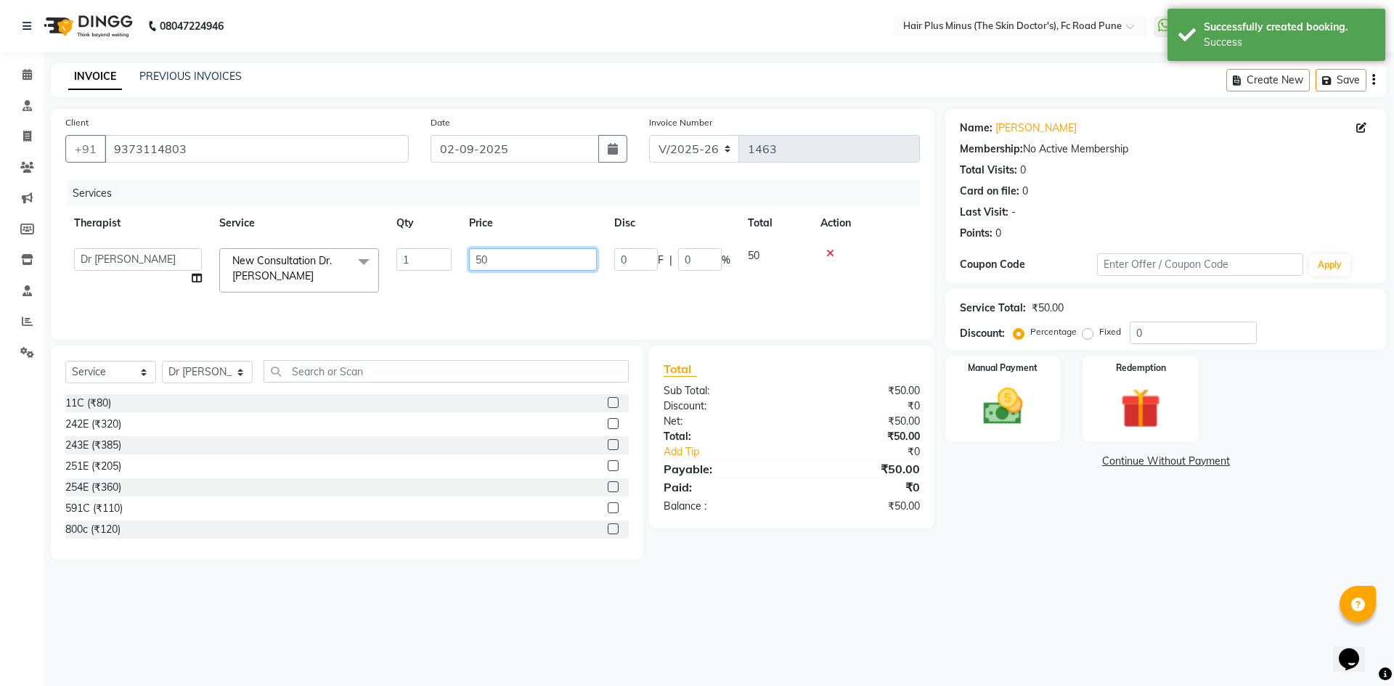
click at [479, 258] on input "50" at bounding box center [533, 259] width 128 height 23
type input "60"
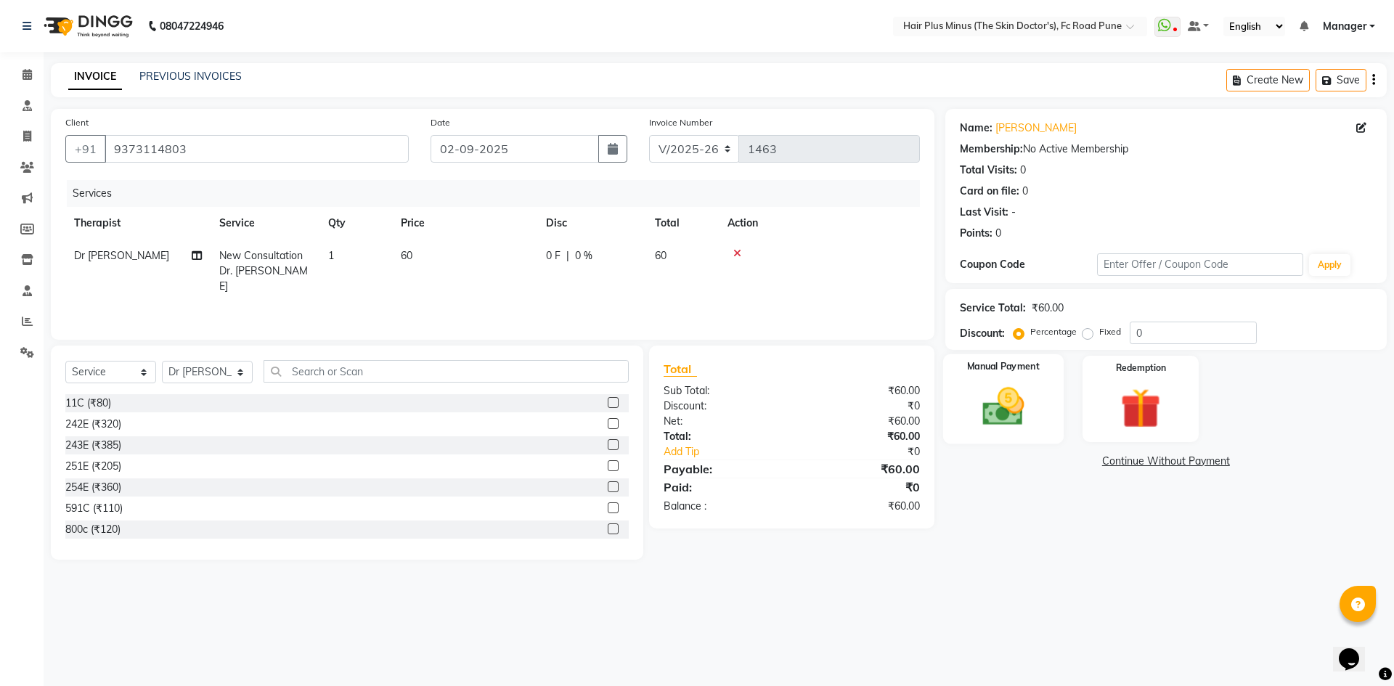
click at [1004, 391] on img at bounding box center [1003, 407] width 68 height 48
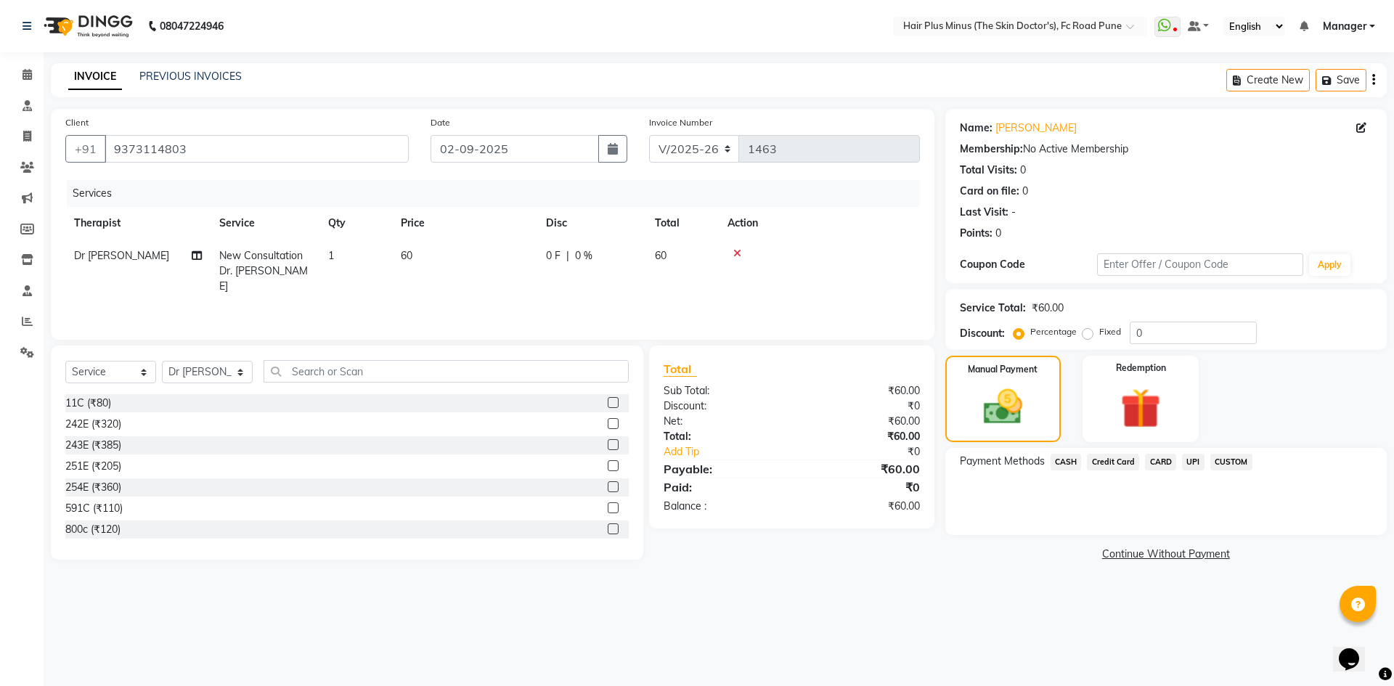
click at [1196, 463] on span "UPI" at bounding box center [1193, 462] width 23 height 17
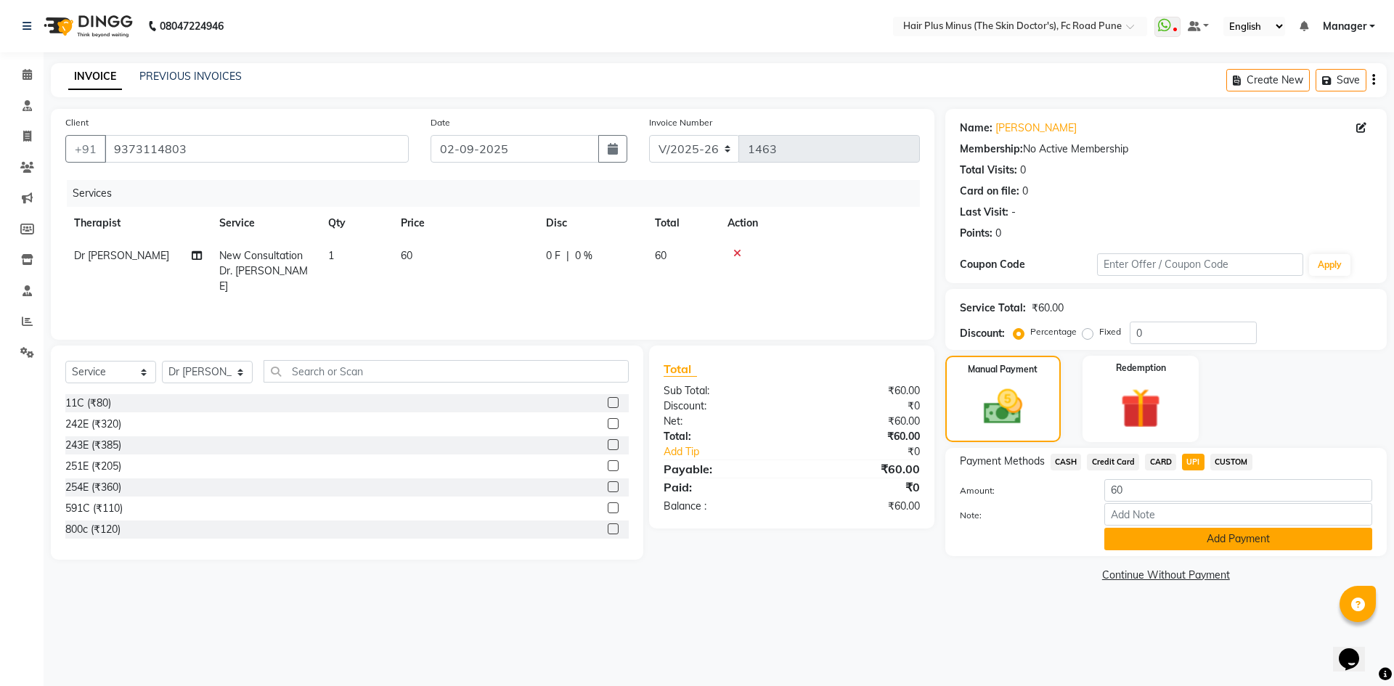
click at [1128, 531] on button "Add Payment" at bounding box center [1238, 539] width 268 height 23
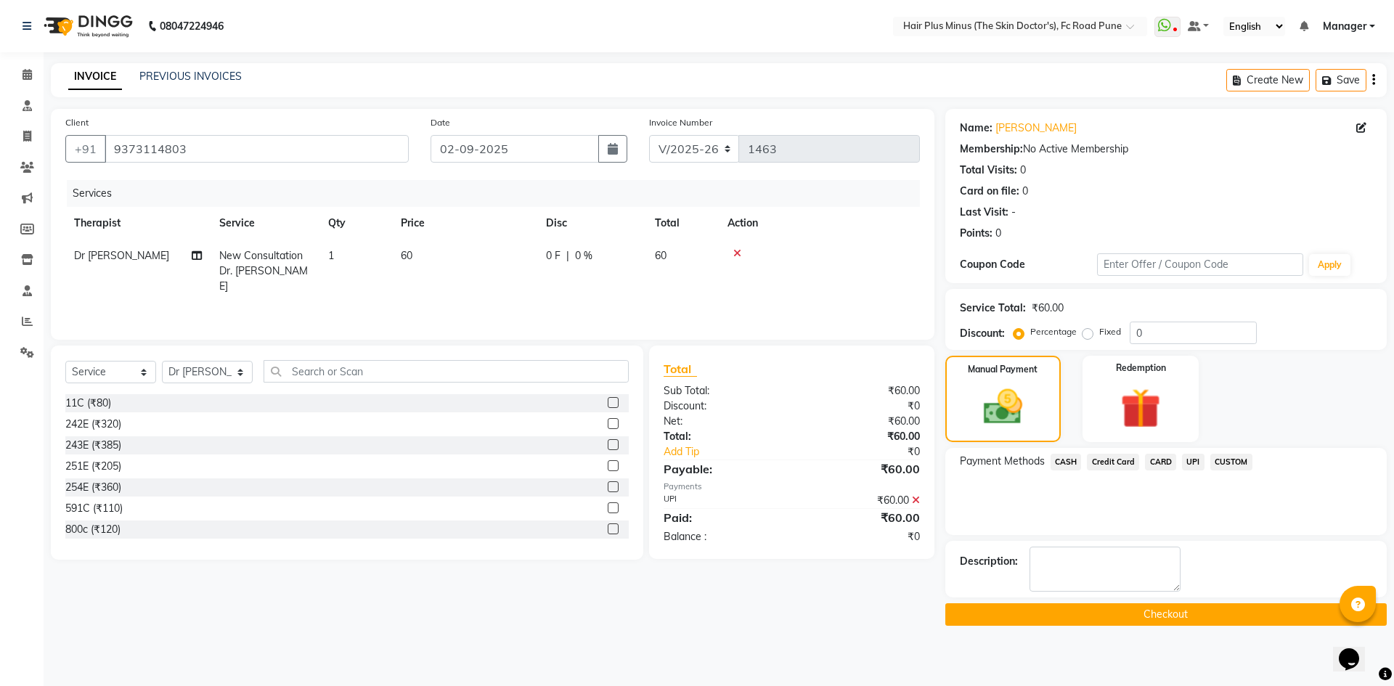
click at [1108, 611] on button "Checkout" at bounding box center [1165, 614] width 441 height 23
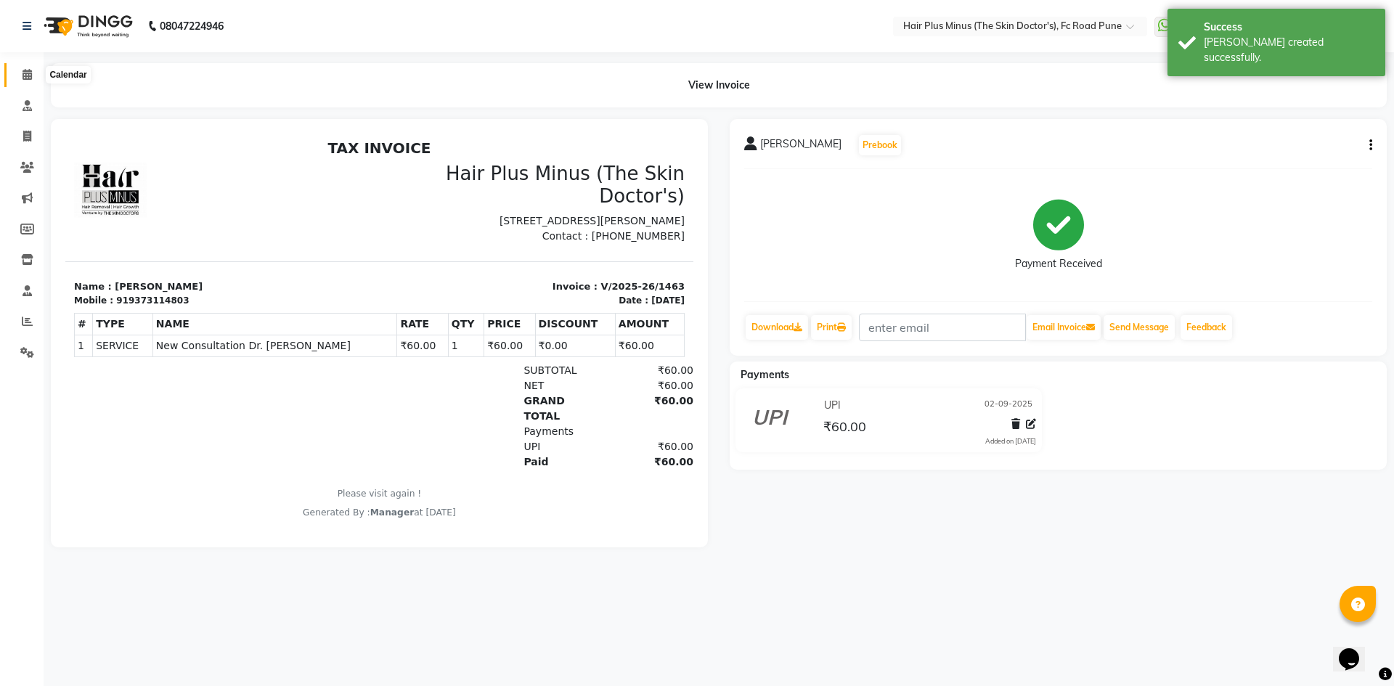
click at [26, 72] on icon at bounding box center [27, 74] width 9 height 11
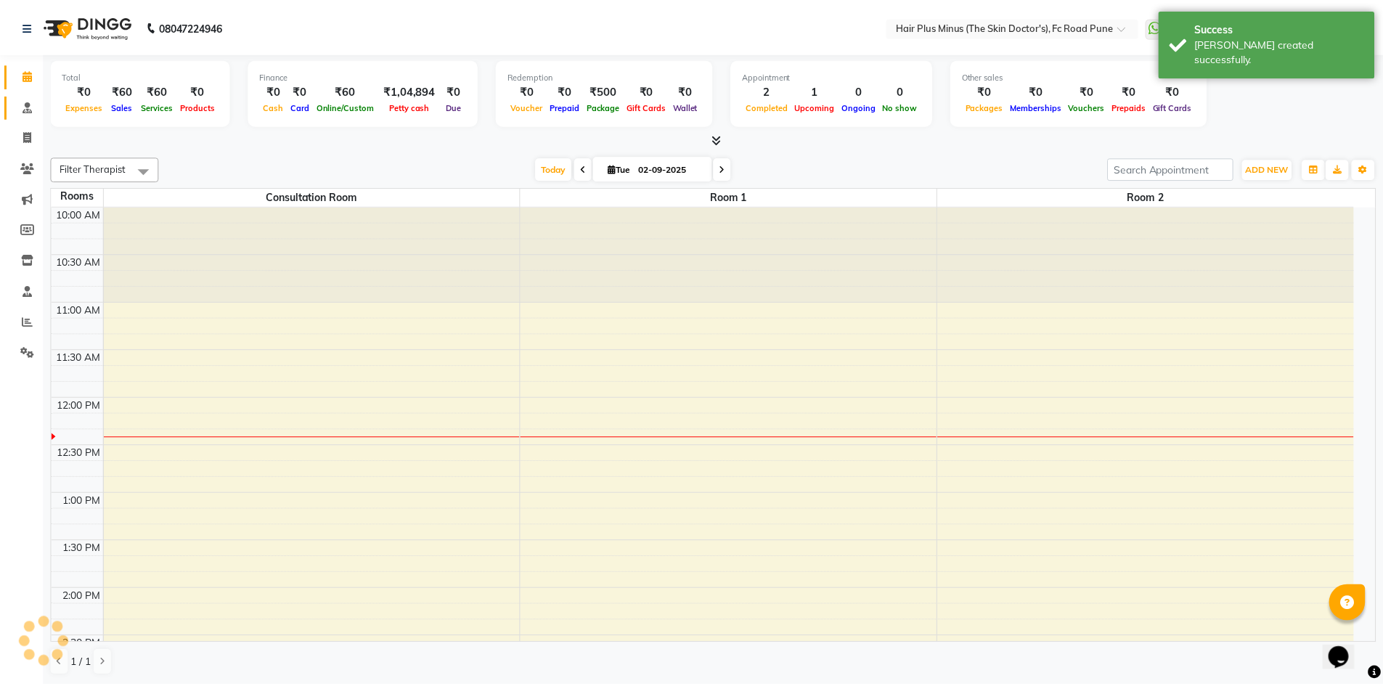
scroll to position [192, 0]
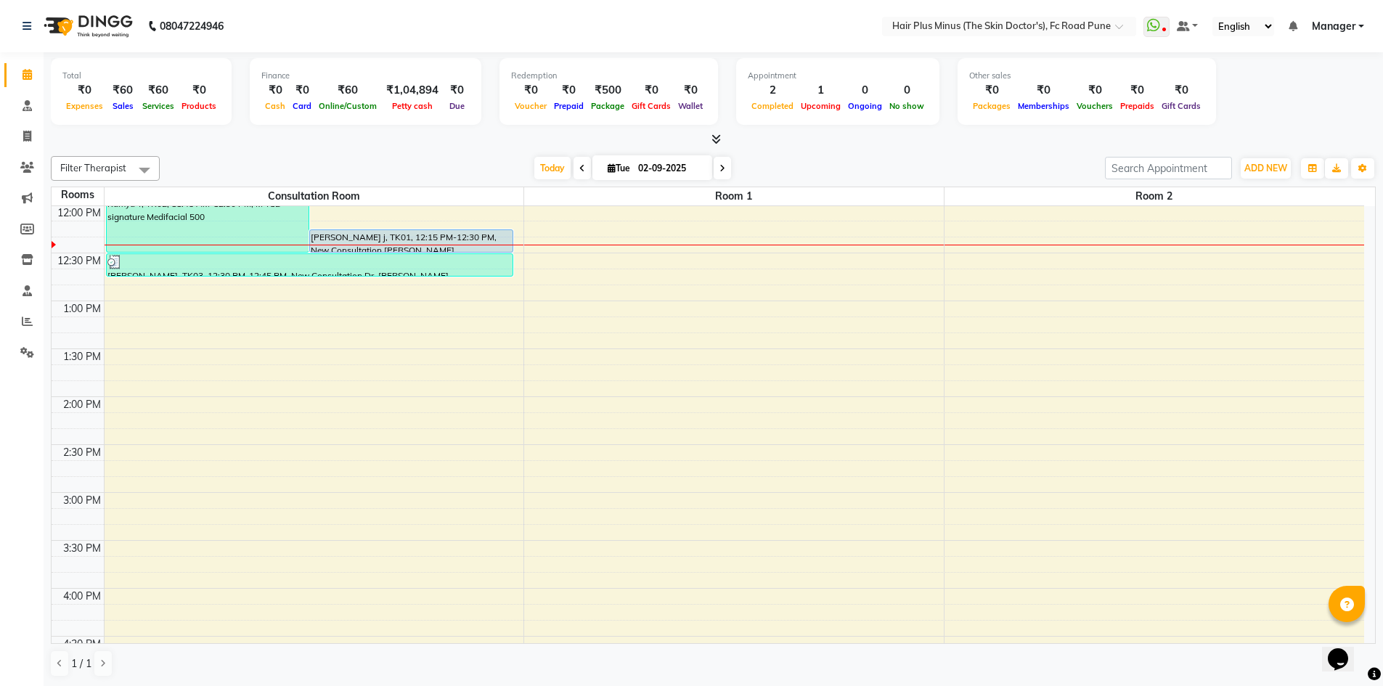
click at [173, 305] on div "10:00 AM 10:30 AM 11:00 AM 11:30 AM 12:00 PM 12:30 PM 1:00 PM 1:30 PM 2:00 PM 2…" at bounding box center [708, 540] width 1312 height 1053
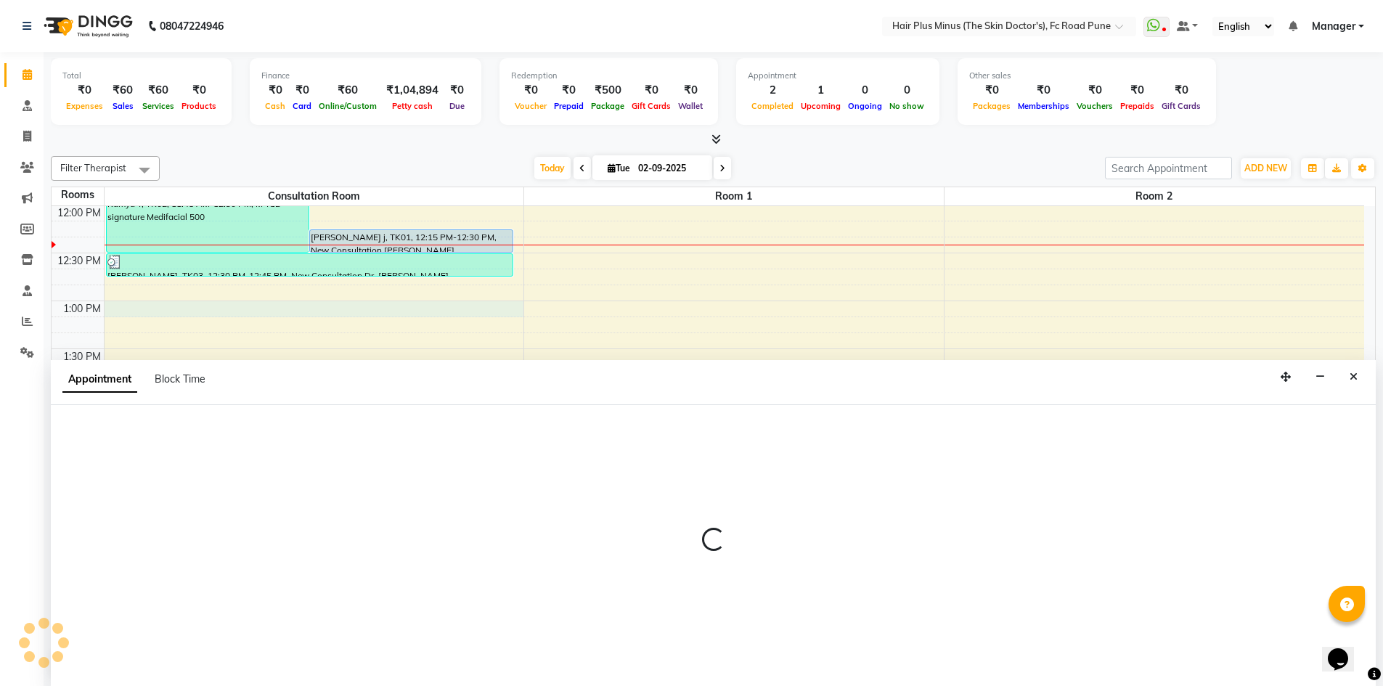
scroll to position [1, 0]
select select "780"
select select "tentative"
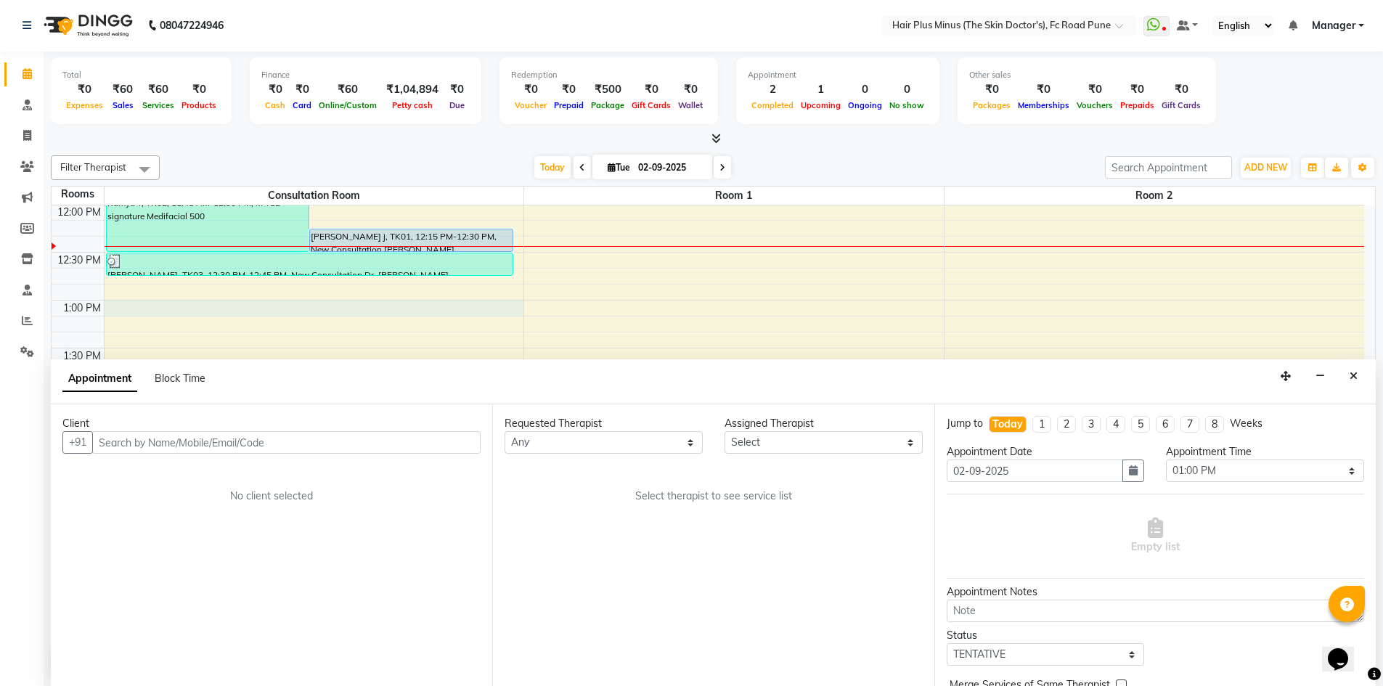
click at [179, 435] on input "text" at bounding box center [286, 442] width 388 height 23
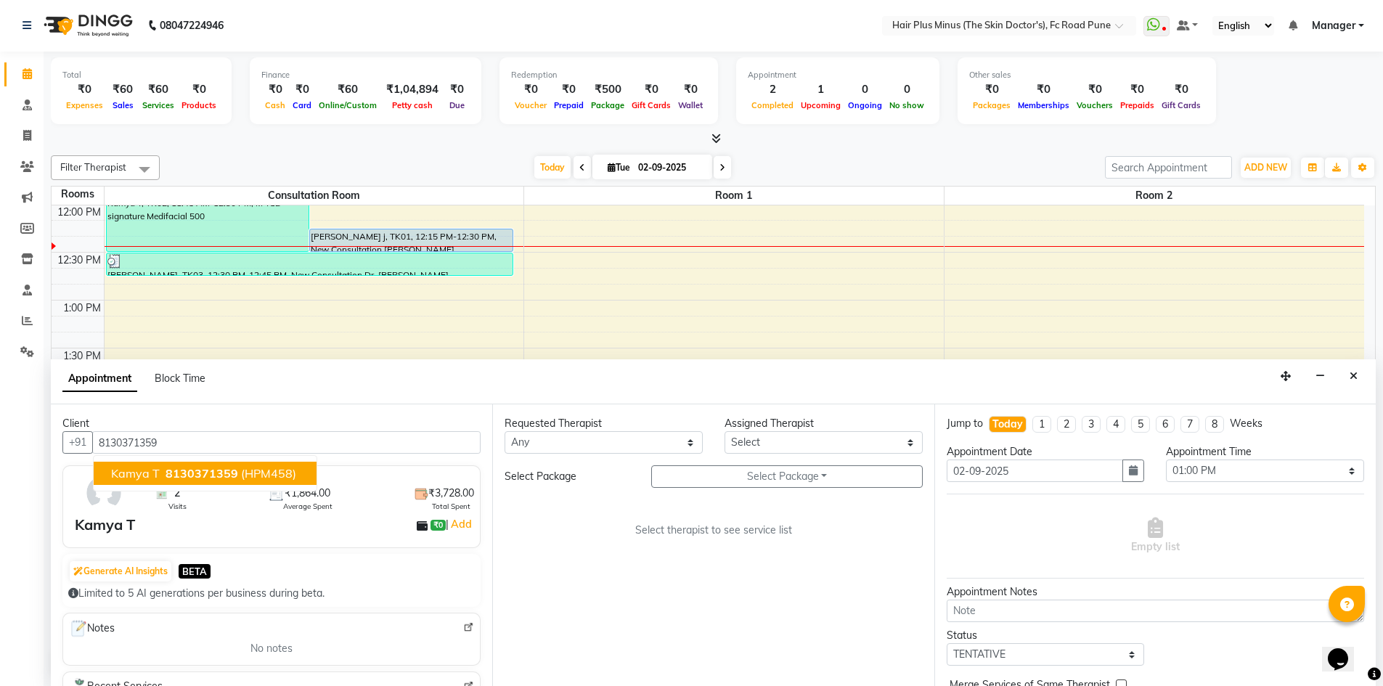
drag, startPoint x: 187, startPoint y: 473, endPoint x: 252, endPoint y: 457, distance: 67.1
click at [245, 460] on ngb-typeahead-window "Kamya T 8130371359 (HPM458)" at bounding box center [205, 473] width 224 height 36
click at [258, 445] on input "8130371359" at bounding box center [286, 442] width 388 height 23
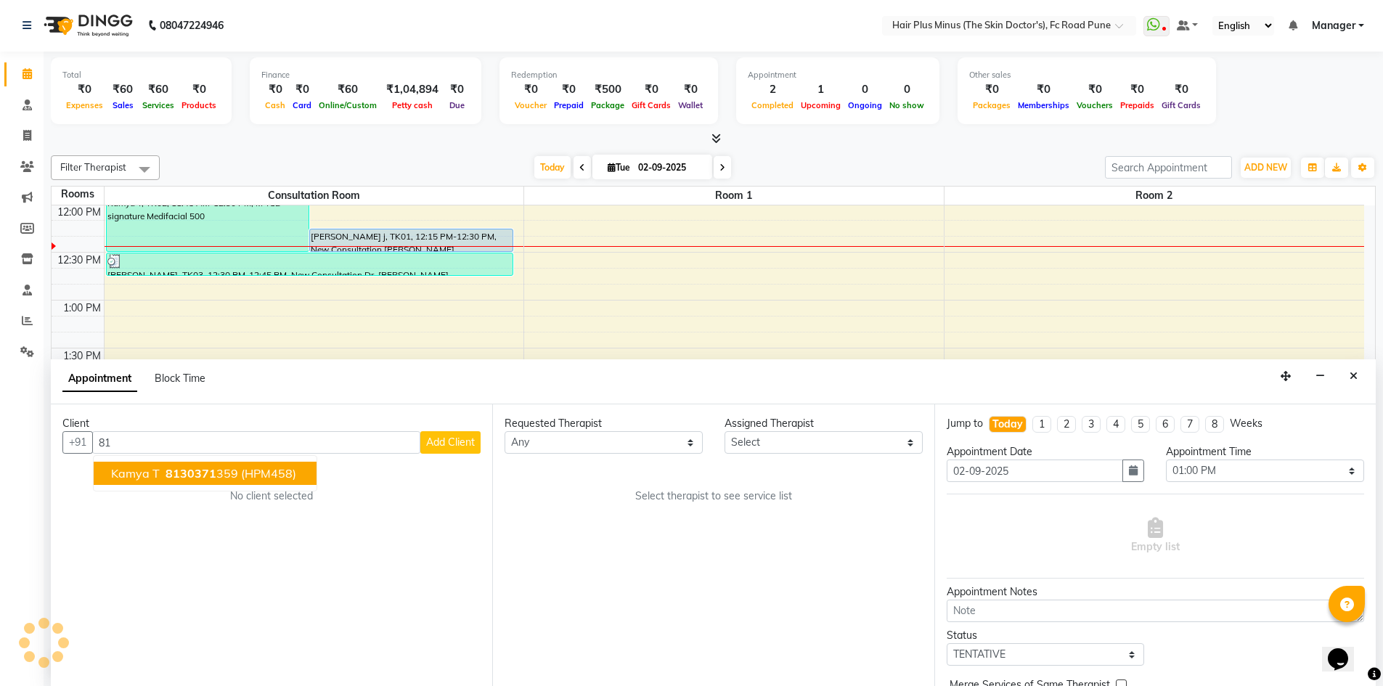
type input "8"
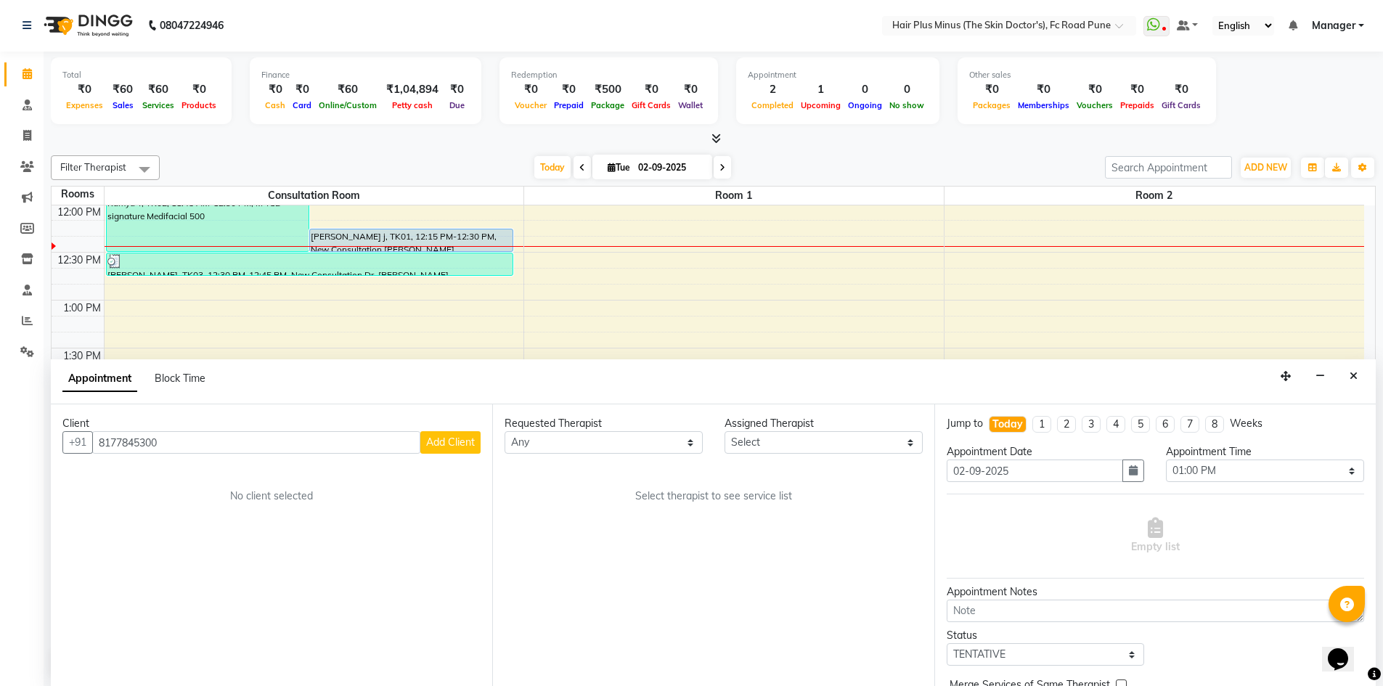
type input "8177845300"
click at [438, 446] on span "Add Client" at bounding box center [450, 442] width 49 height 13
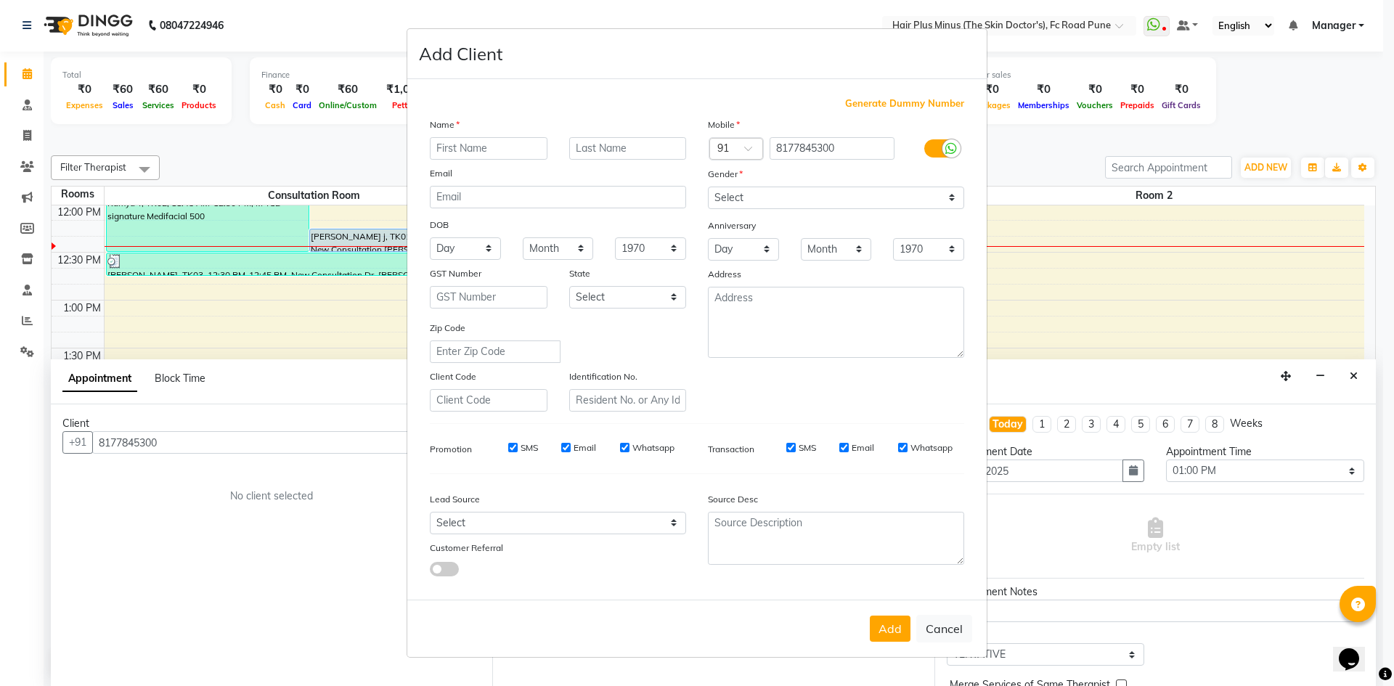
click at [502, 155] on input "text" at bounding box center [489, 148] width 118 height 23
type input "Sarthak"
click at [616, 144] on input "text" at bounding box center [628, 148] width 118 height 23
type input "barbade"
click at [751, 192] on select "Select [DEMOGRAPHIC_DATA] [DEMOGRAPHIC_DATA] Other Prefer Not To Say" at bounding box center [836, 198] width 256 height 23
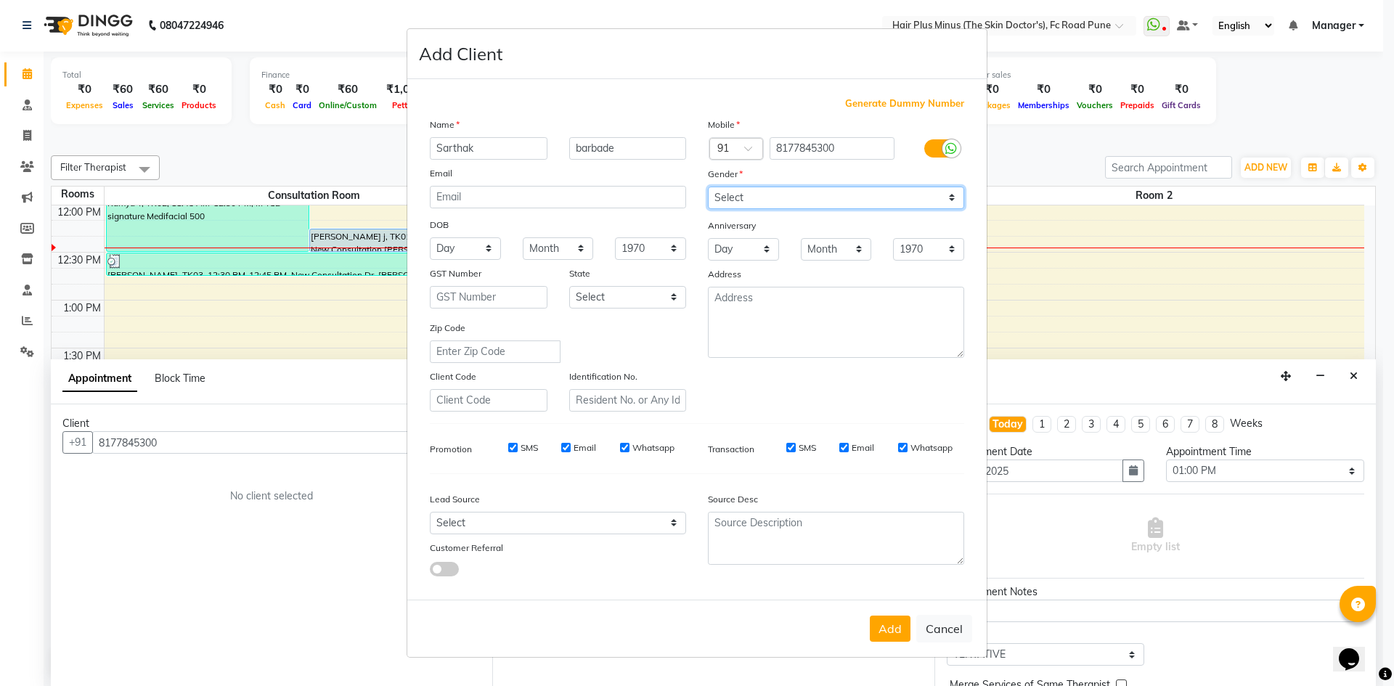
select select "[DEMOGRAPHIC_DATA]"
click at [708, 187] on select "Select [DEMOGRAPHIC_DATA] [DEMOGRAPHIC_DATA] Other Prefer Not To Say" at bounding box center [836, 198] width 256 height 23
click at [891, 624] on button "Add" at bounding box center [890, 629] width 41 height 26
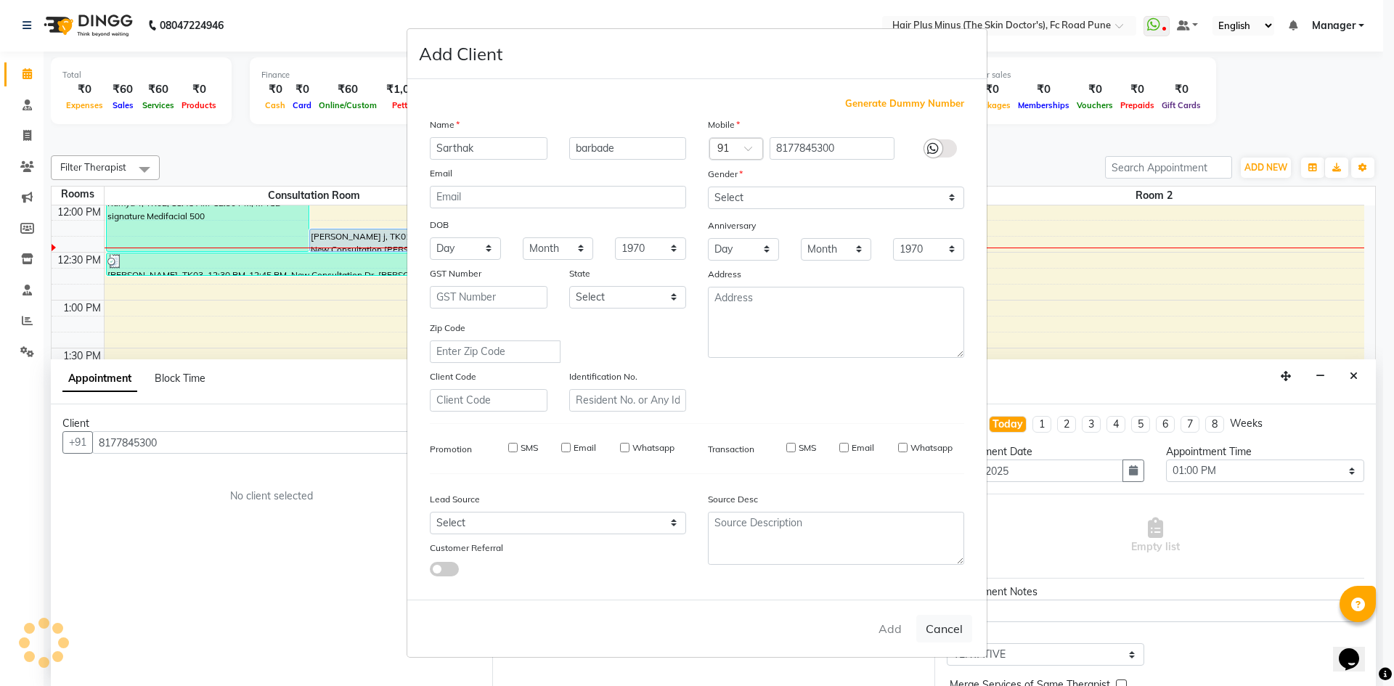
select select
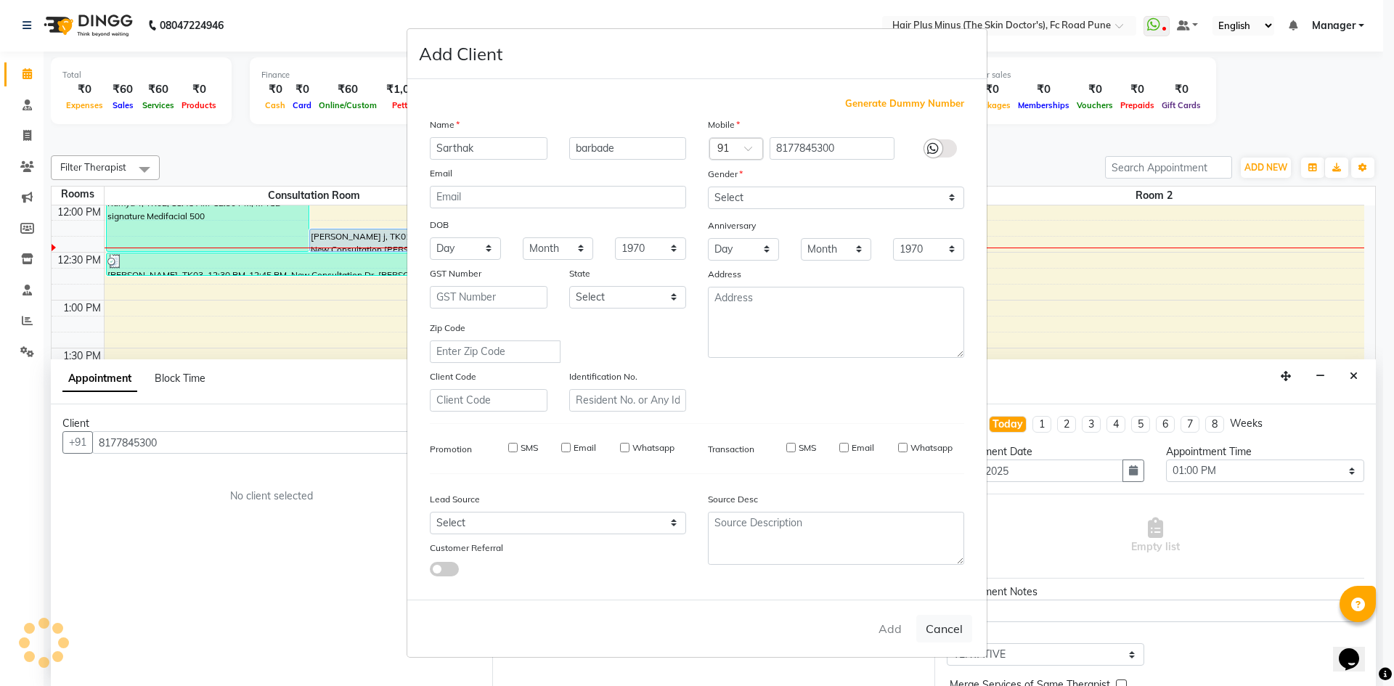
select select
checkbox input "false"
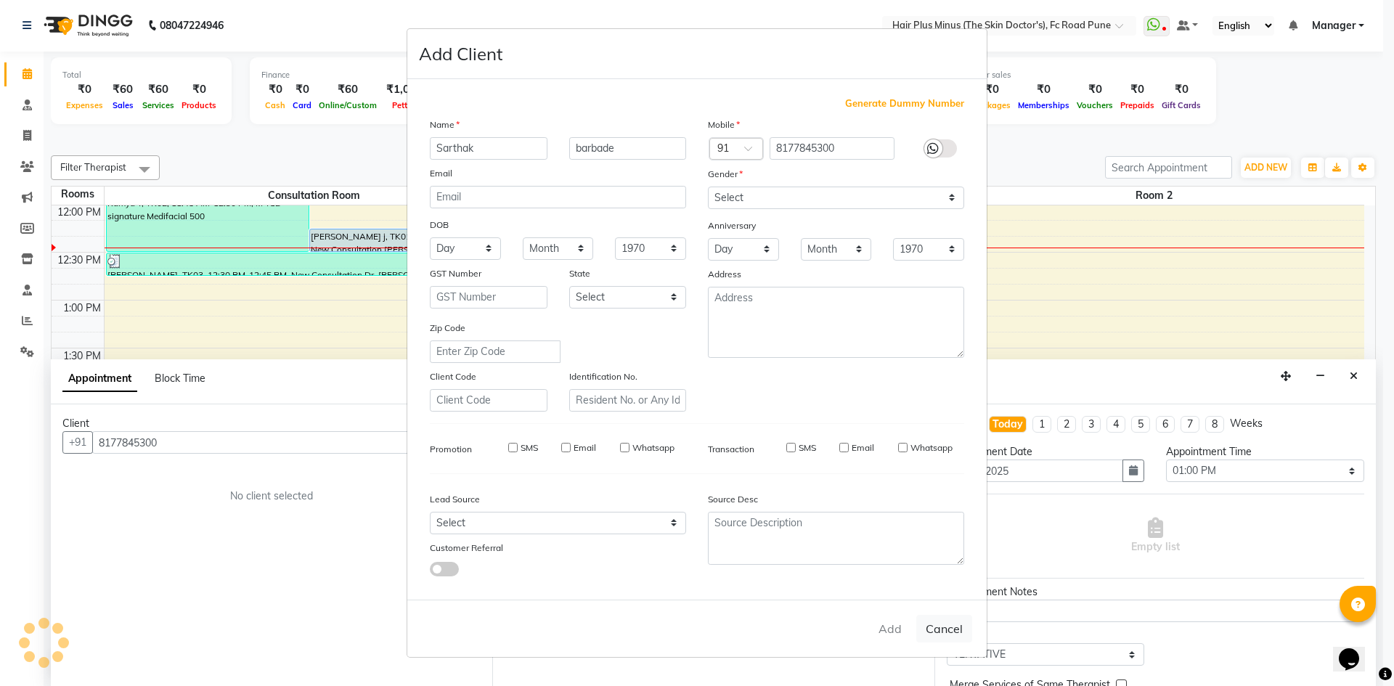
checkbox input "false"
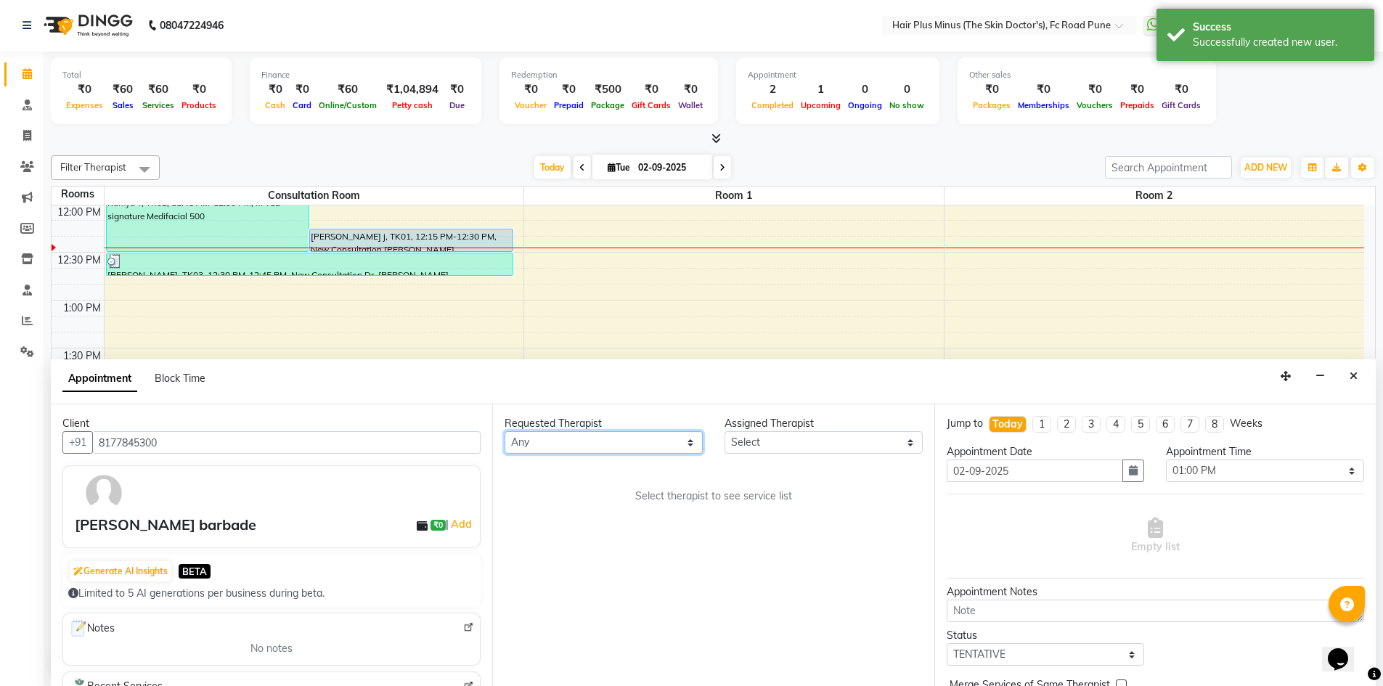
click at [697, 443] on select "Any Dr [PERSON_NAME] Dr. [PERSON_NAME] [PERSON_NAME] [PERSON_NAME] [PERSON_NAME…" at bounding box center [603, 442] width 198 height 23
select select "84390"
click at [504, 431] on select "Any Dr [PERSON_NAME] Dr. [PERSON_NAME] [PERSON_NAME] [PERSON_NAME] [PERSON_NAME…" at bounding box center [603, 442] width 198 height 23
select select "84390"
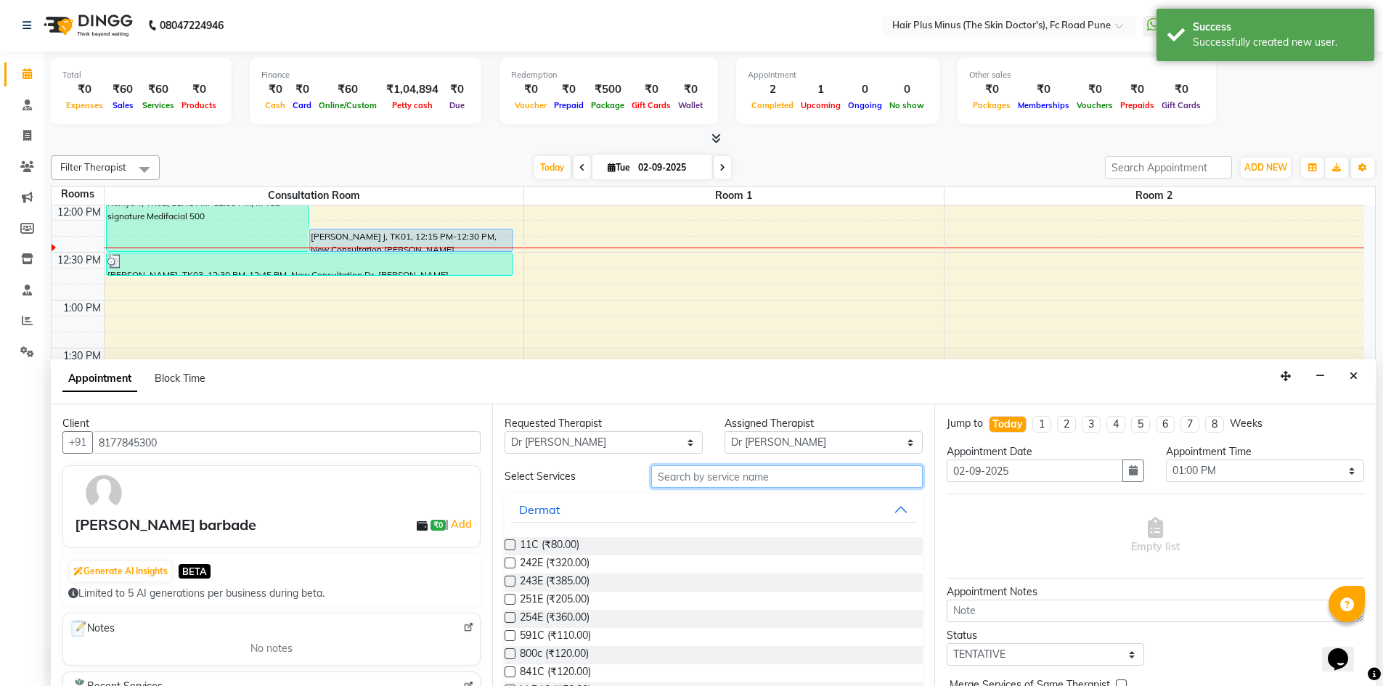
click at [711, 476] on input "text" at bounding box center [786, 476] width 271 height 23
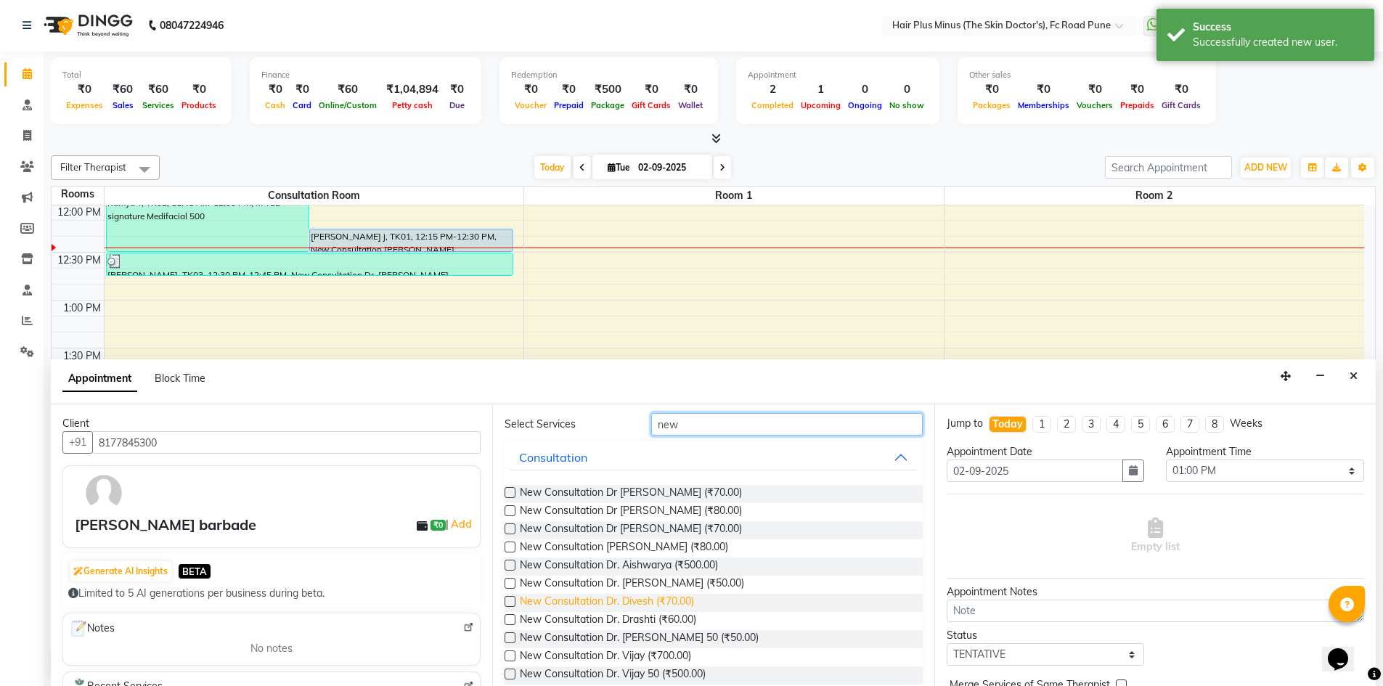
scroll to position [128, 0]
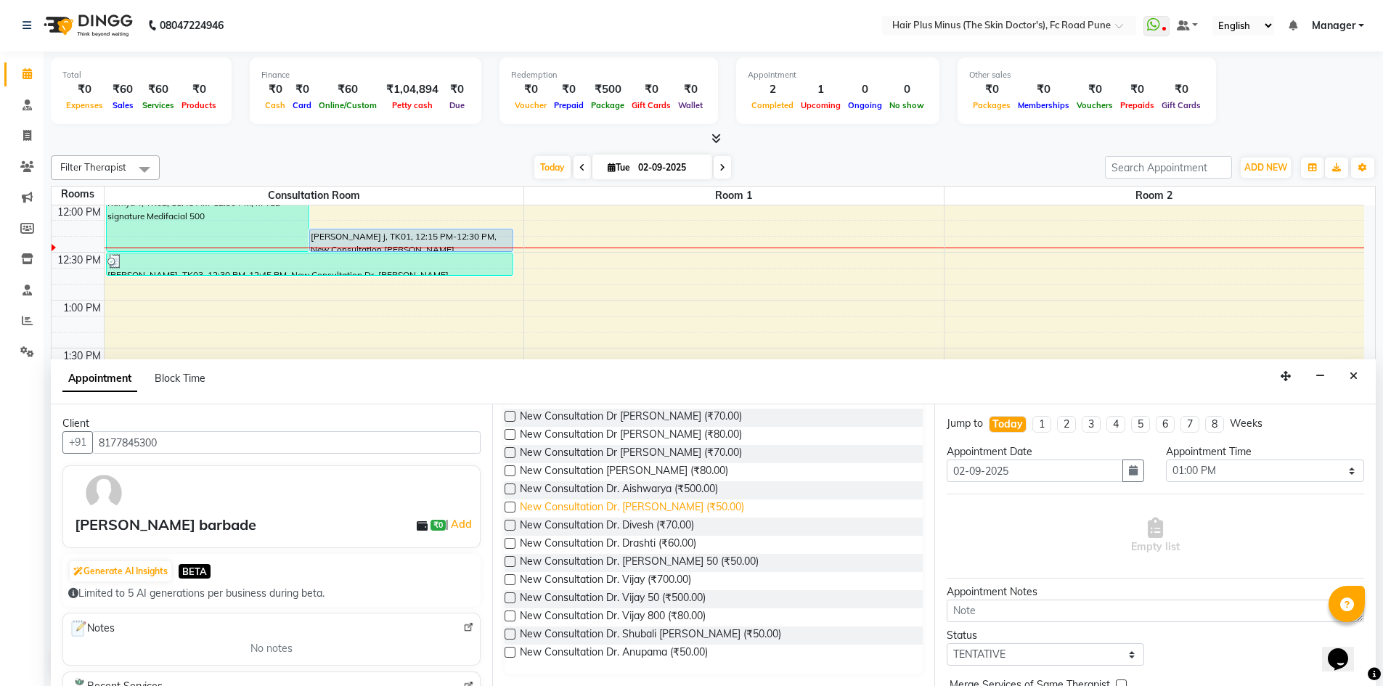
type input "new"
click at [613, 508] on span "New Consultation Dr. [PERSON_NAME] (₹50.00)" at bounding box center [632, 508] width 224 height 18
checkbox input "true"
select select "3991"
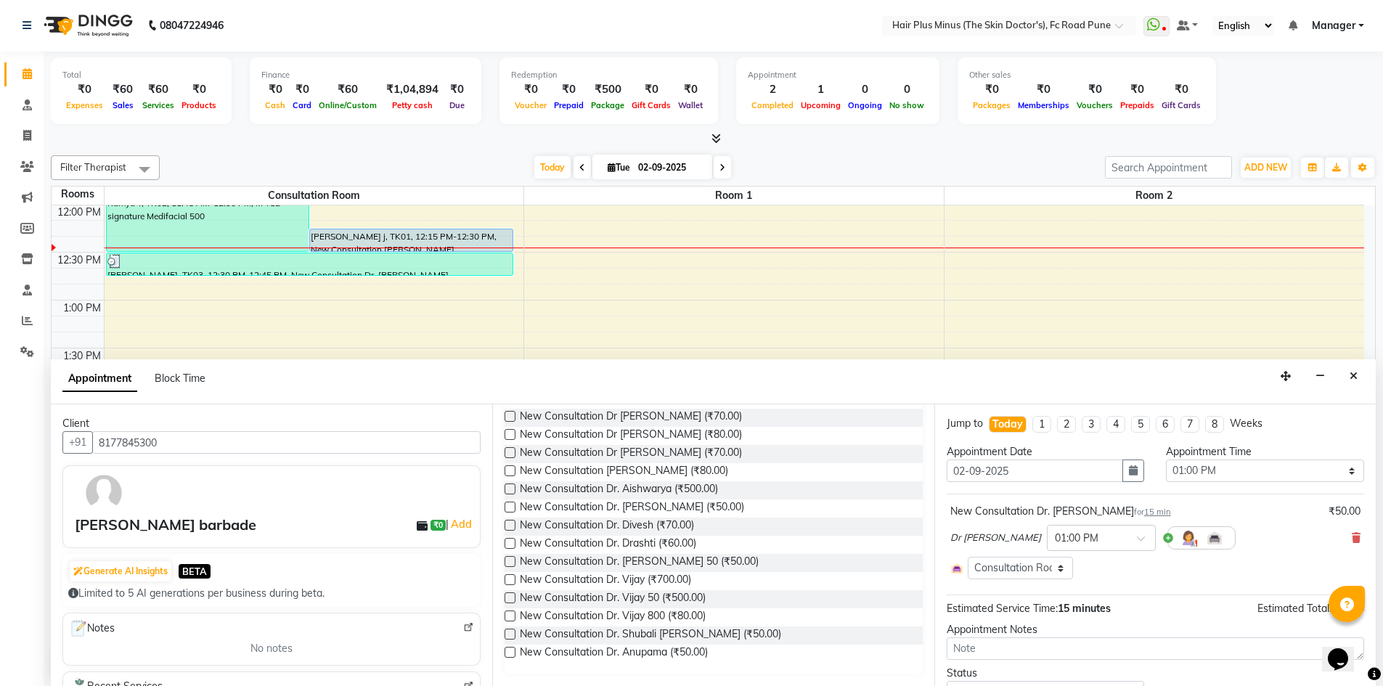
checkbox input "false"
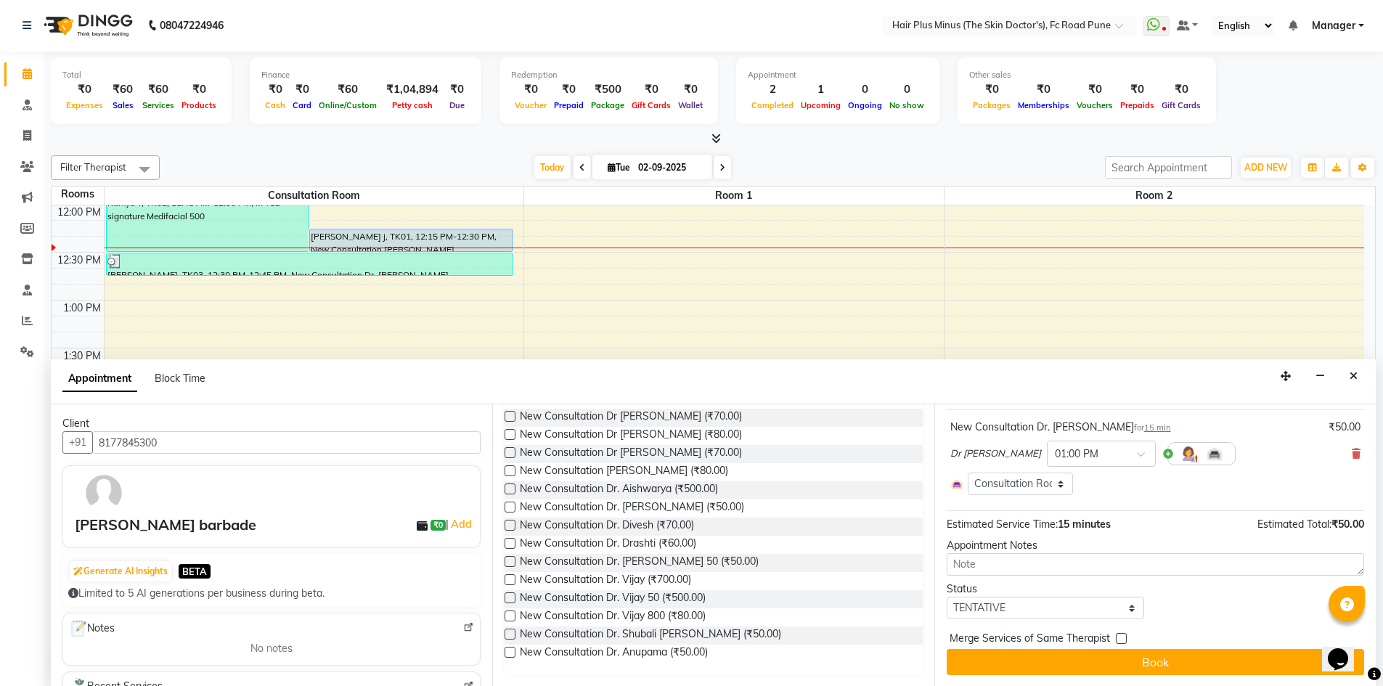
scroll to position [85, 0]
click at [1008, 598] on select "Select TENTATIVE CONFIRM CHECK-IN UPCOMING" at bounding box center [1046, 607] width 198 height 23
select select "confirm booking"
click at [947, 596] on select "Select TENTATIVE CONFIRM CHECK-IN UPCOMING" at bounding box center [1046, 607] width 198 height 23
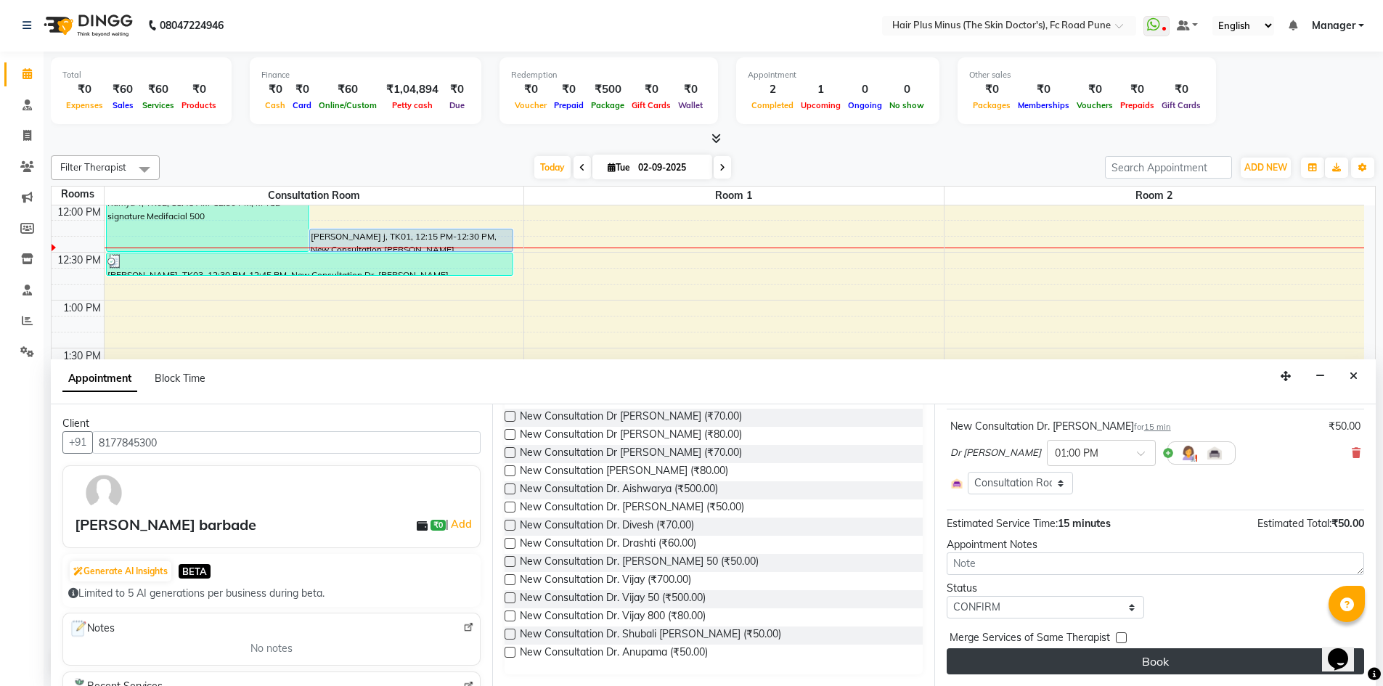
click at [1063, 664] on button "Book" at bounding box center [1155, 661] width 417 height 26
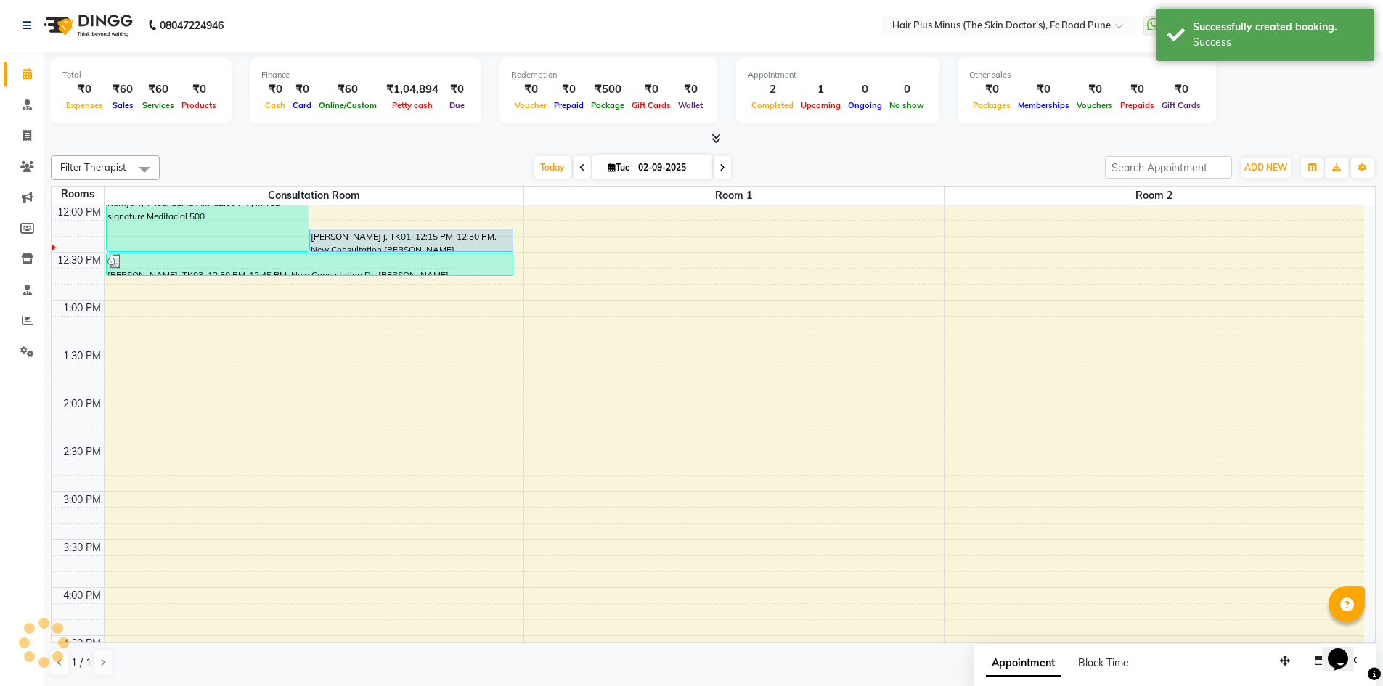
scroll to position [0, 0]
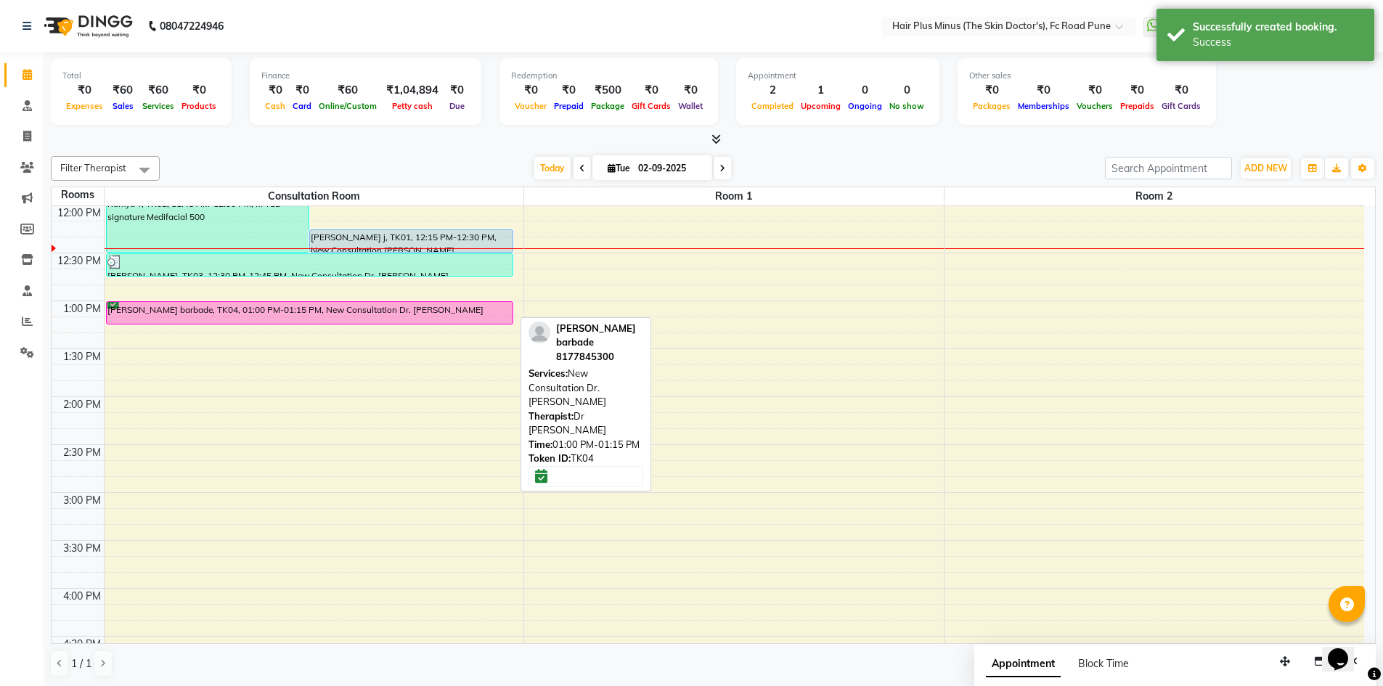
click at [355, 309] on div "[PERSON_NAME] barbade, TK04, 01:00 PM-01:15 PM, New Consultation Dr. [PERSON_NA…" at bounding box center [310, 313] width 406 height 22
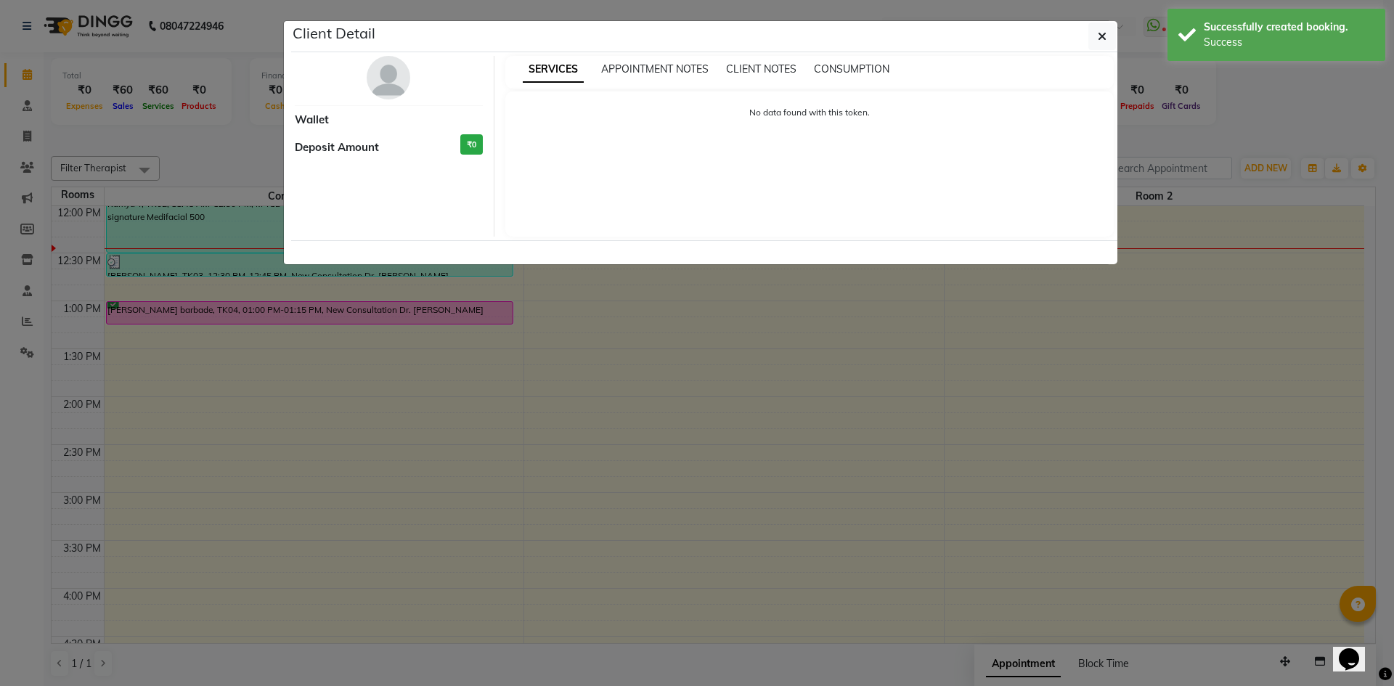
select select "6"
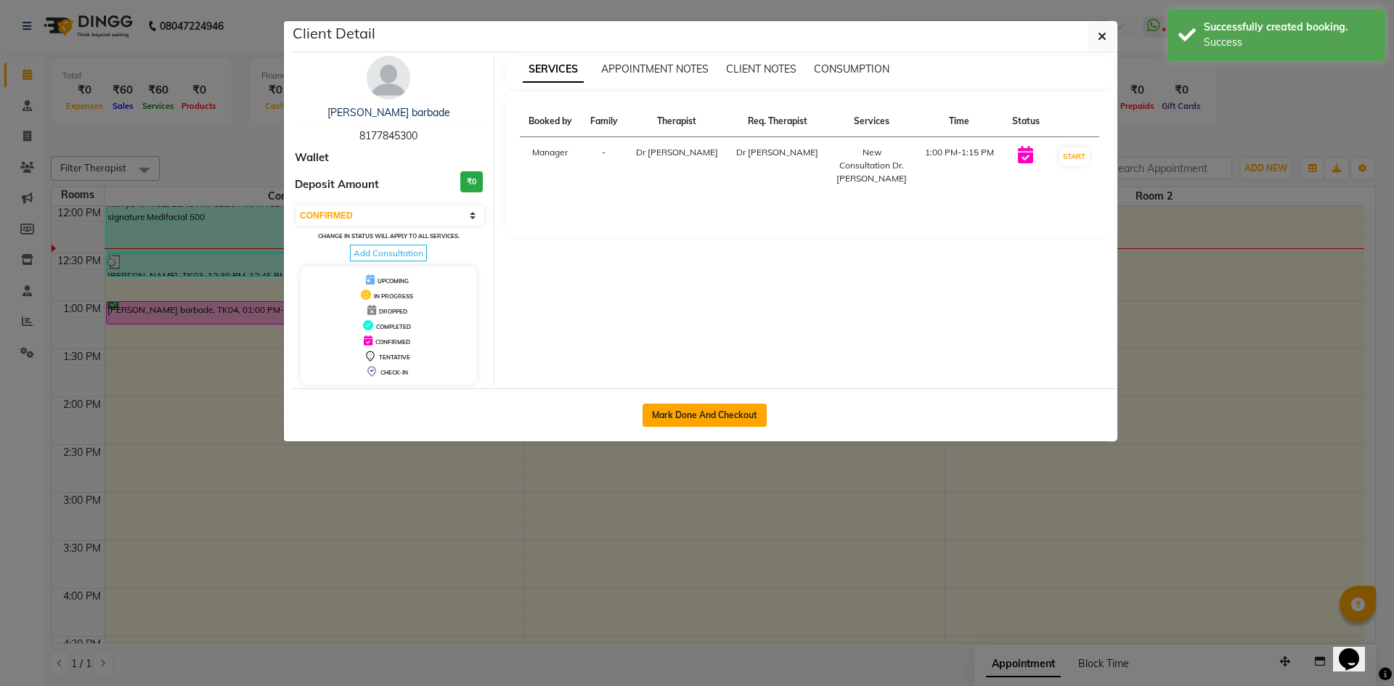
click at [697, 414] on button "Mark Done And Checkout" at bounding box center [704, 415] width 124 height 23
select select "service"
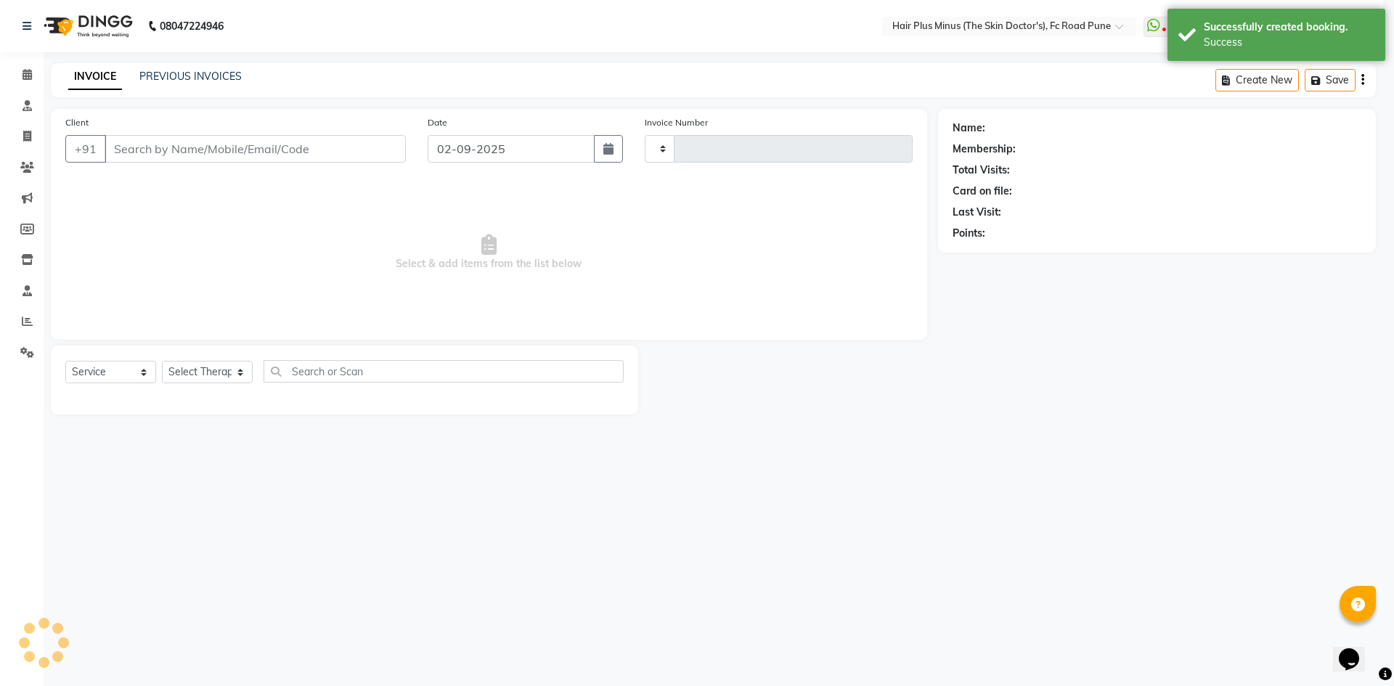
type input "1464"
select select "7911"
type input "8177845300"
select select "84390"
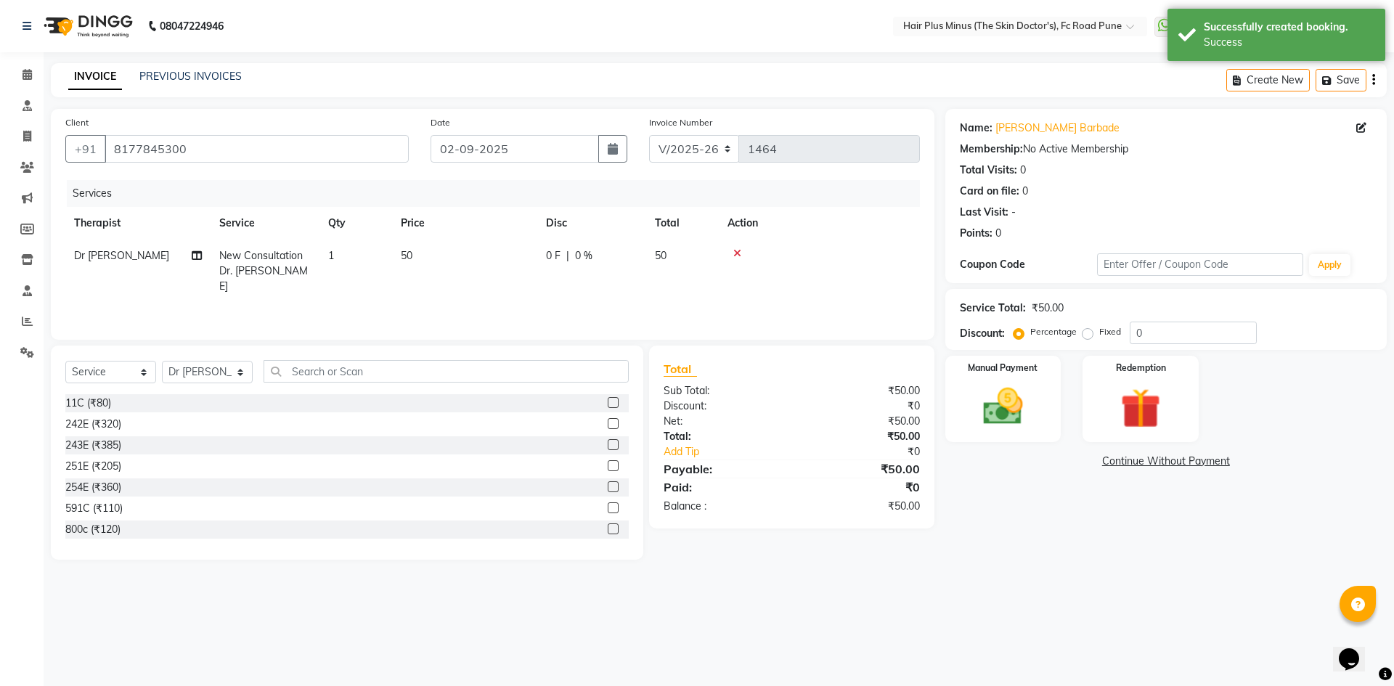
click at [405, 255] on span "50" at bounding box center [407, 255] width 12 height 13
select select "84390"
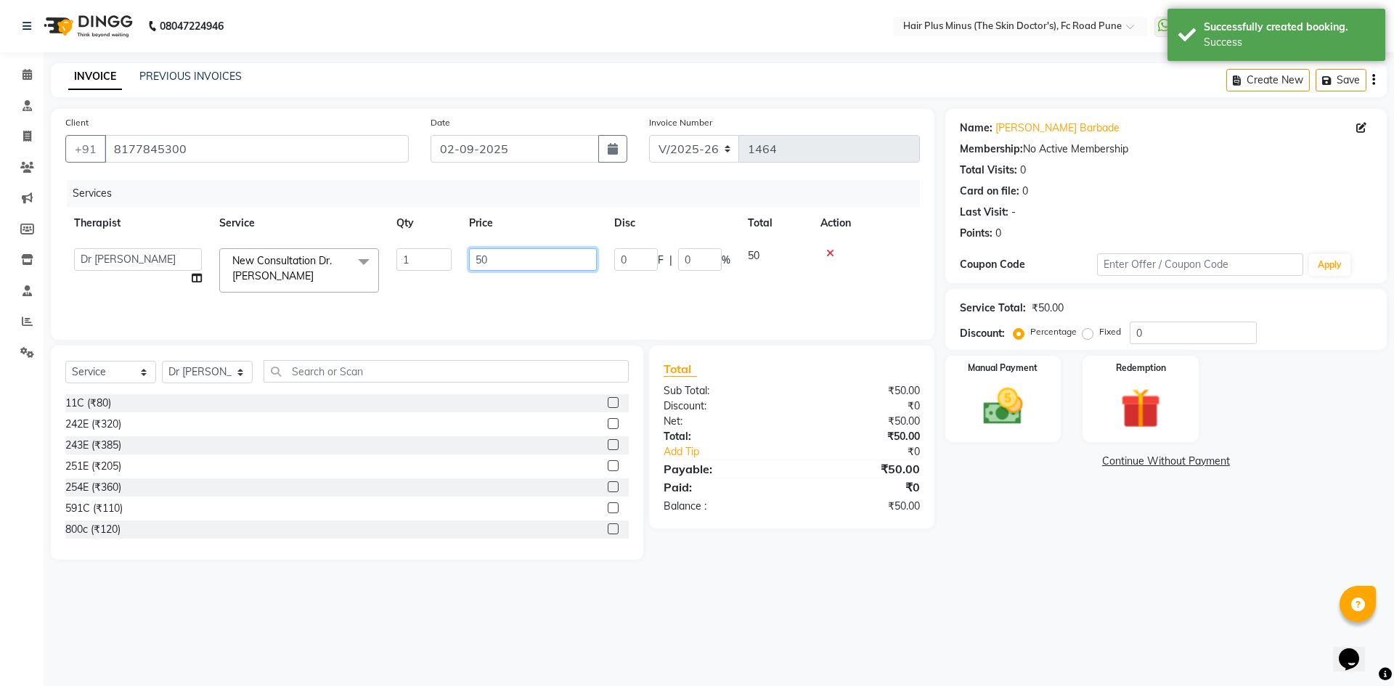
click at [480, 258] on input "50" at bounding box center [533, 259] width 128 height 23
type input "60"
click at [1033, 552] on div "Name: [PERSON_NAME] Membership: No Active Membership Total Visits: 0 Card on fi…" at bounding box center [1171, 334] width 452 height 451
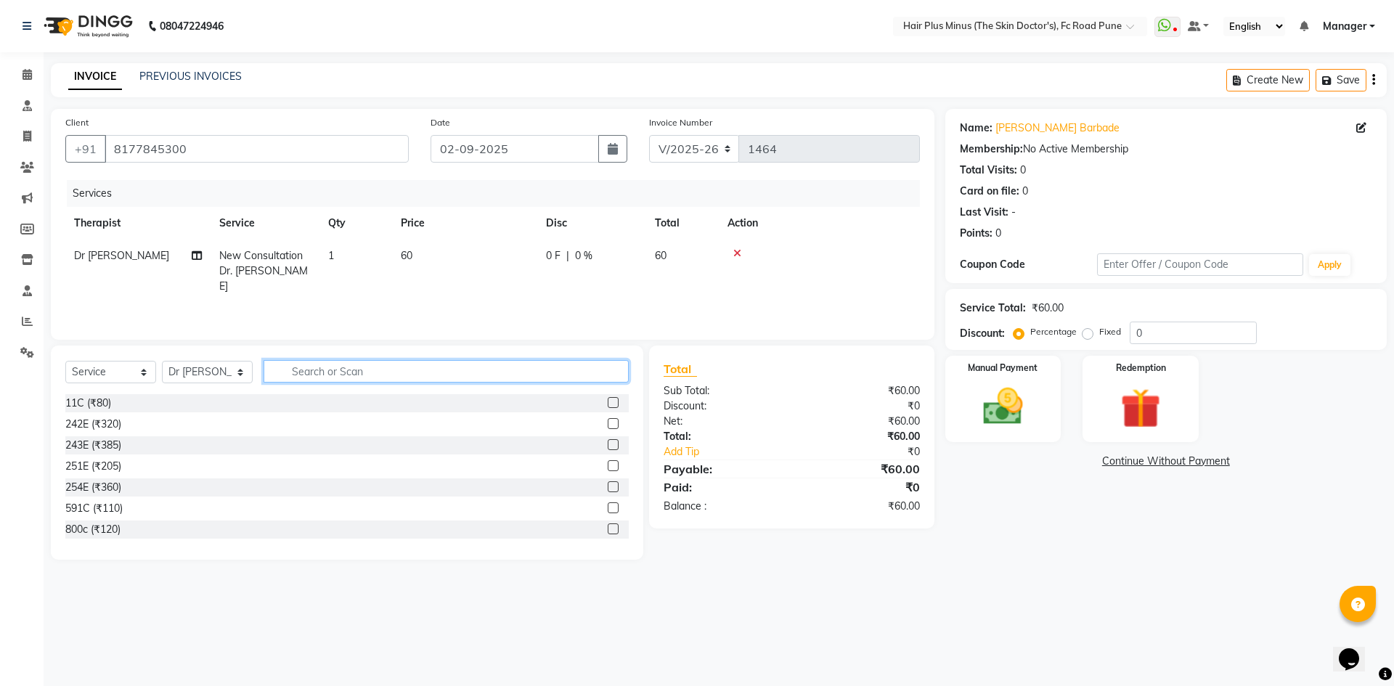
drag, startPoint x: 266, startPoint y: 377, endPoint x: 290, endPoint y: 377, distance: 24.7
click at [268, 377] on input "text" at bounding box center [445, 371] width 365 height 23
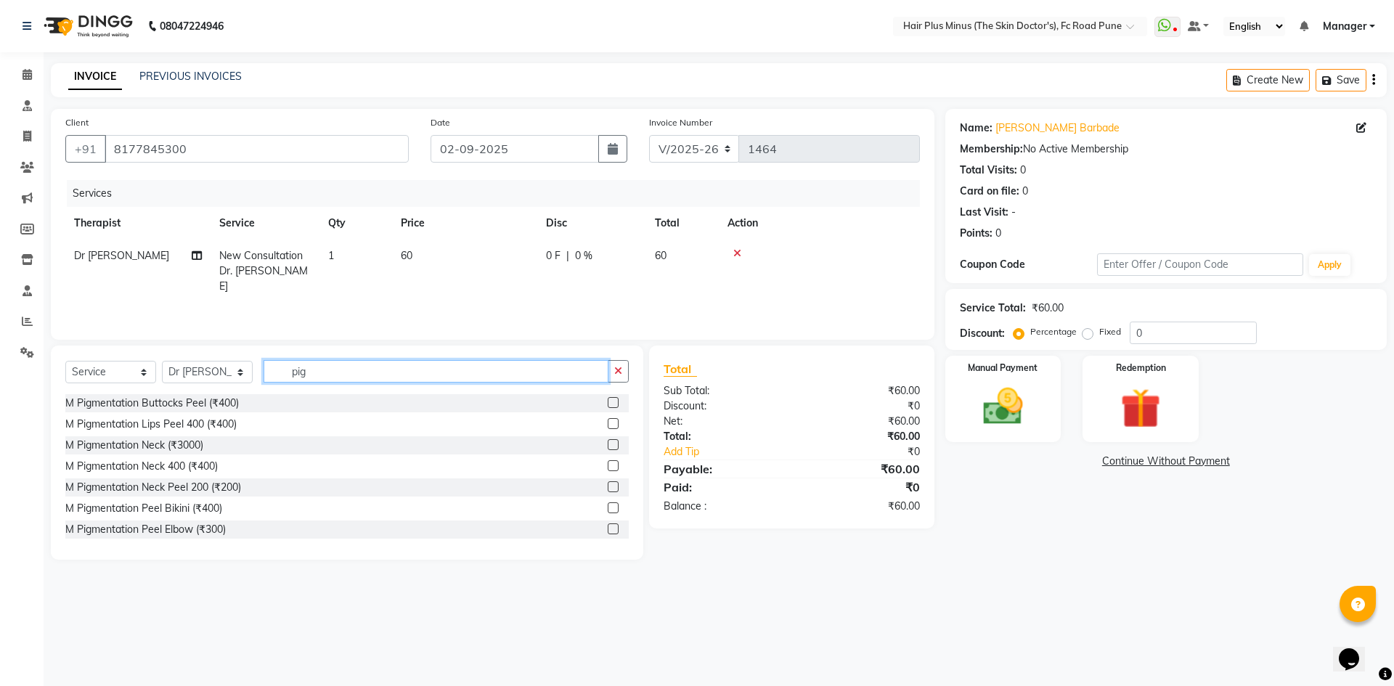
type input "pig"
click at [608, 423] on label at bounding box center [613, 423] width 11 height 11
click at [608, 423] on input "checkbox" at bounding box center [612, 424] width 9 height 9
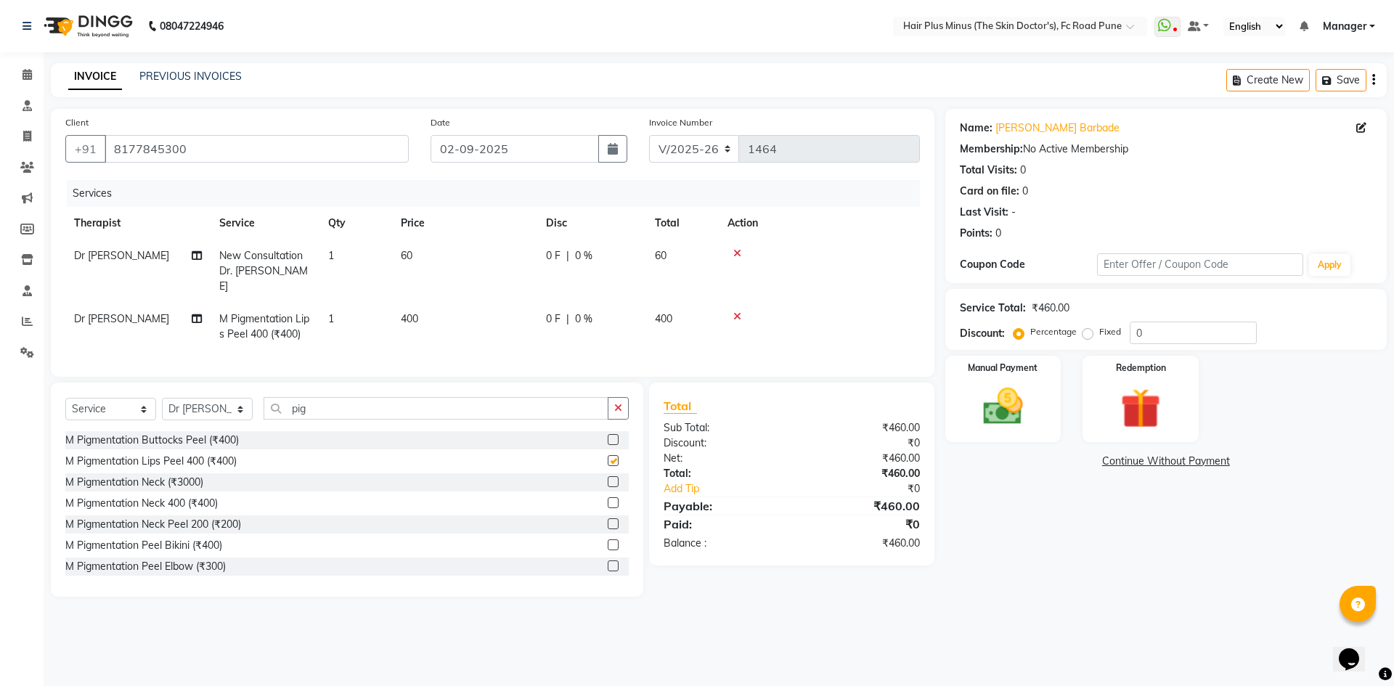
checkbox input "false"
click at [1056, 542] on div "Name: [PERSON_NAME] Membership: No Active Membership Total Visits: 0 Card on fi…" at bounding box center [1171, 353] width 452 height 488
click at [1023, 414] on img at bounding box center [1003, 407] width 68 height 48
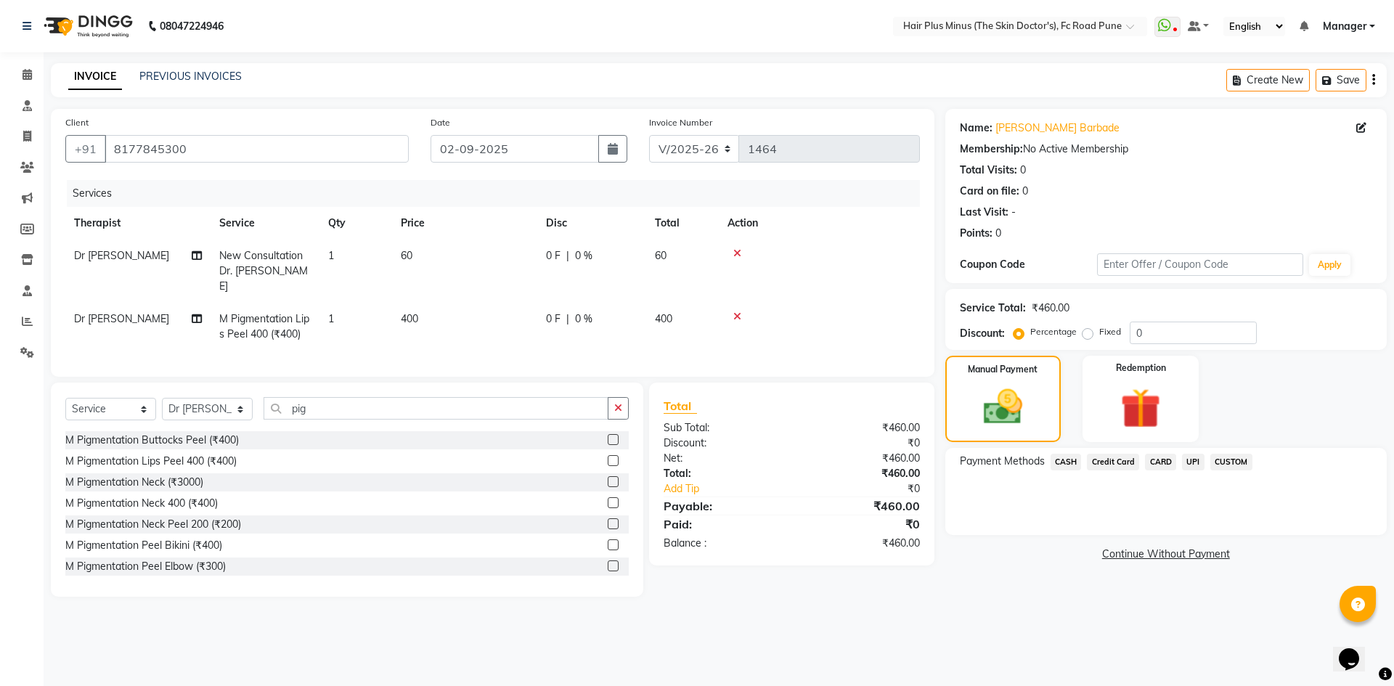
click at [1190, 462] on span "UPI" at bounding box center [1193, 462] width 23 height 17
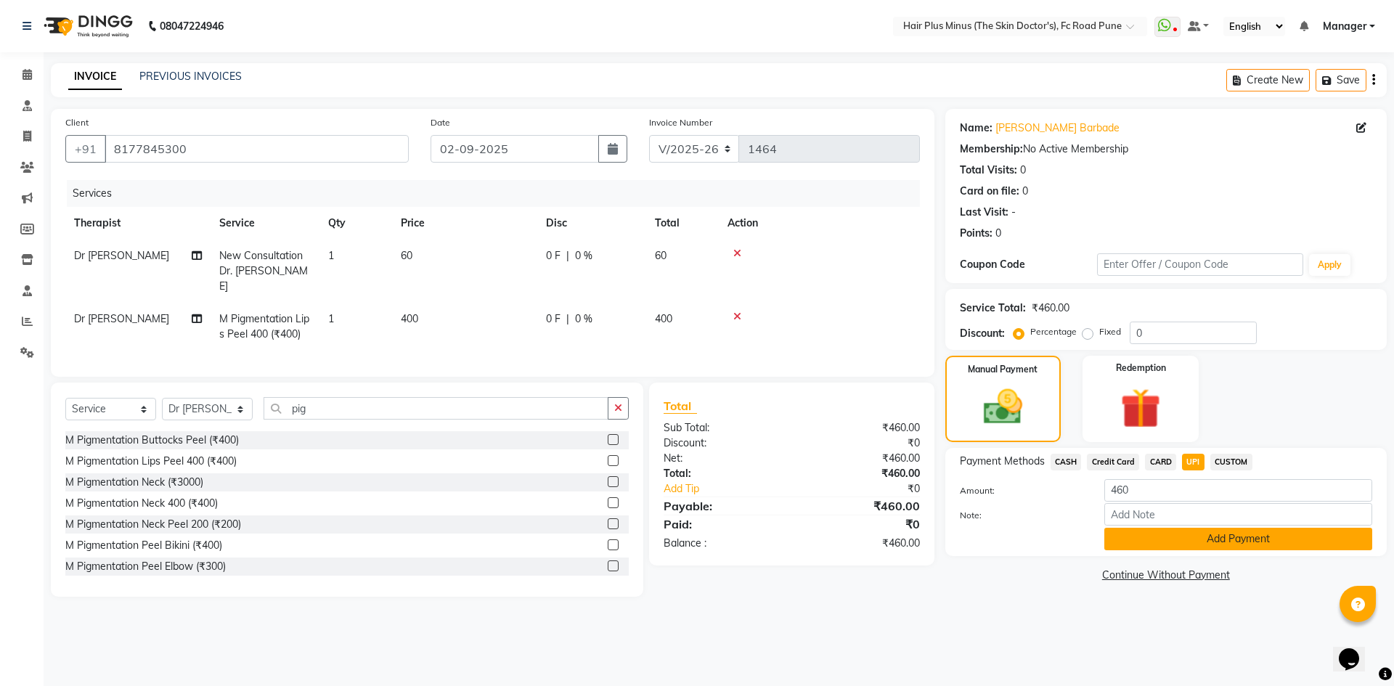
click at [1142, 537] on button "Add Payment" at bounding box center [1238, 539] width 268 height 23
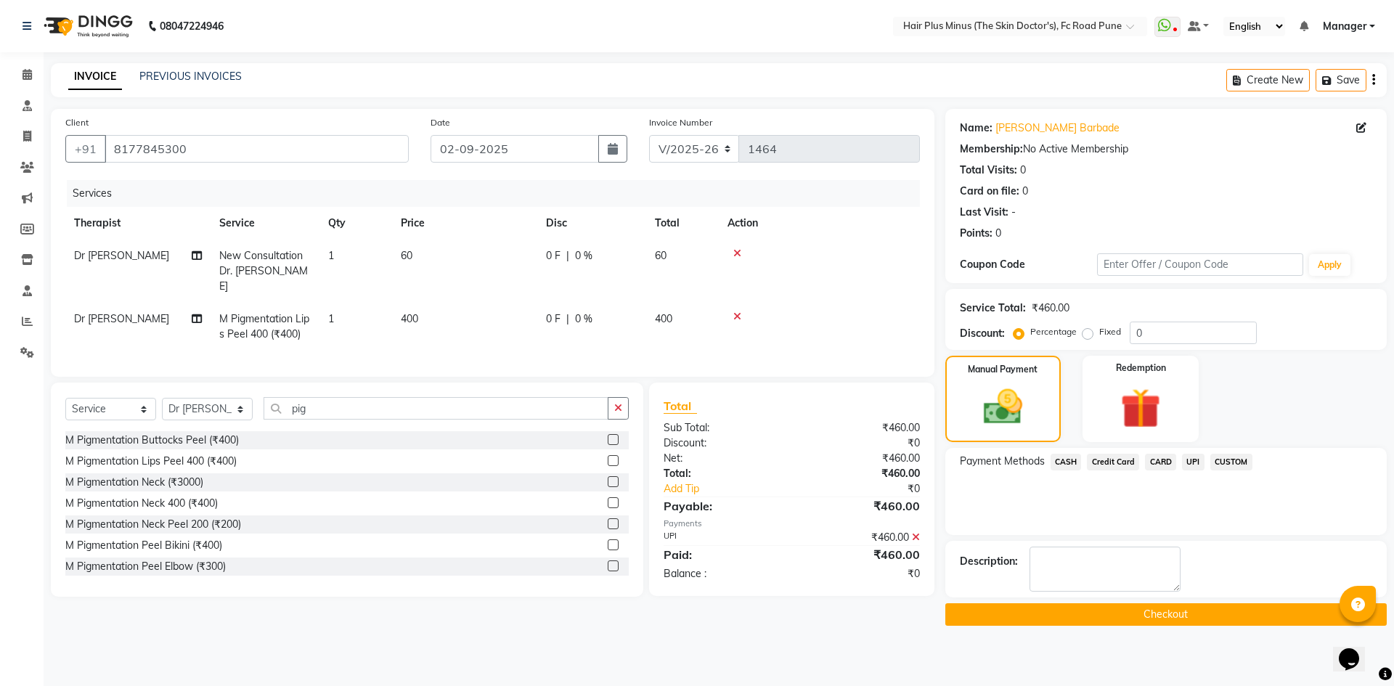
click at [1105, 618] on button "Checkout" at bounding box center [1165, 614] width 441 height 23
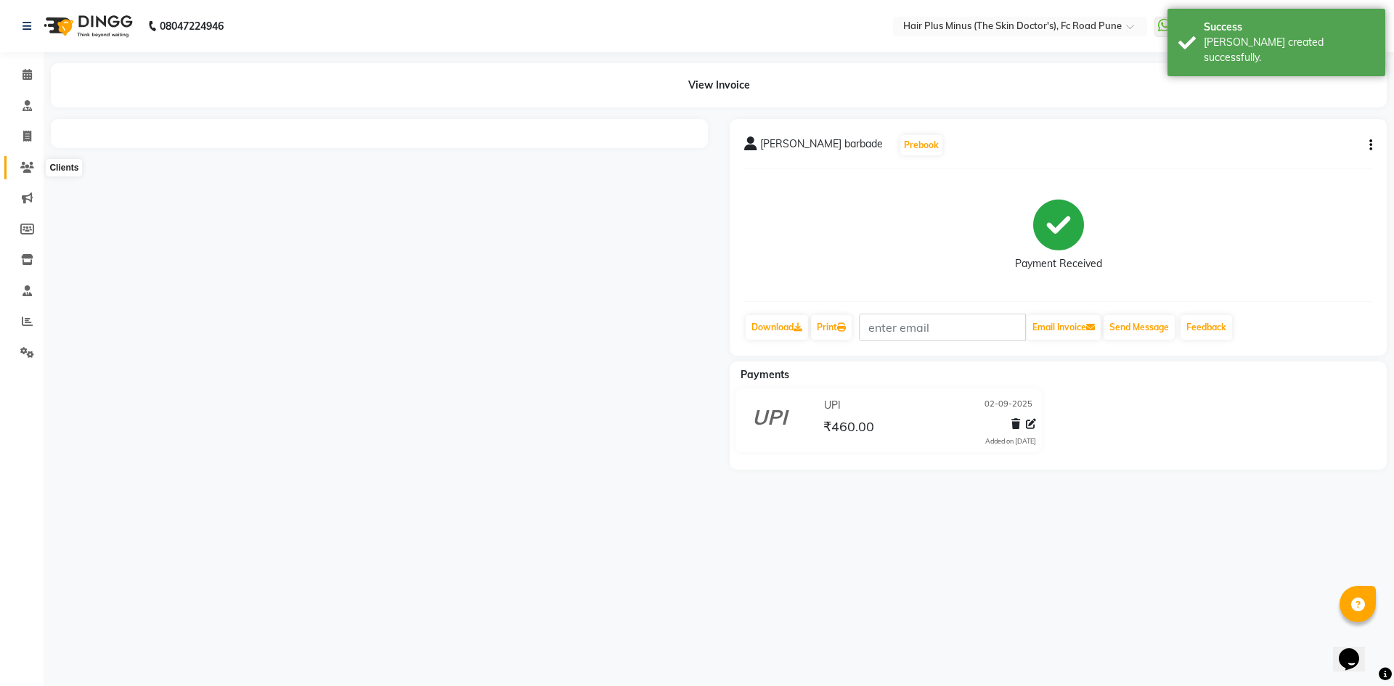
click at [29, 168] on icon at bounding box center [27, 167] width 14 height 11
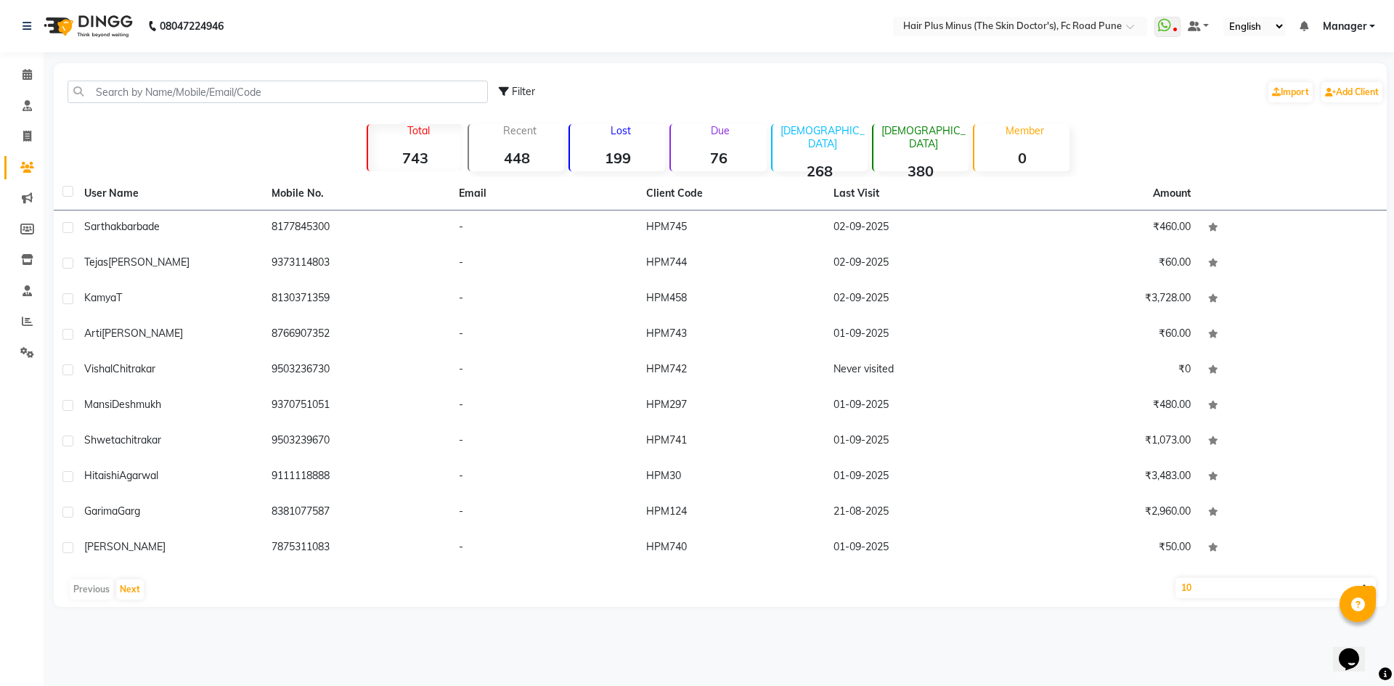
click at [1222, 589] on select "10 50 100" at bounding box center [1275, 588] width 200 height 20
select select "100"
click at [1175, 578] on select "10 50 100" at bounding box center [1275, 588] width 200 height 20
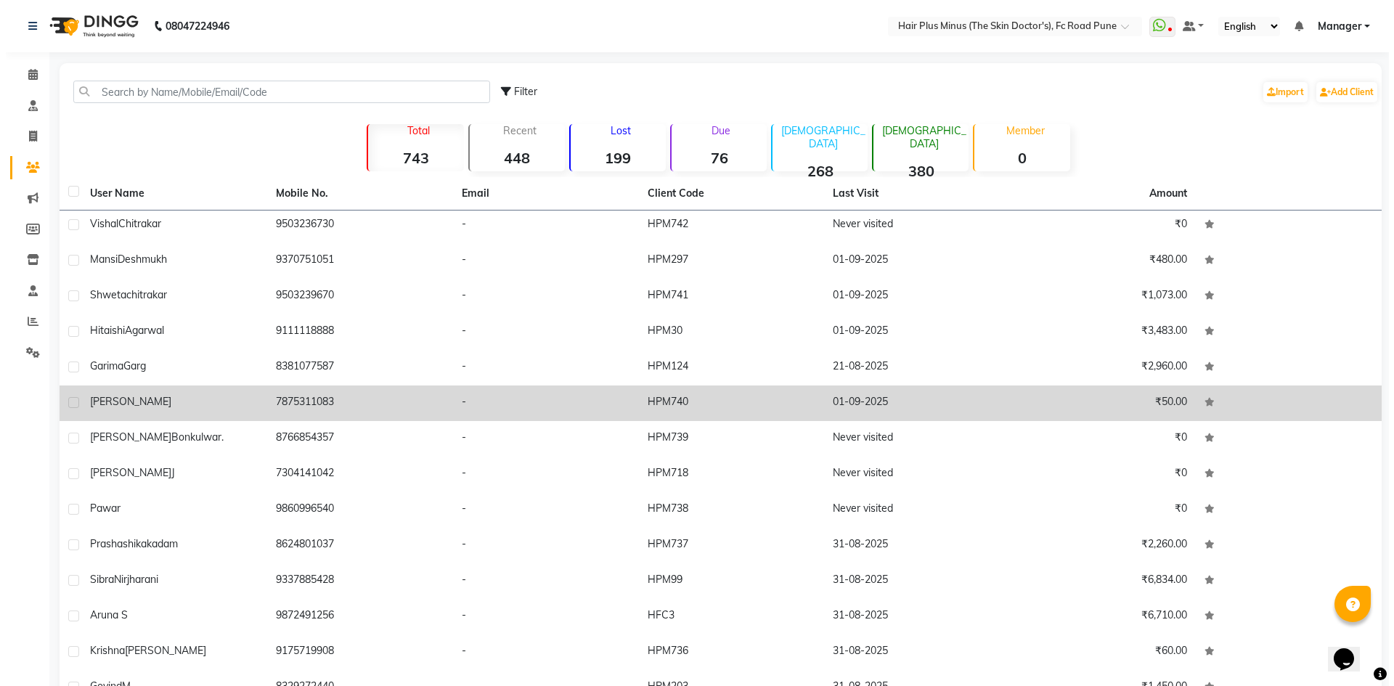
scroll to position [73, 0]
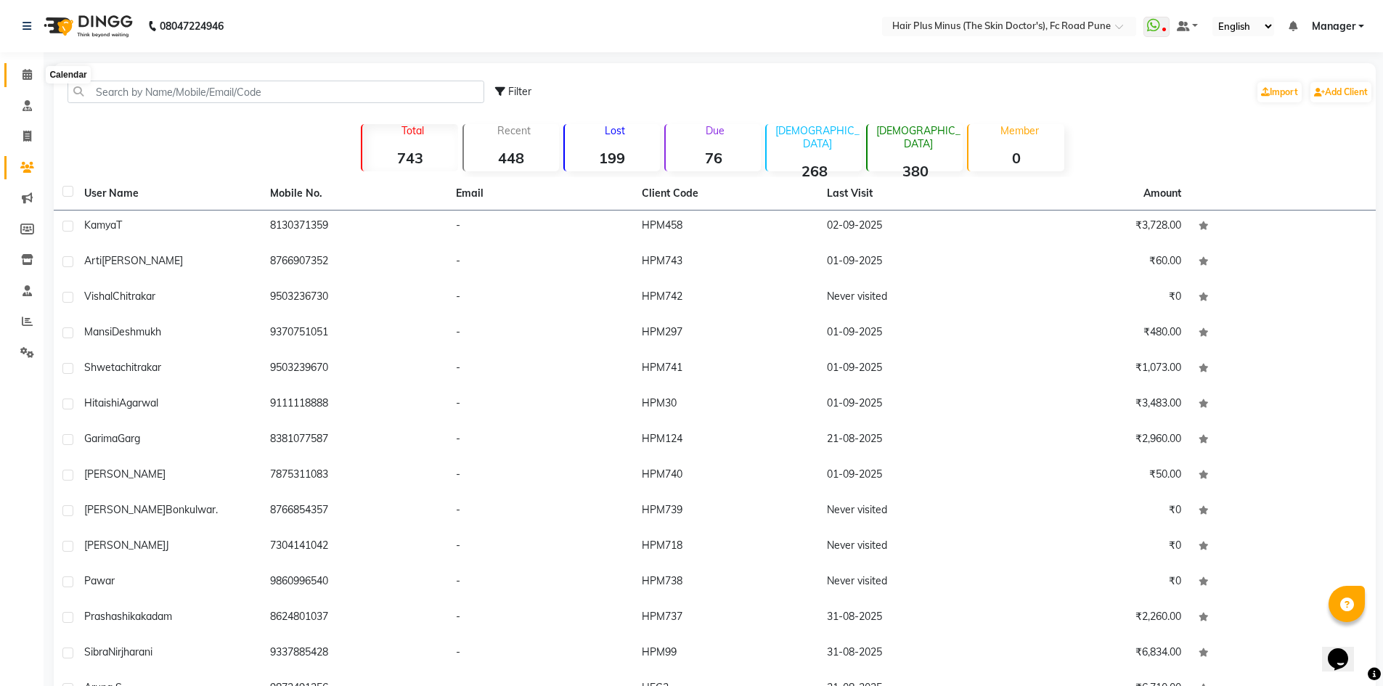
click at [28, 75] on icon at bounding box center [27, 74] width 9 height 11
